Goal: Book appointment/travel/reservation

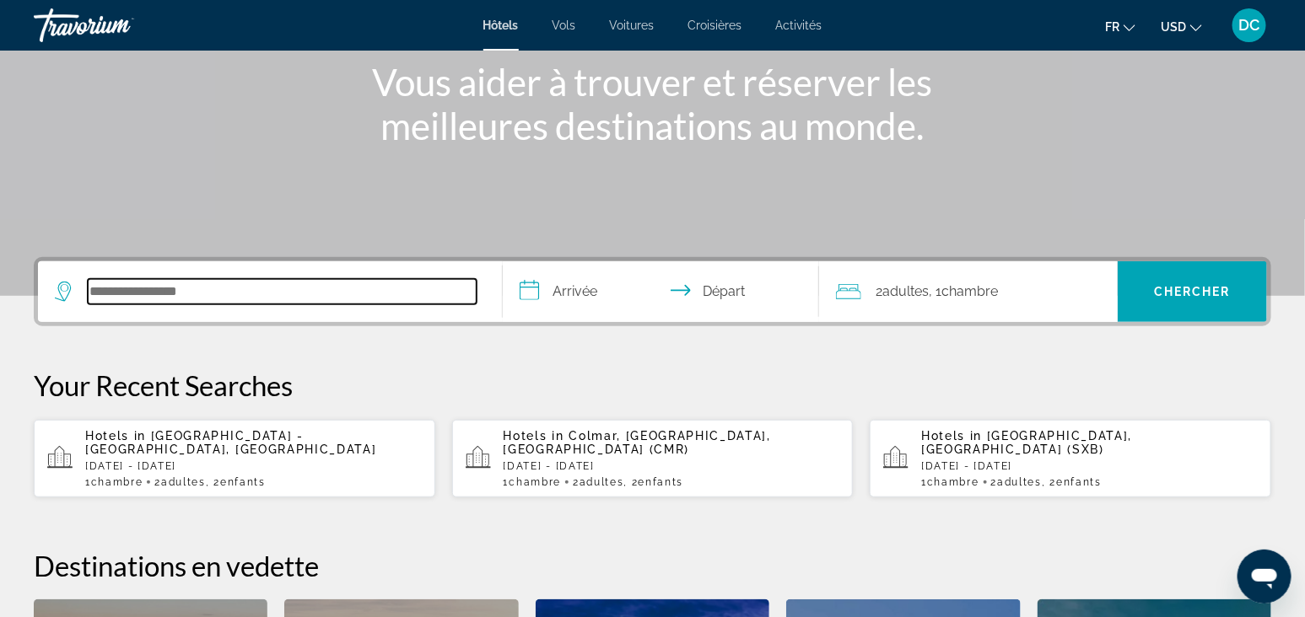
click at [192, 299] on input "Search hotel destination" at bounding box center [282, 291] width 389 height 25
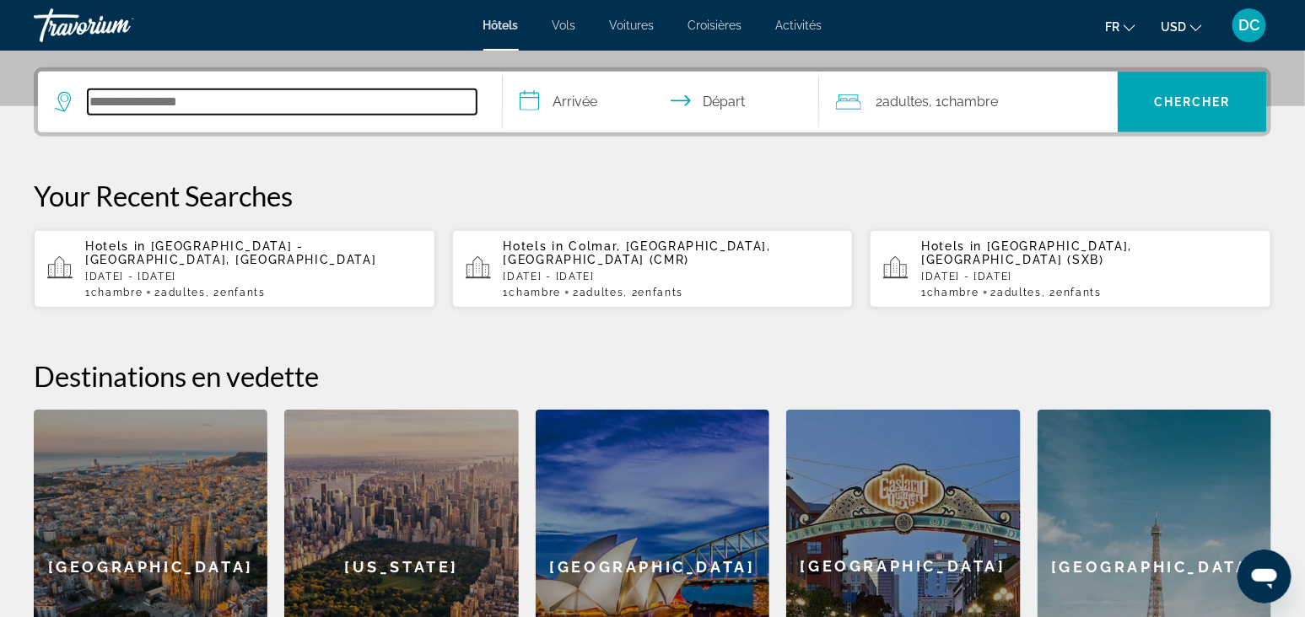
scroll to position [412, 0]
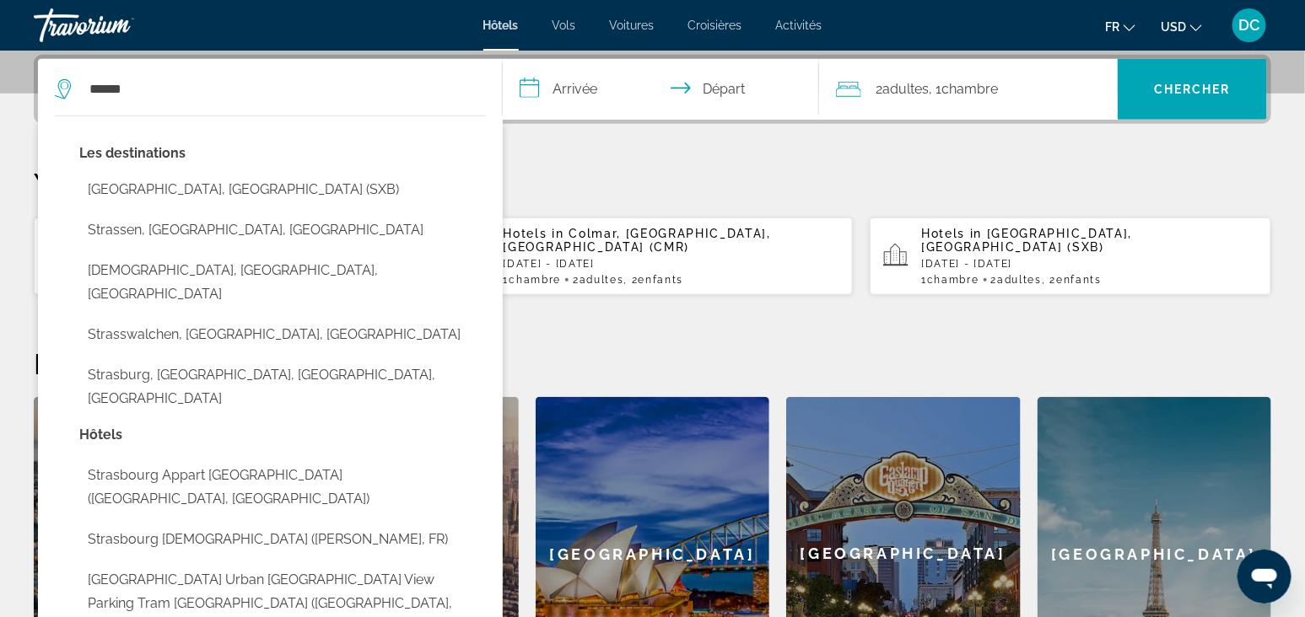
click at [0, 0] on div at bounding box center [0, 0] width 0 height 0
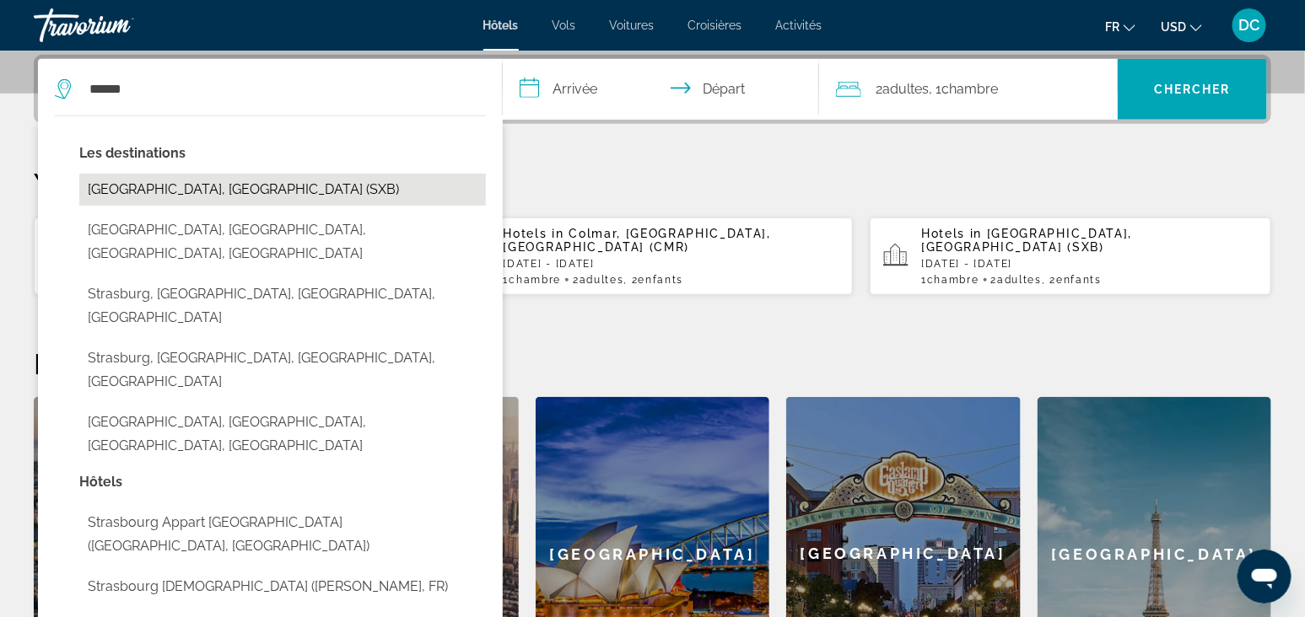
click at [219, 185] on button "Strasbourg, France (SXB)" at bounding box center [282, 190] width 406 height 32
type input "**********"
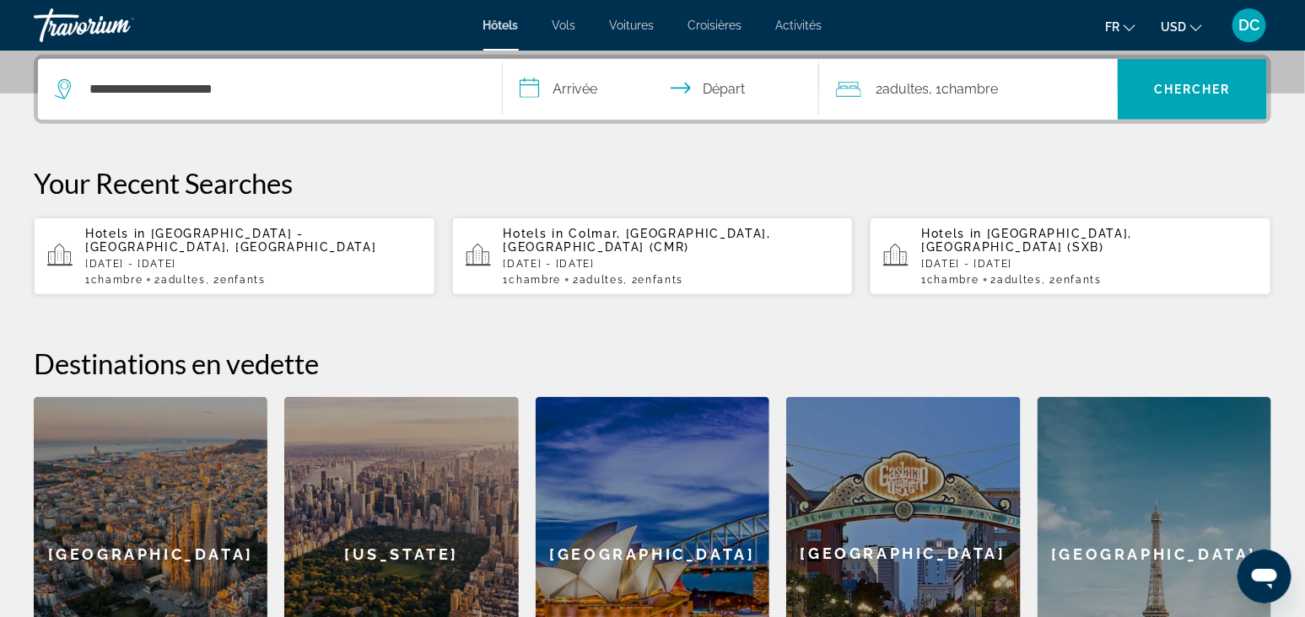
click at [542, 96] on input "**********" at bounding box center [664, 92] width 322 height 66
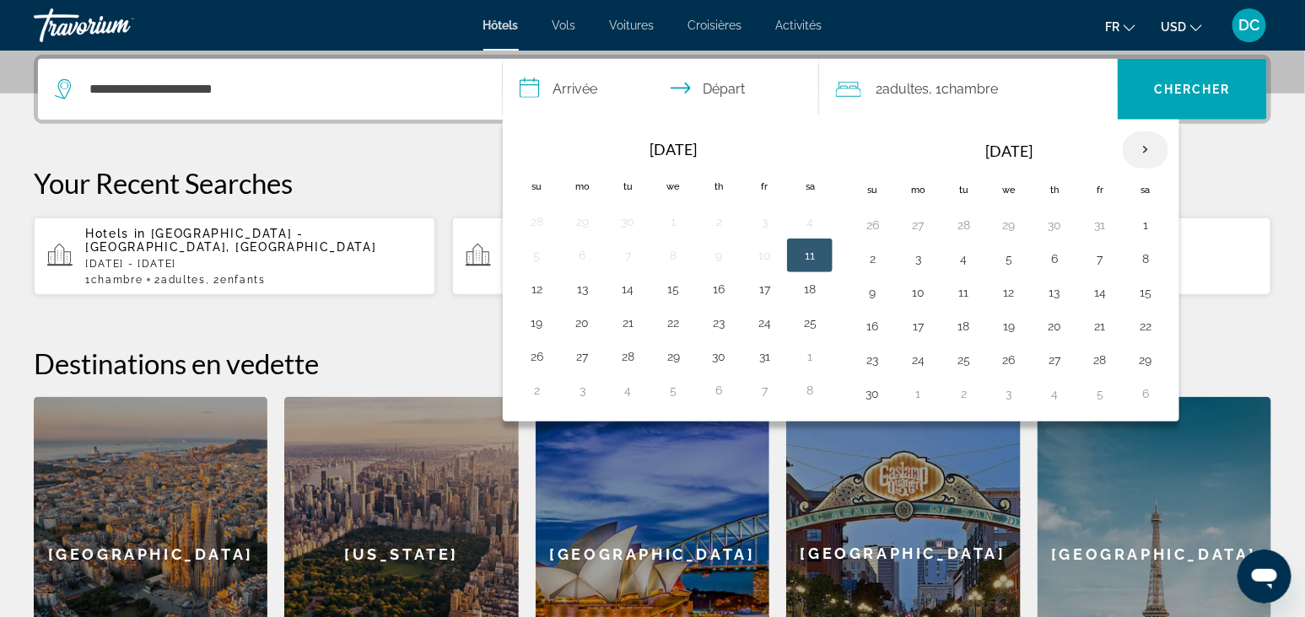
click at [1151, 145] on th "Next month" at bounding box center [1145, 150] width 46 height 37
click at [1161, 288] on td "20" at bounding box center [1145, 293] width 46 height 34
click at [1140, 293] on button "20" at bounding box center [1145, 293] width 27 height 24
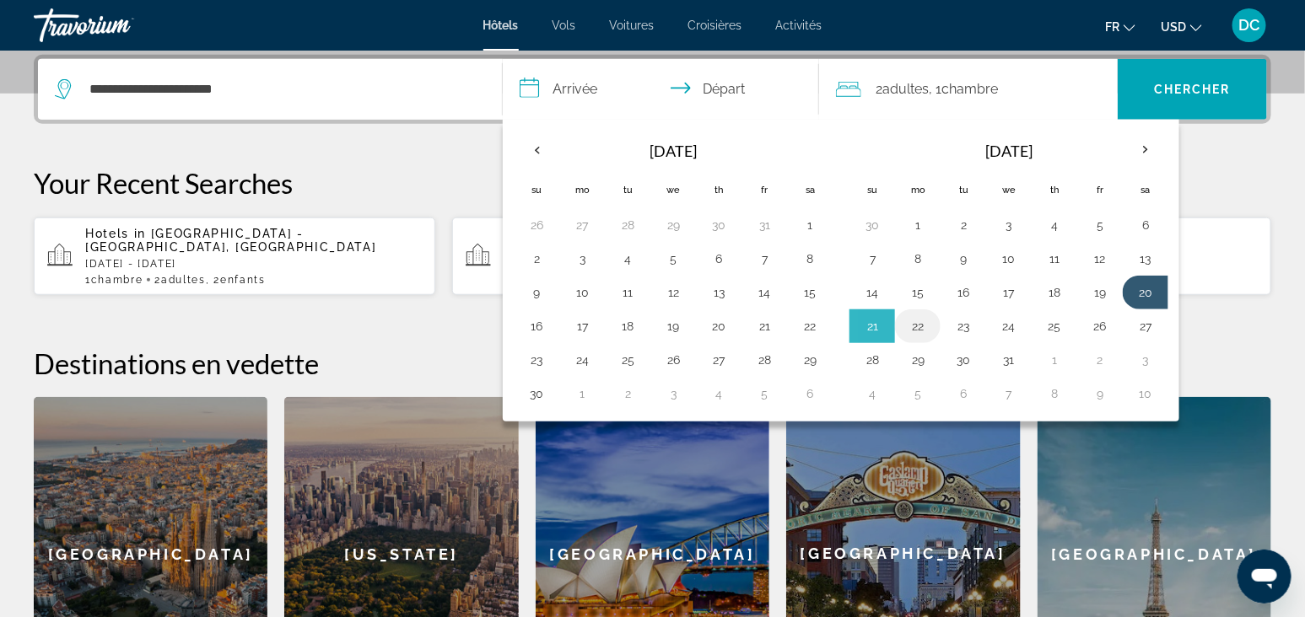
click at [924, 322] on button "22" at bounding box center [917, 327] width 27 height 24
type input "**********"
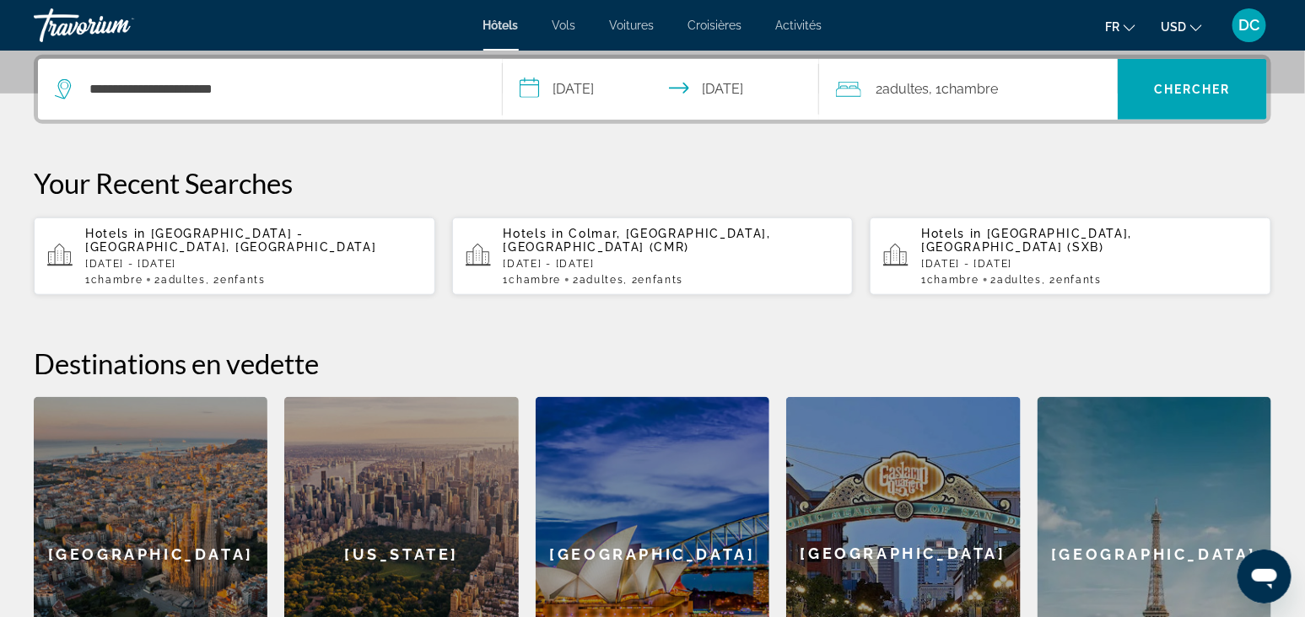
click at [1009, 94] on div "2 Adulte Adultes , 1 Chambre pièces" at bounding box center [977, 90] width 282 height 24
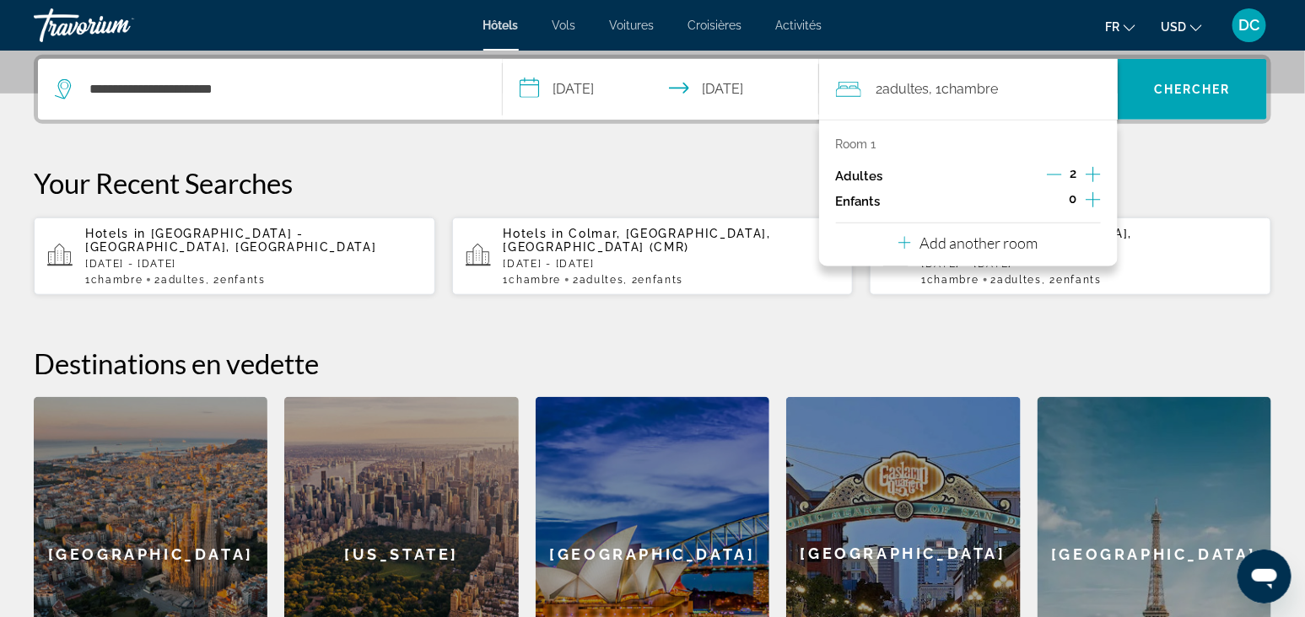
click at [1094, 201] on icon "Increment children" at bounding box center [1092, 200] width 15 height 20
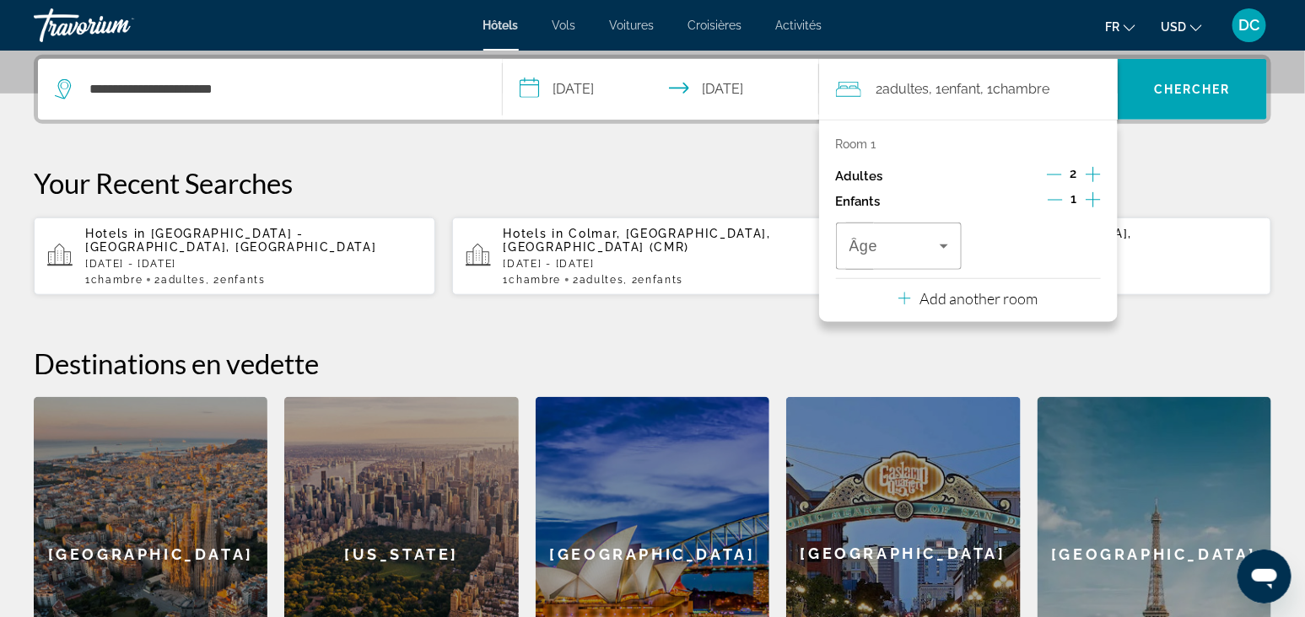
click at [1094, 201] on icon "Increment children" at bounding box center [1092, 200] width 15 height 20
click at [880, 253] on span "Travelers: 2 adults, 2 children" at bounding box center [894, 246] width 91 height 20
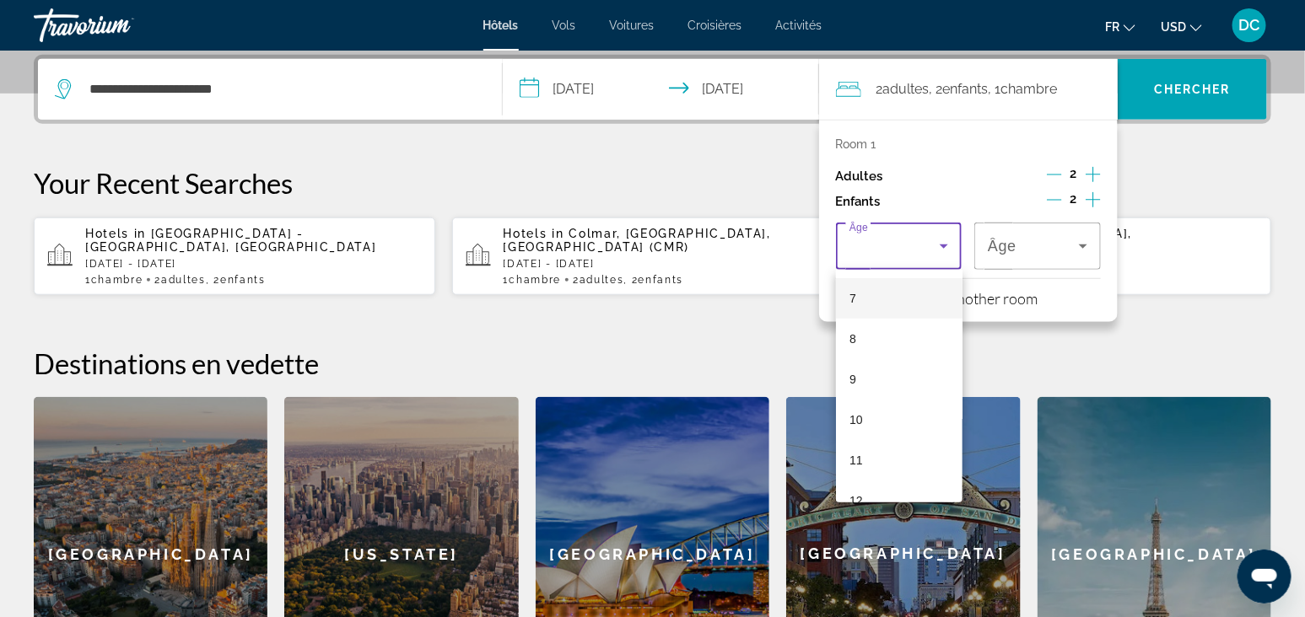
scroll to position [316, 0]
click at [845, 374] on mat-option "10" at bounding box center [899, 386] width 126 height 40
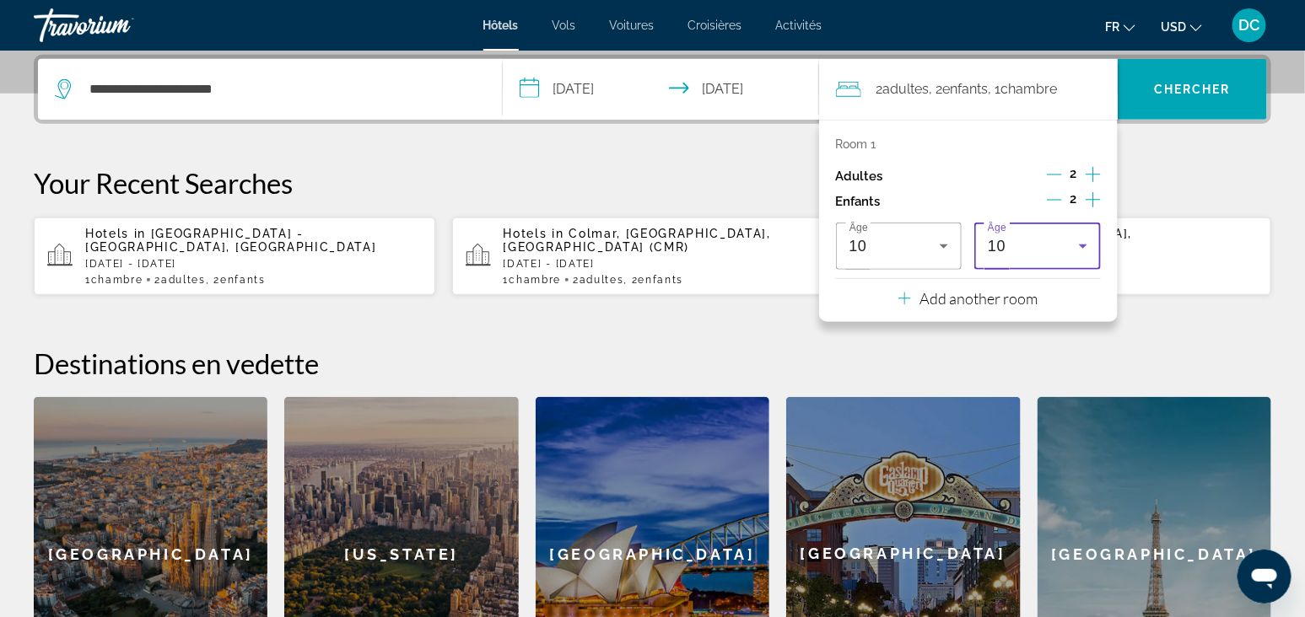
click at [1025, 247] on div "10" at bounding box center [1033, 246] width 91 height 20
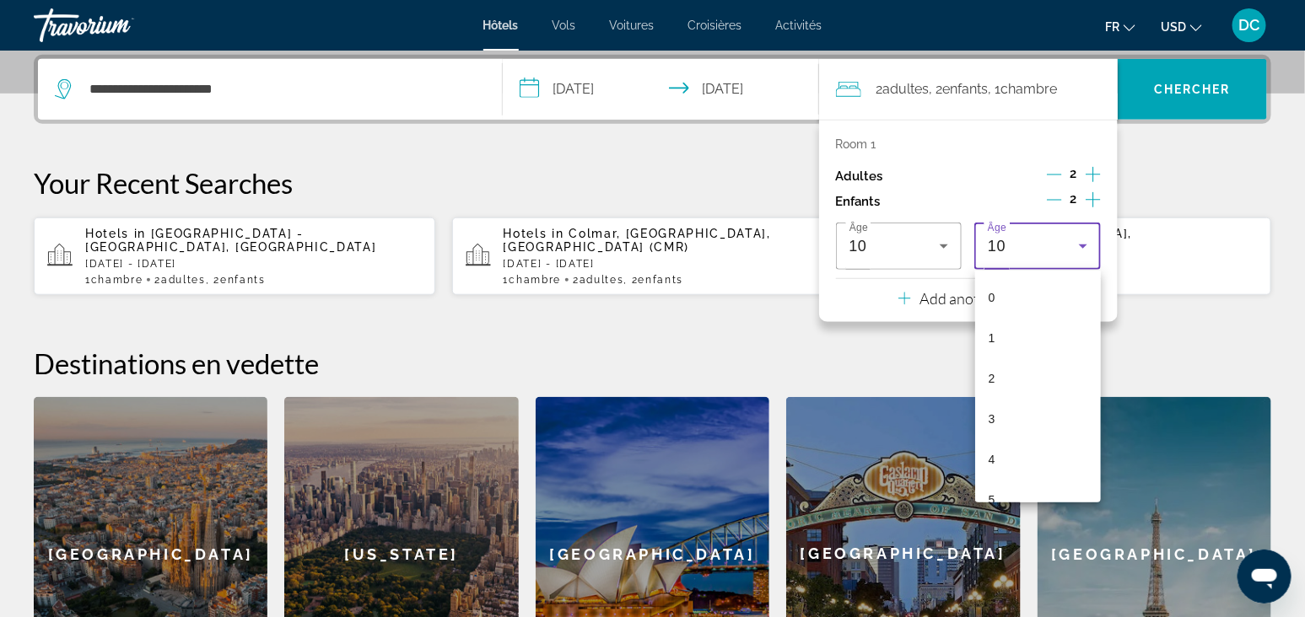
scroll to position [219, 0]
click at [1007, 315] on mat-option "6" at bounding box center [1038, 321] width 126 height 40
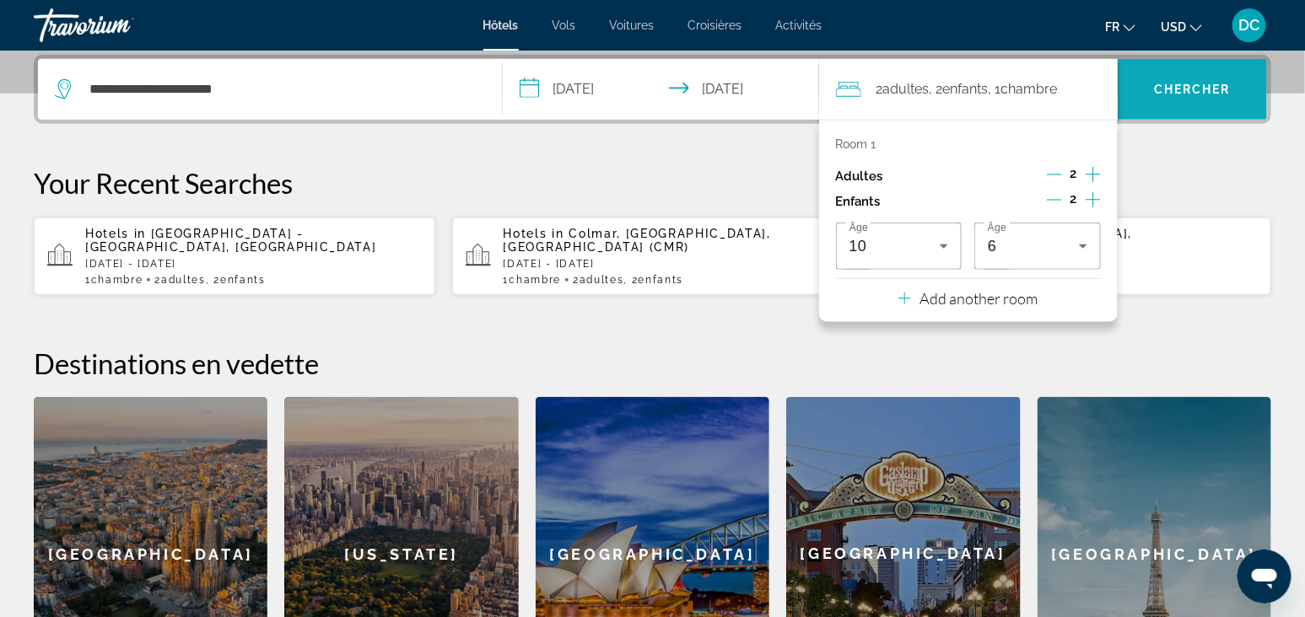
click at [1168, 101] on span "Search" at bounding box center [1191, 89] width 149 height 40
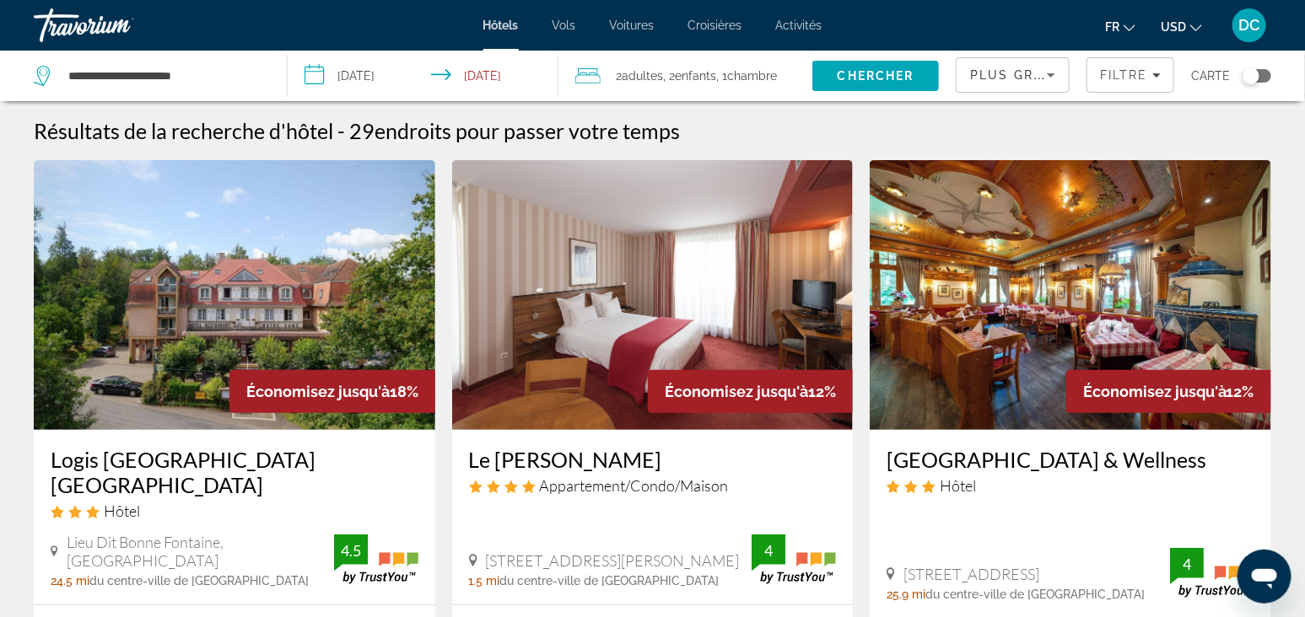
click at [1198, 27] on icon "Change currency" at bounding box center [1196, 28] width 12 height 12
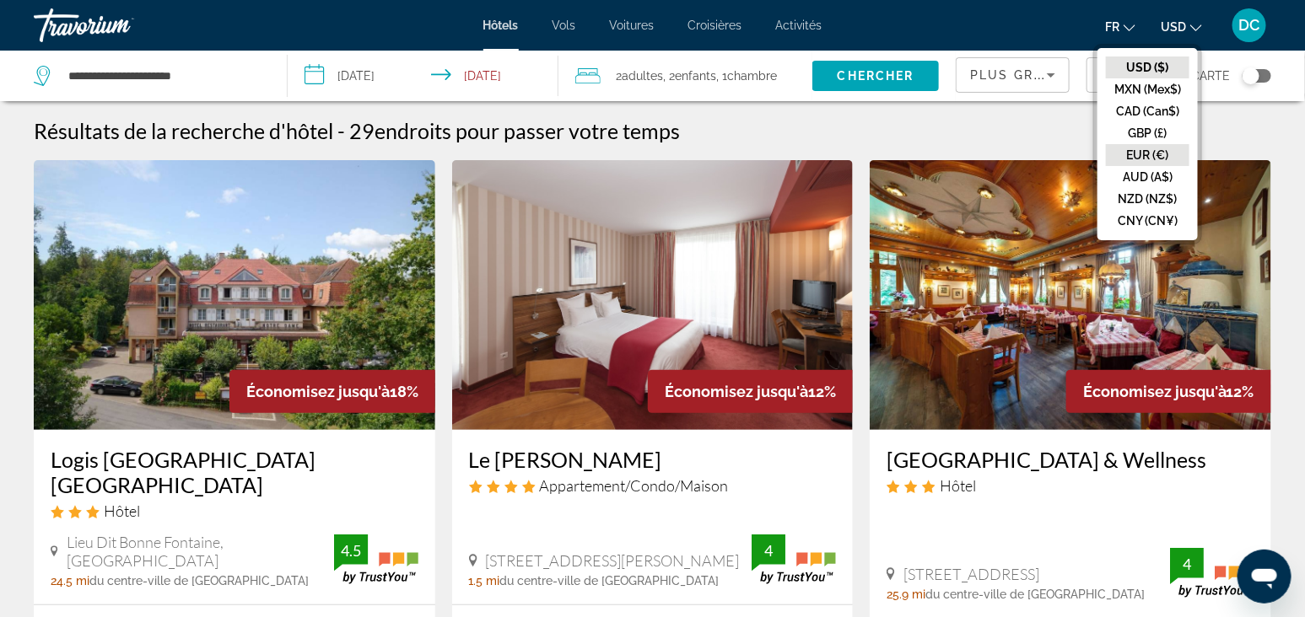
click at [1147, 147] on button "EUR (€)" at bounding box center [1147, 155] width 83 height 22
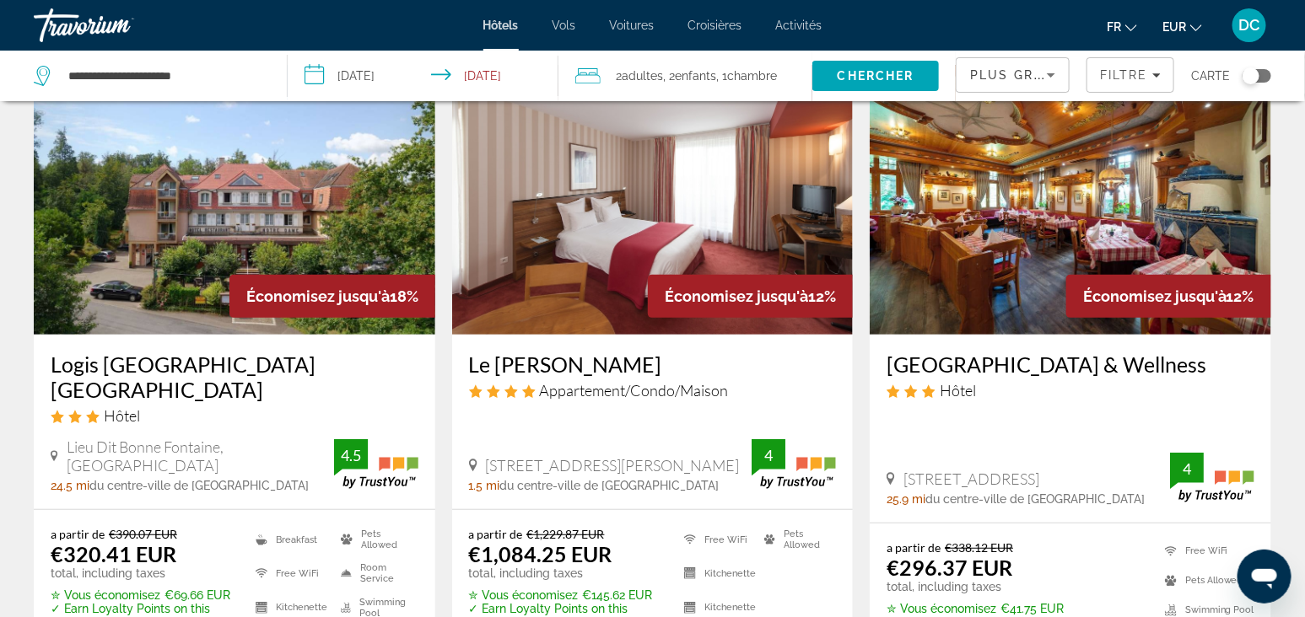
scroll to position [210, 0]
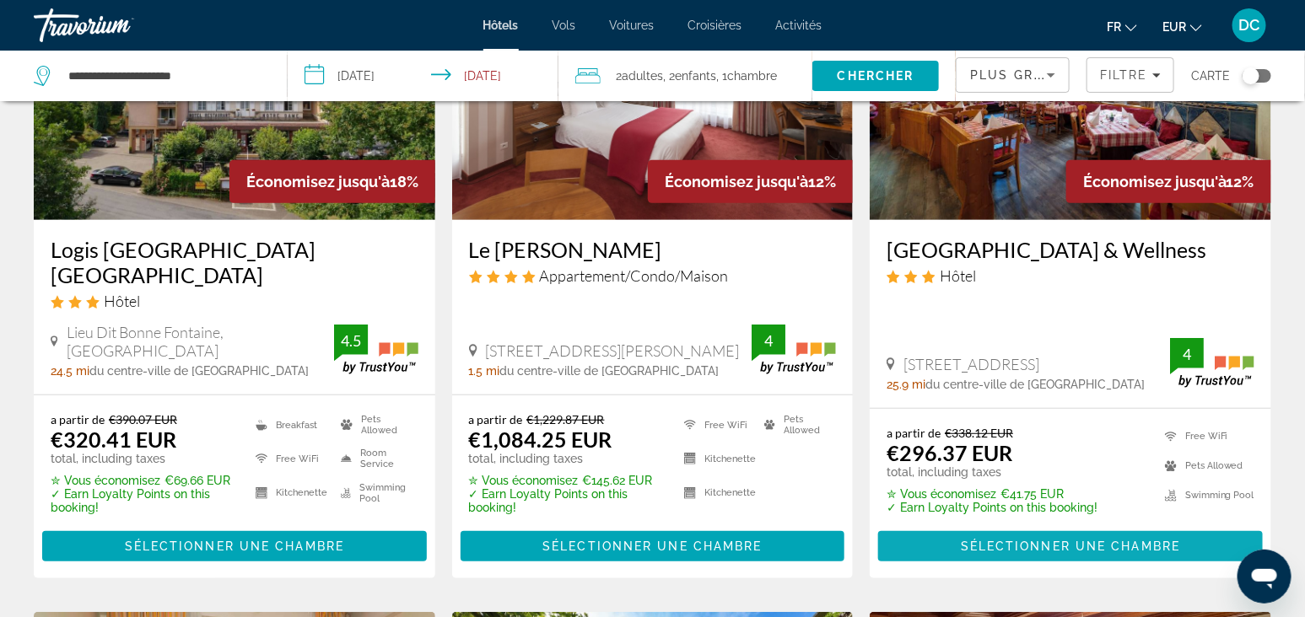
click at [1040, 541] on span "Sélectionner une chambre" at bounding box center [1070, 546] width 219 height 13
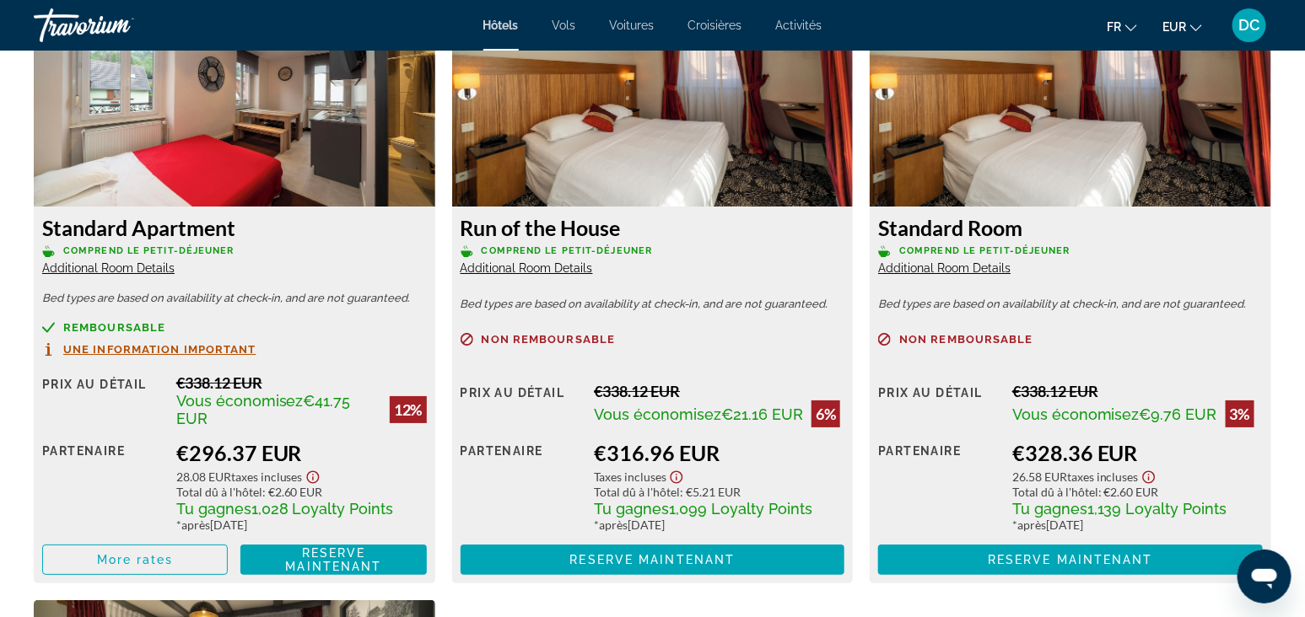
scroll to position [2425, 0]
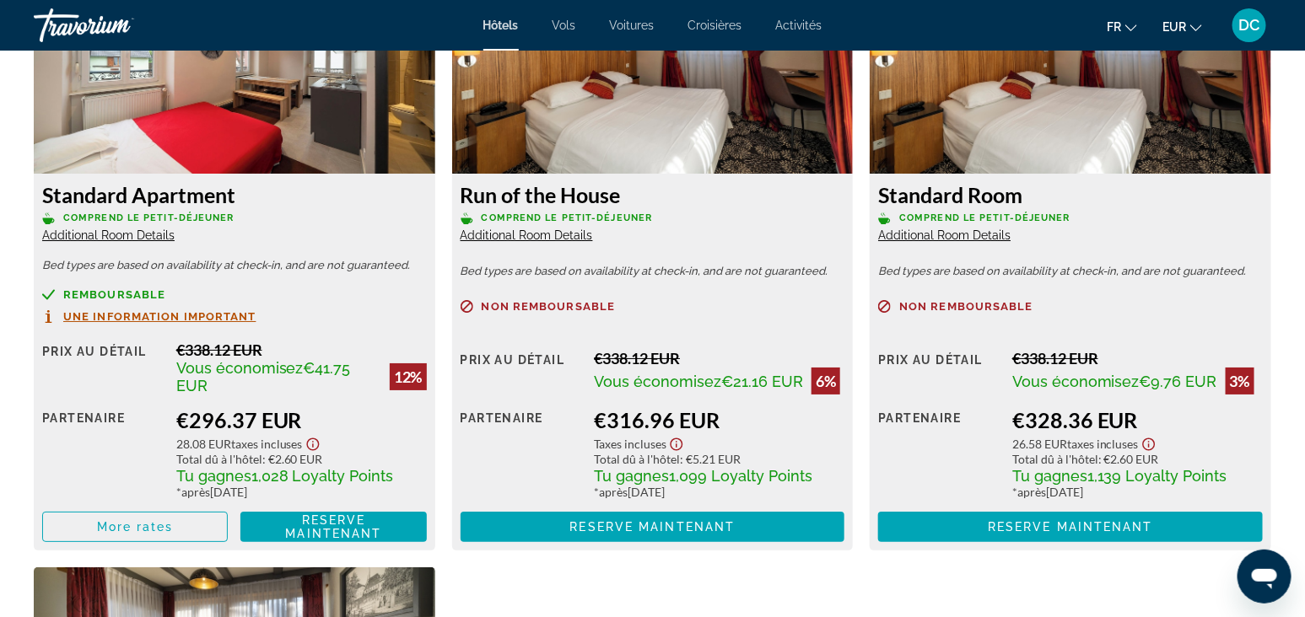
click at [129, 239] on span "Additional Room Details" at bounding box center [108, 235] width 132 height 13
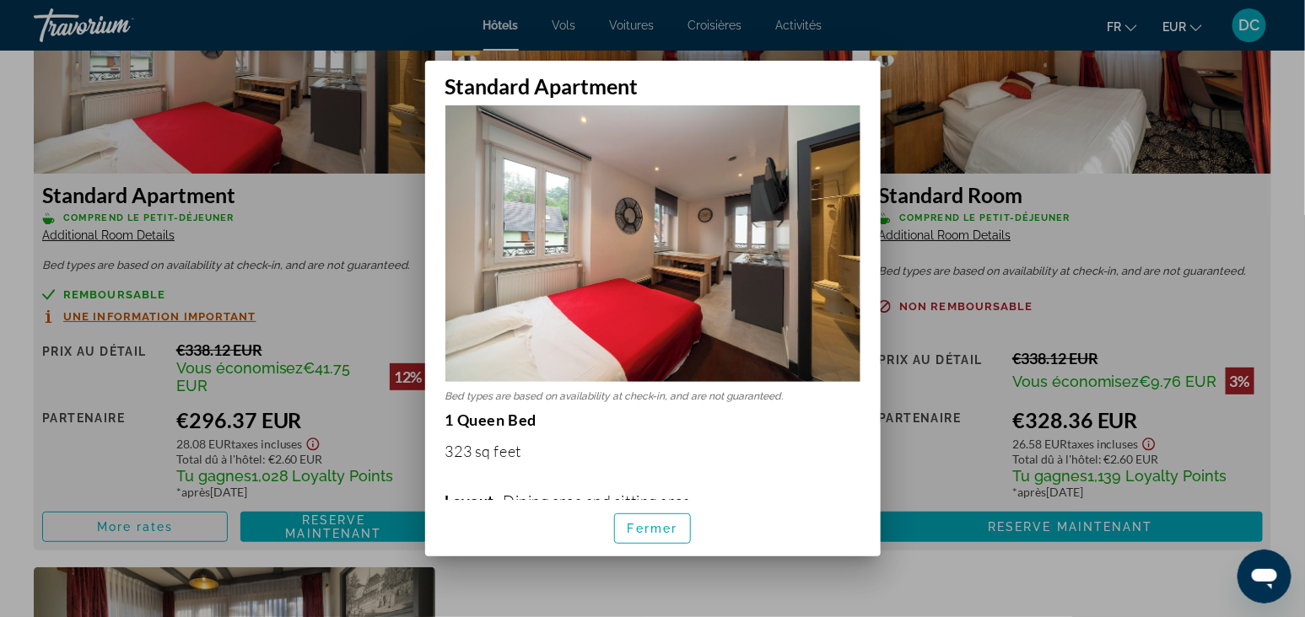
scroll to position [18, 0]
click at [632, 530] on span "Fermer" at bounding box center [652, 528] width 51 height 13
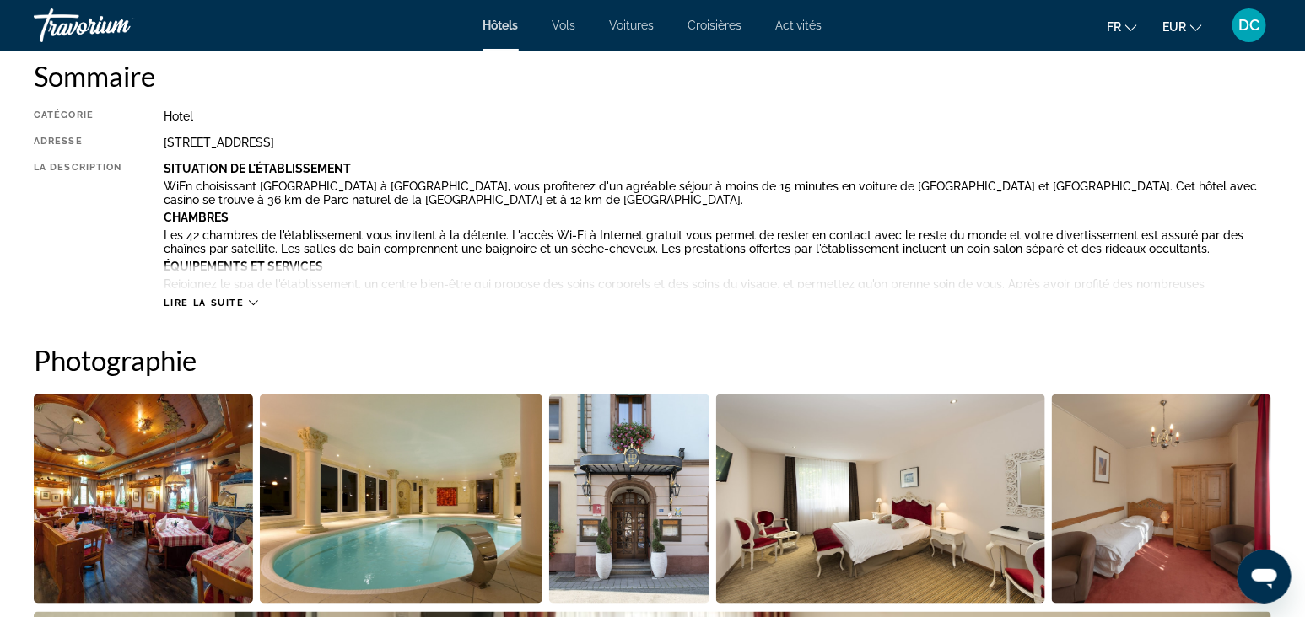
scroll to position [316, 0]
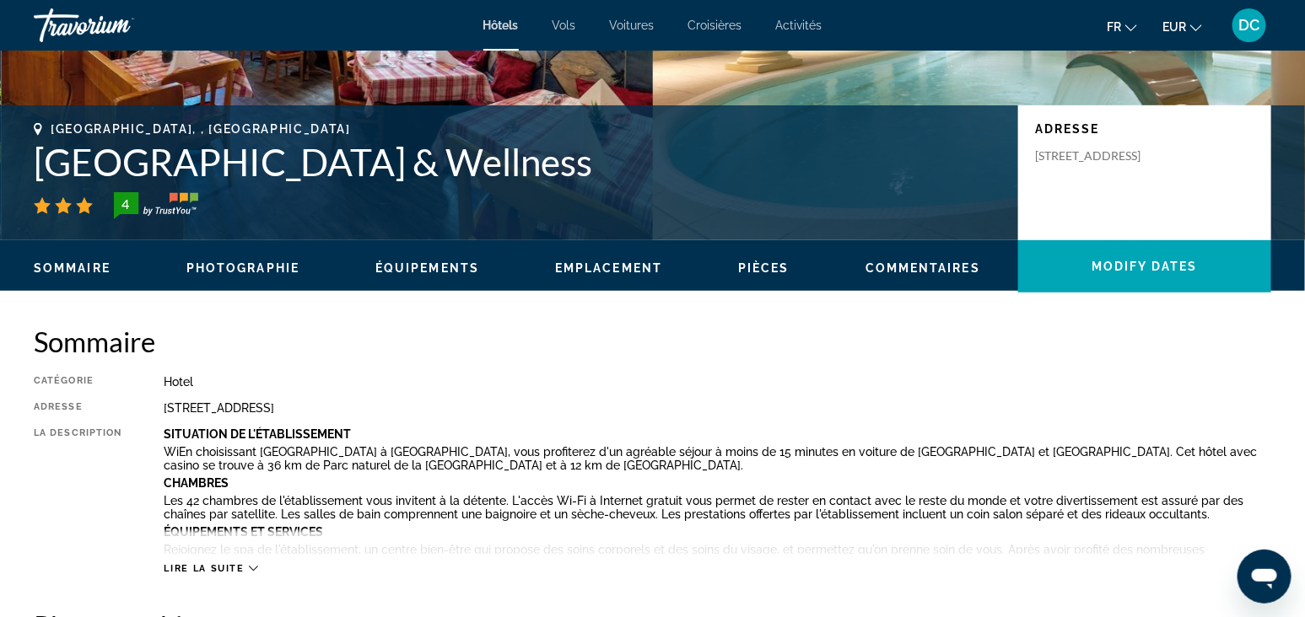
click at [220, 565] on span "Lire la suite" at bounding box center [204, 568] width 80 height 11
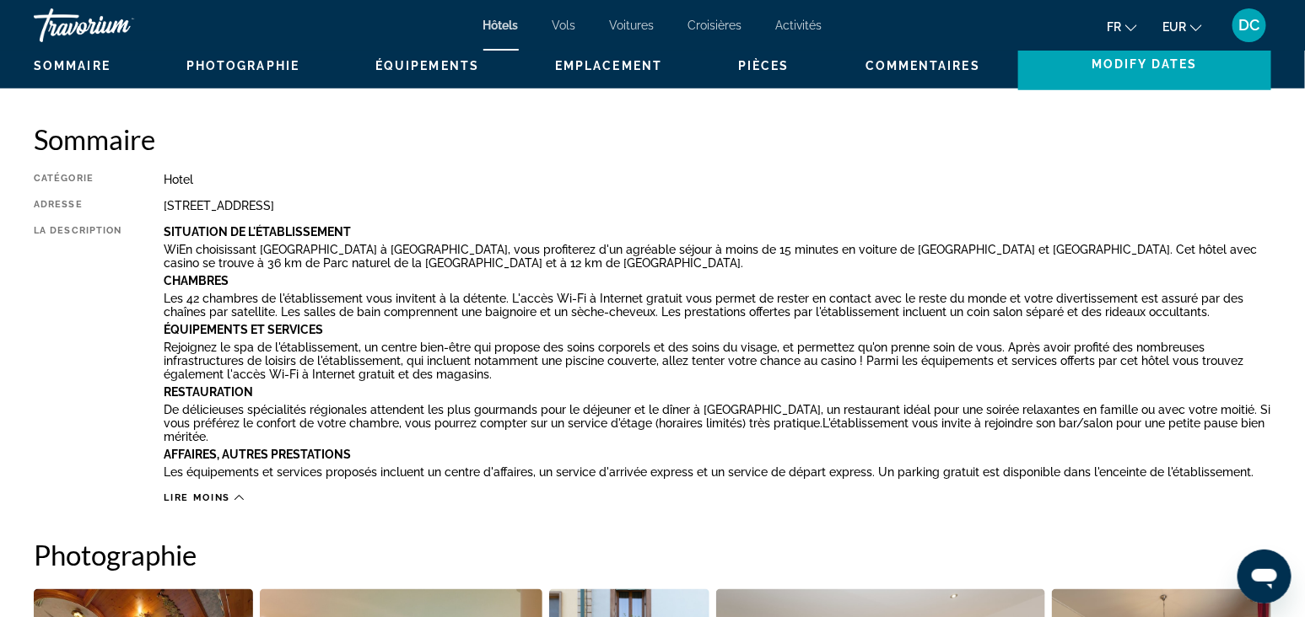
scroll to position [105, 0]
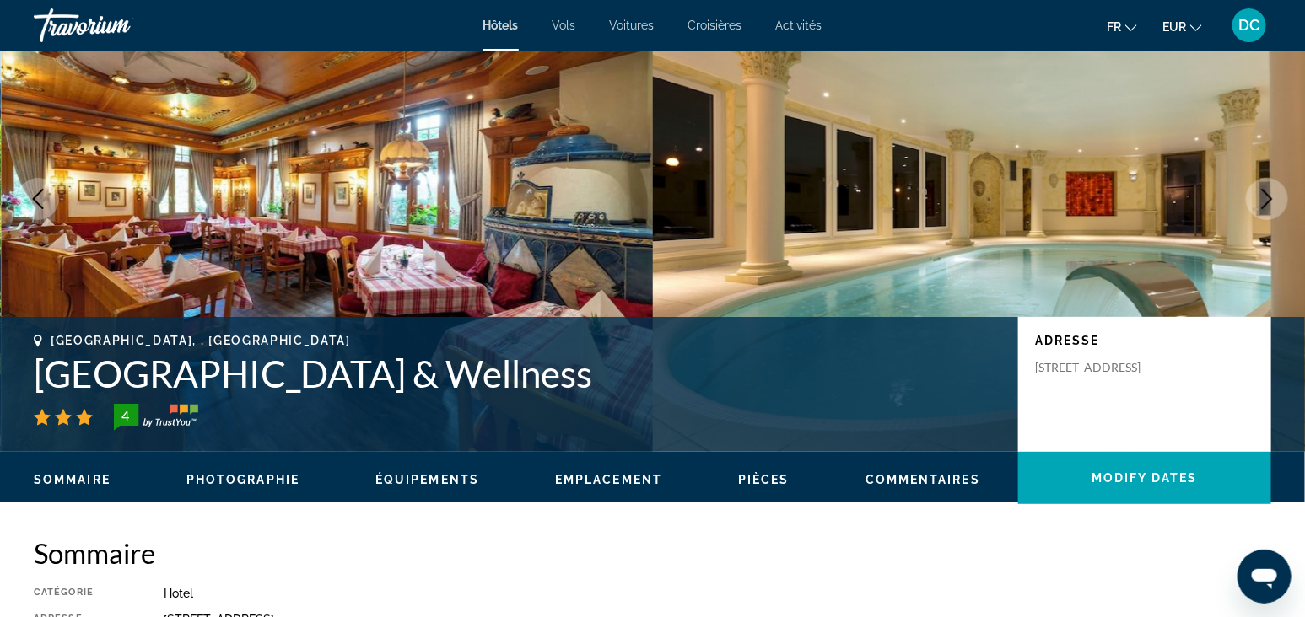
click at [46, 377] on h1 "Hôtel du Parc Restaurant Spa & Wellness" at bounding box center [517, 374] width 967 height 44
drag, startPoint x: 42, startPoint y: 371, endPoint x: 725, endPoint y: 363, distance: 683.1
click at [725, 363] on h1 "Hôtel du Parc Restaurant Spa & Wellness" at bounding box center [517, 374] width 967 height 44
copy h1 "Hôtel du Parc Restaurant Spa & Wellness"
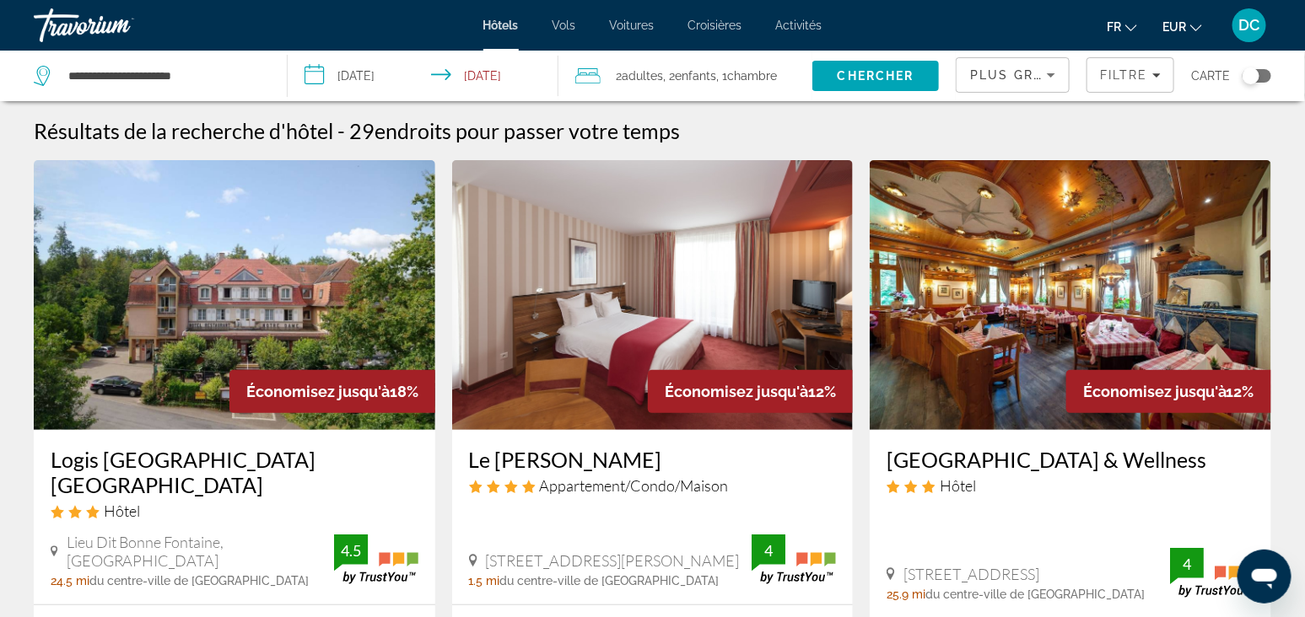
drag, startPoint x: 51, startPoint y: 457, endPoint x: 148, endPoint y: 463, distance: 97.2
drag, startPoint x: 148, startPoint y: 463, endPoint x: 212, endPoint y: 485, distance: 67.7
click at [212, 485] on h3 "Logis Hôtel Restaurant Spa Notre Dame de Bonne Fontaine" at bounding box center [235, 472] width 368 height 51
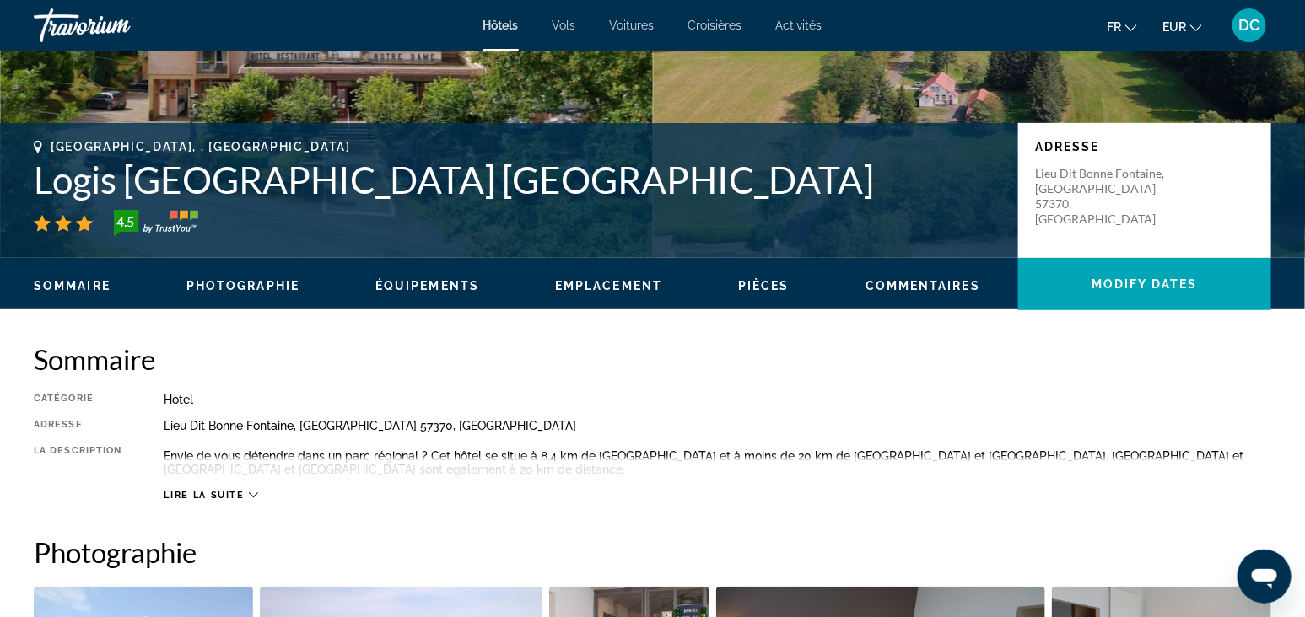
scroll to position [105, 0]
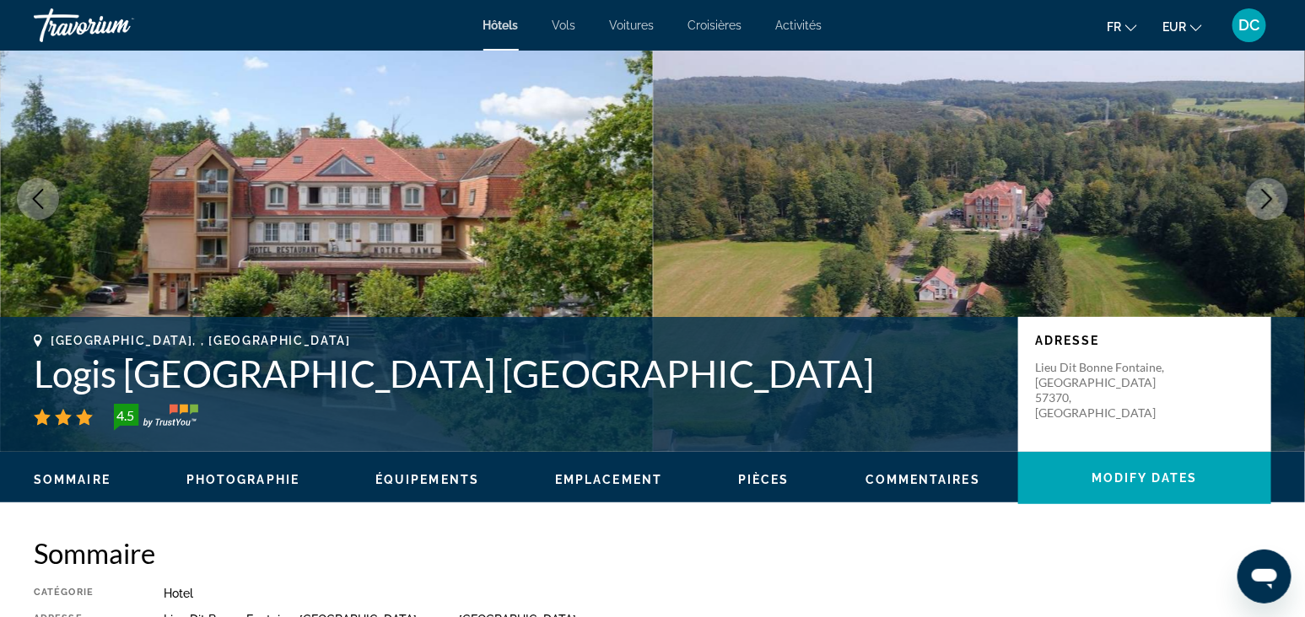
drag, startPoint x: 31, startPoint y: 377, endPoint x: 1012, endPoint y: 373, distance: 980.8
click at [1012, 373] on div "Strasbourg, , France Logis Hôtel Restaurant Spa Notre Dame de Bonne Fontaine 4.…" at bounding box center [652, 384] width 1305 height 101
copy h1 "Logis Hôtel Restaurant Spa Notre Dame de Bonne Fontaine"
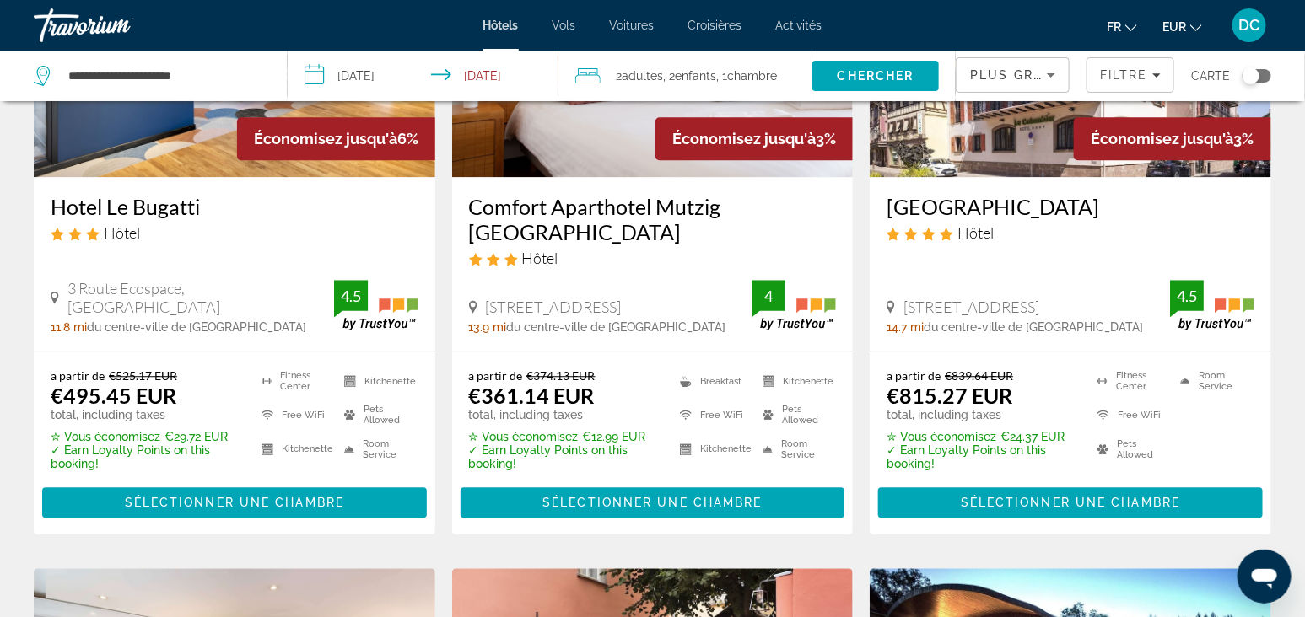
scroll to position [1580, 0]
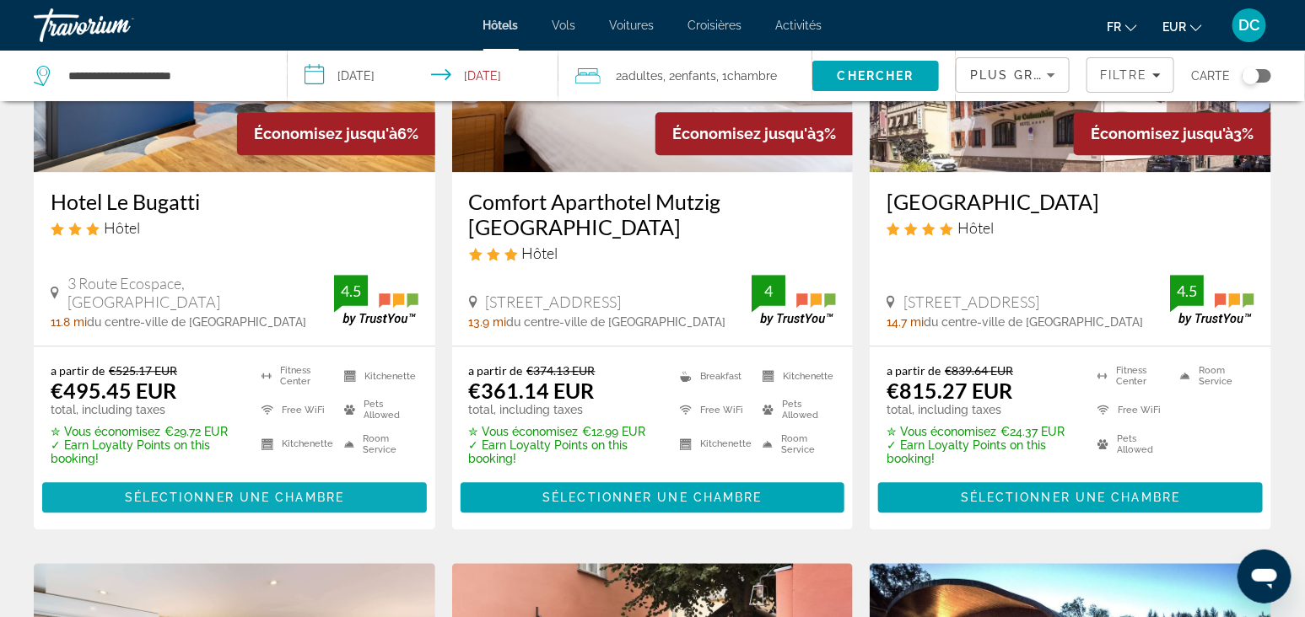
click at [231, 499] on span "Sélectionner une chambre" at bounding box center [234, 497] width 219 height 13
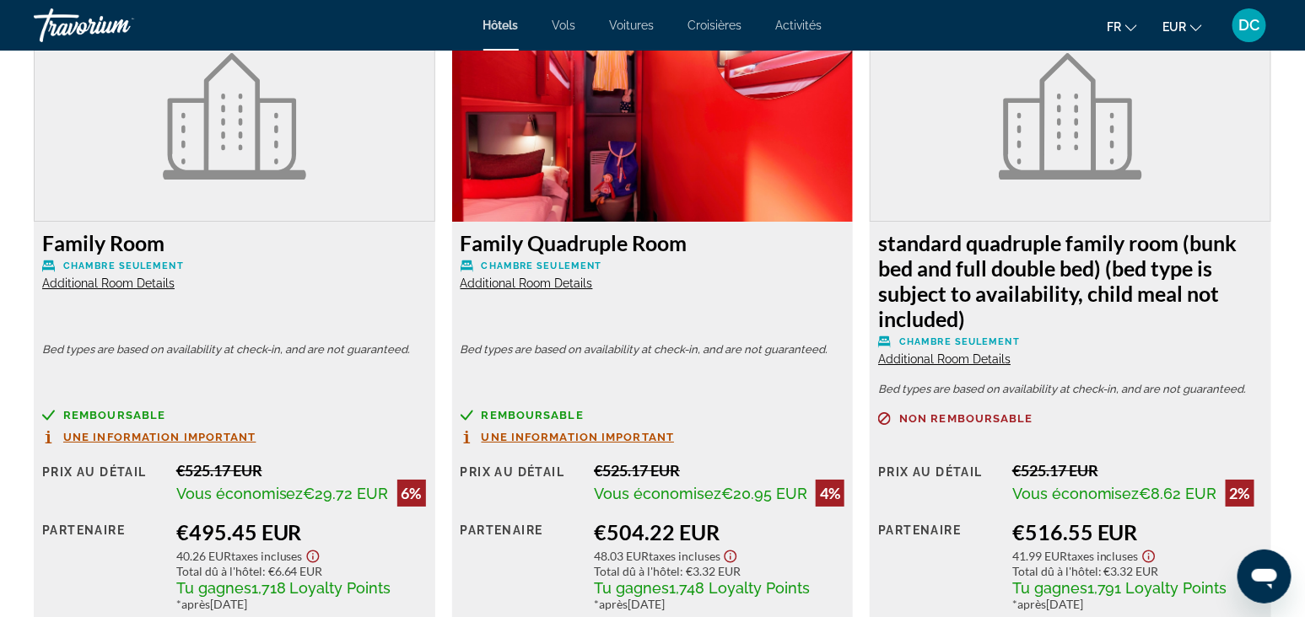
scroll to position [2319, 0]
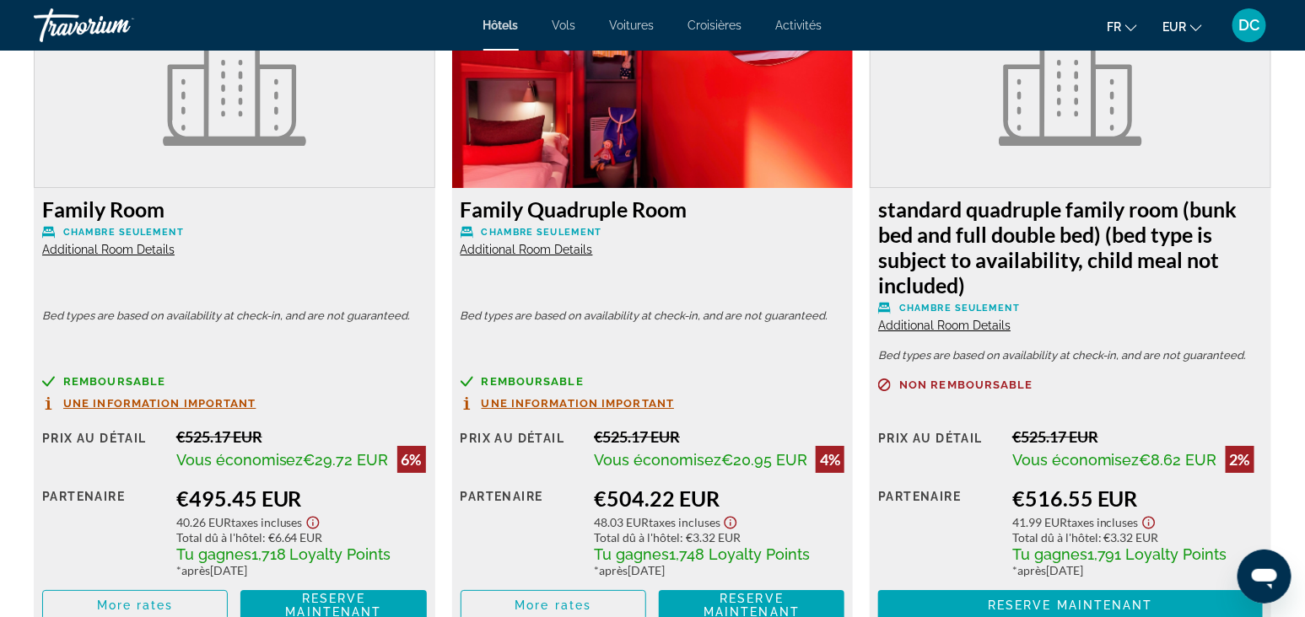
click at [159, 246] on span "Additional Room Details" at bounding box center [108, 249] width 132 height 13
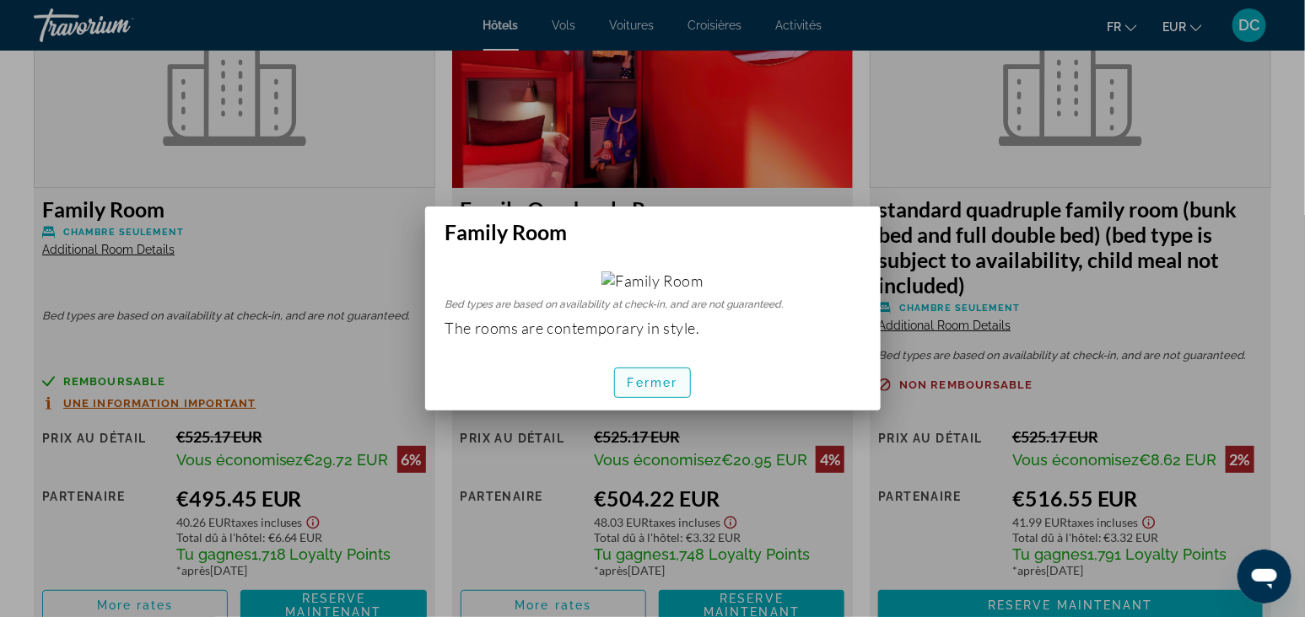
click at [632, 372] on span "button" at bounding box center [653, 383] width 76 height 40
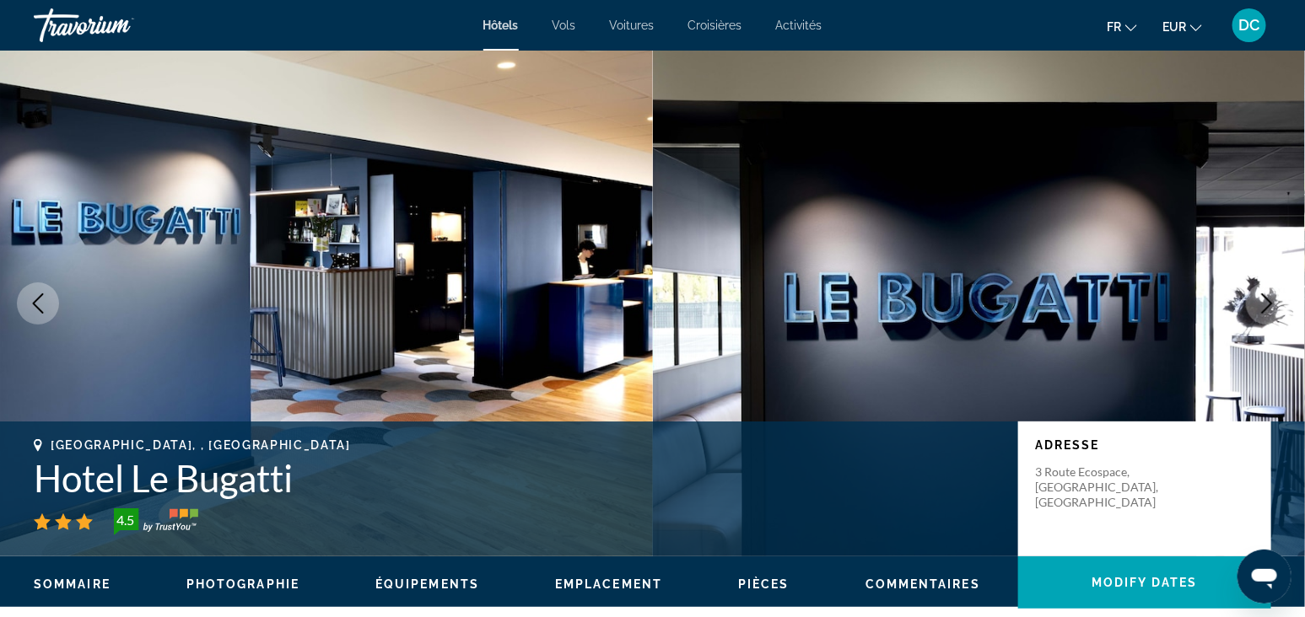
scroll to position [2319, 0]
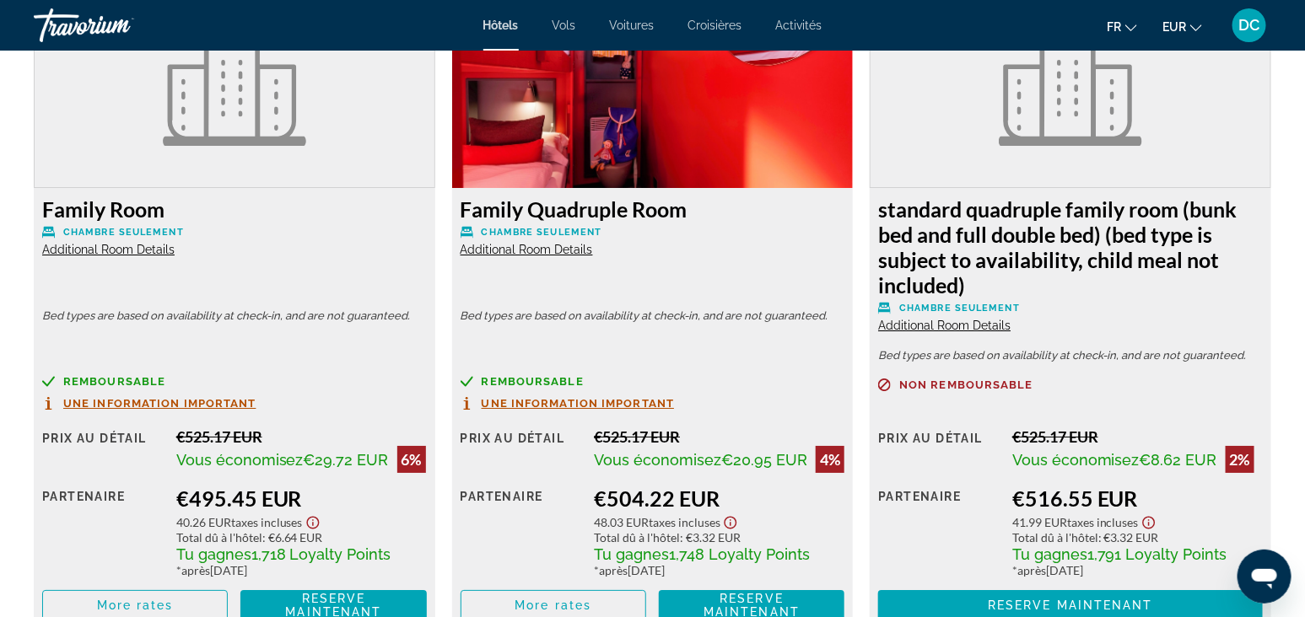
click at [557, 246] on span "Additional Room Details" at bounding box center [526, 249] width 132 height 13
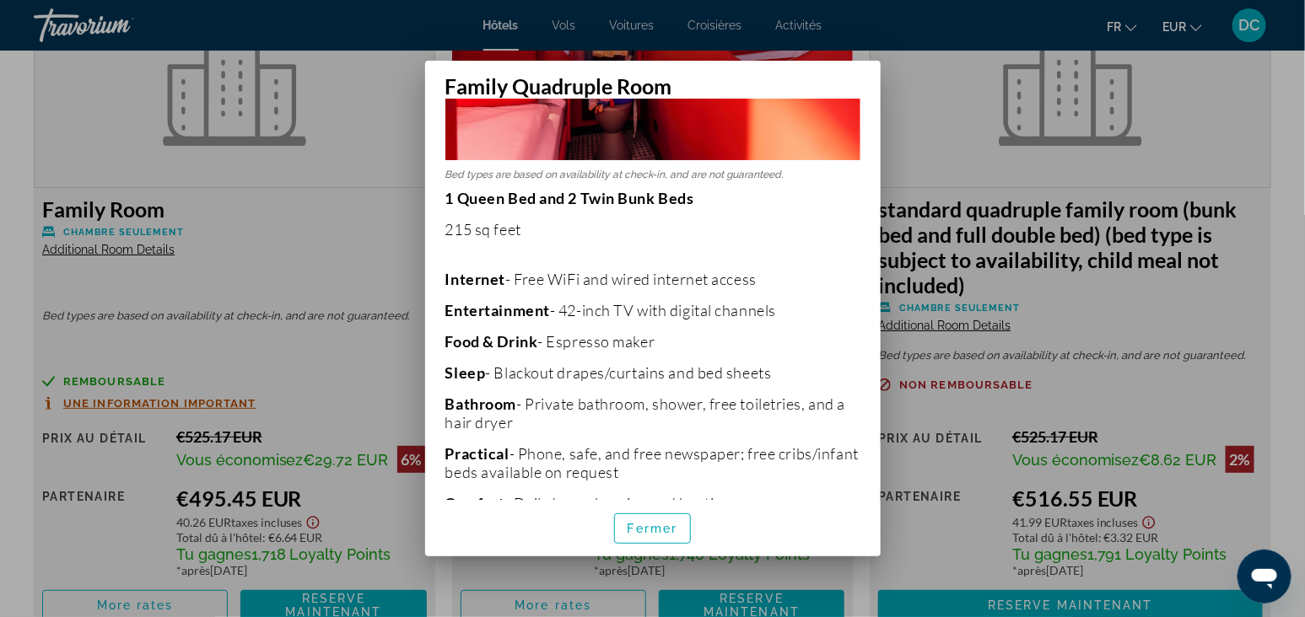
scroll to position [334, 0]
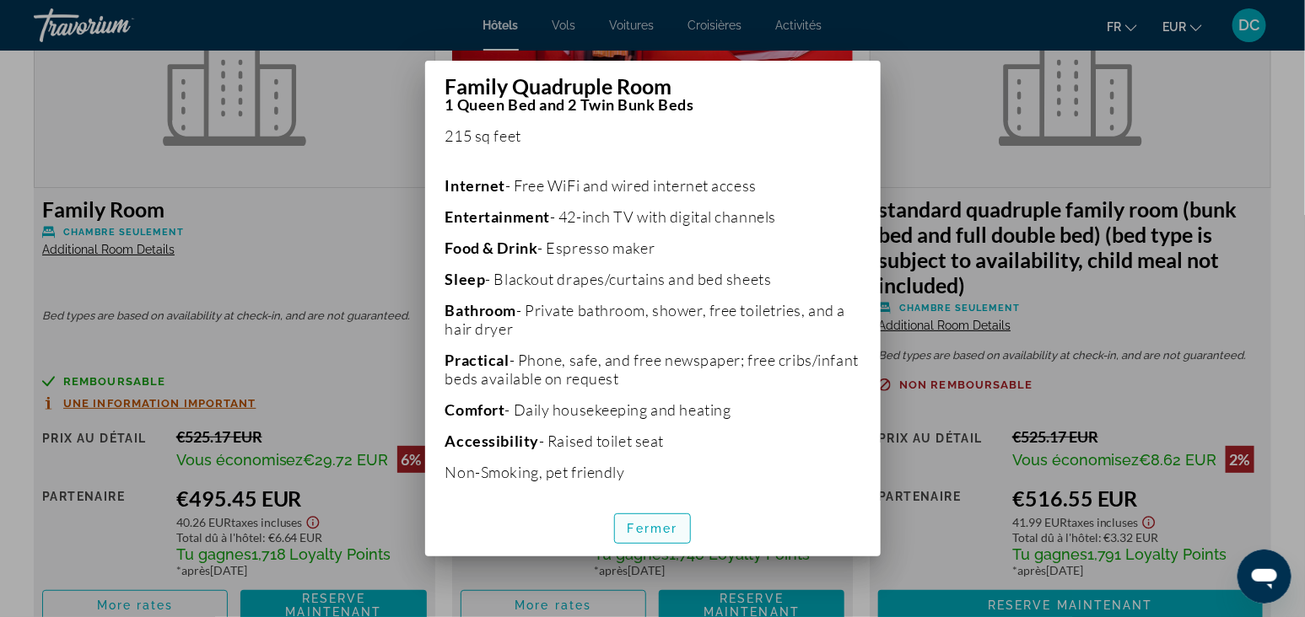
click at [649, 522] on span "Fermer" at bounding box center [652, 528] width 51 height 13
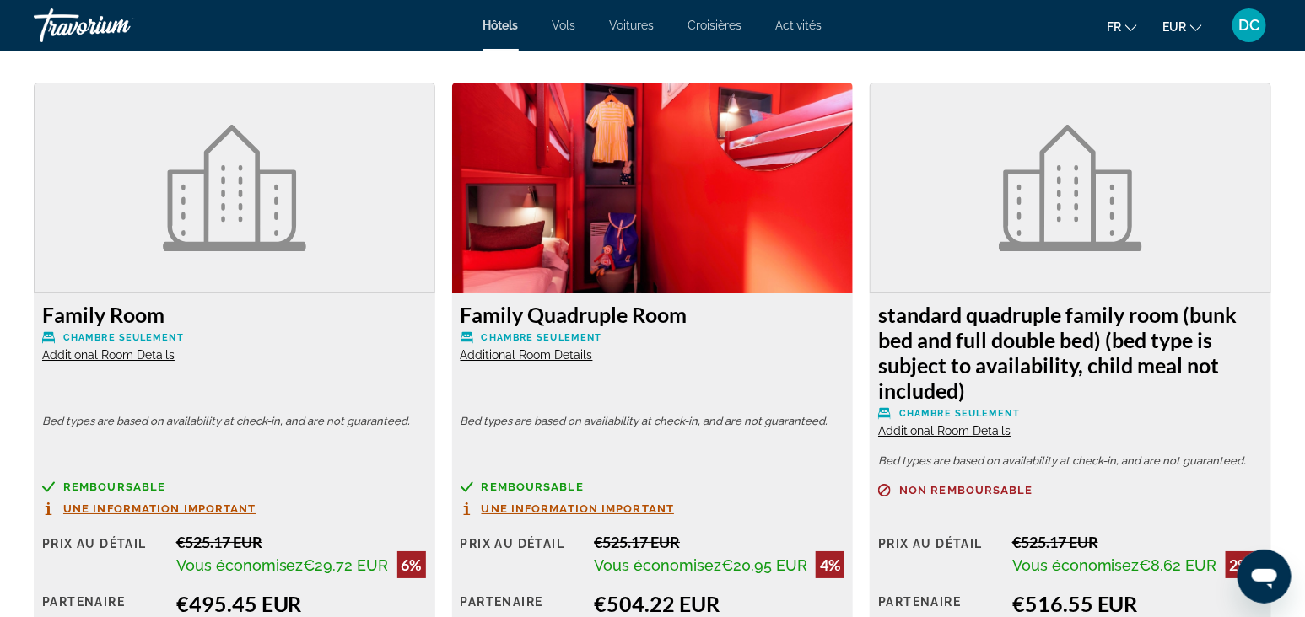
scroll to position [2319, 0]
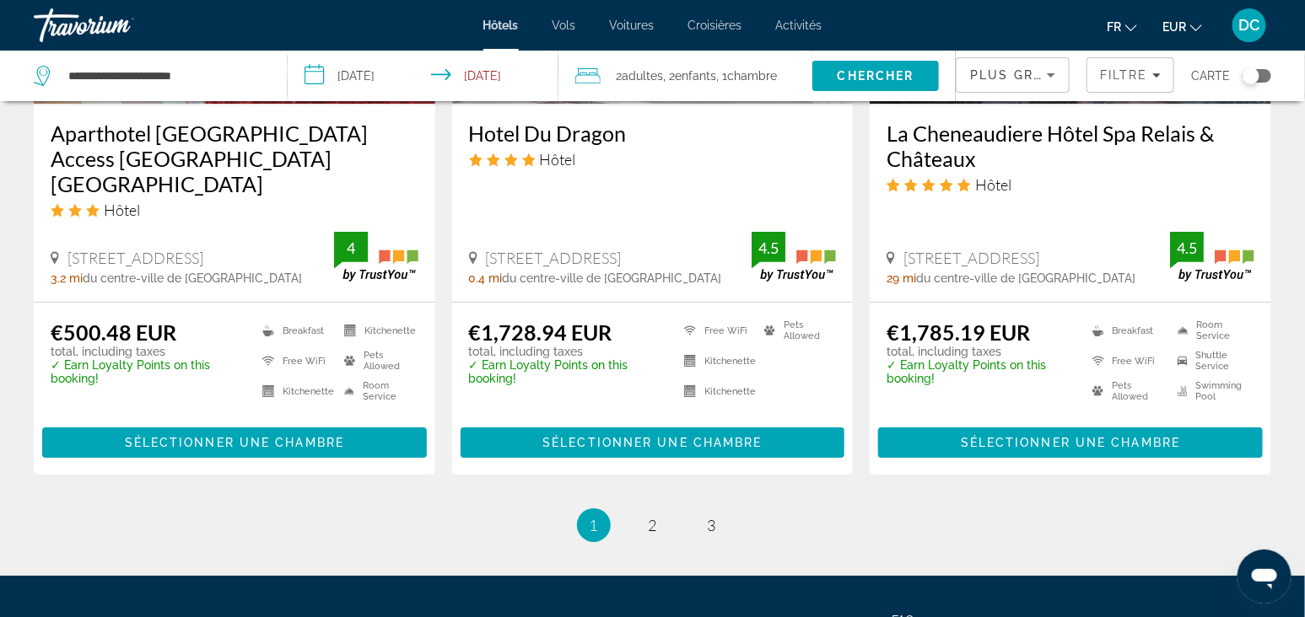
scroll to position [2319, 0]
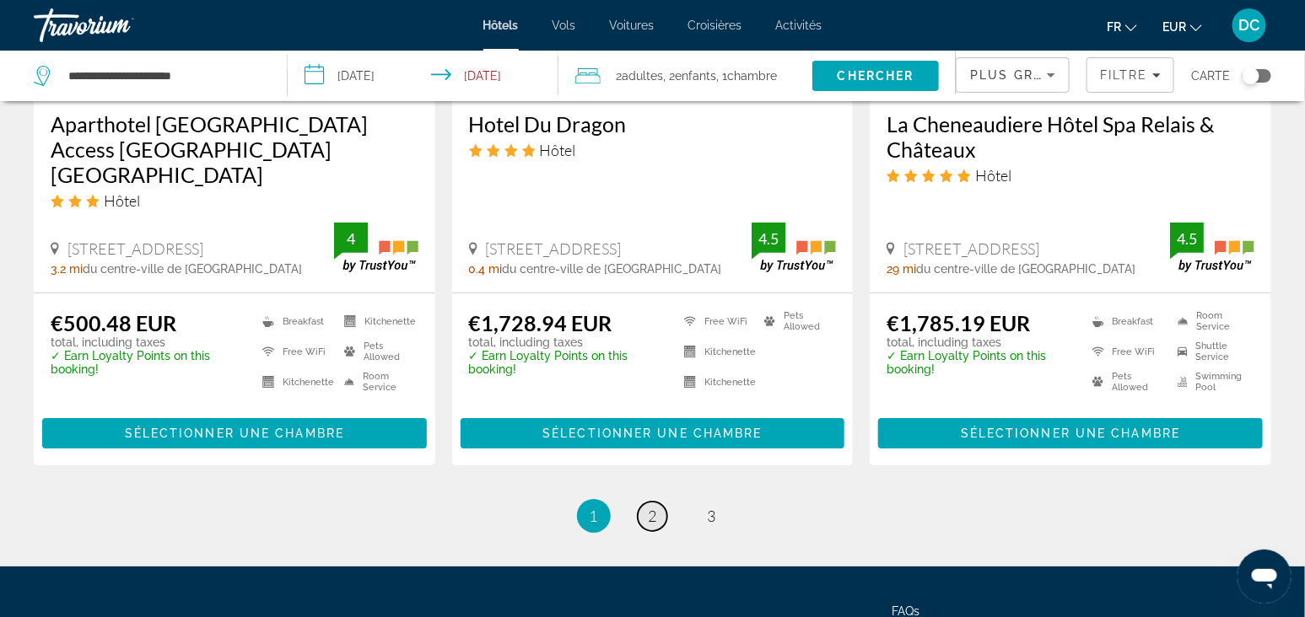
click at [641, 502] on link "page 2" at bounding box center [653, 517] width 30 height 30
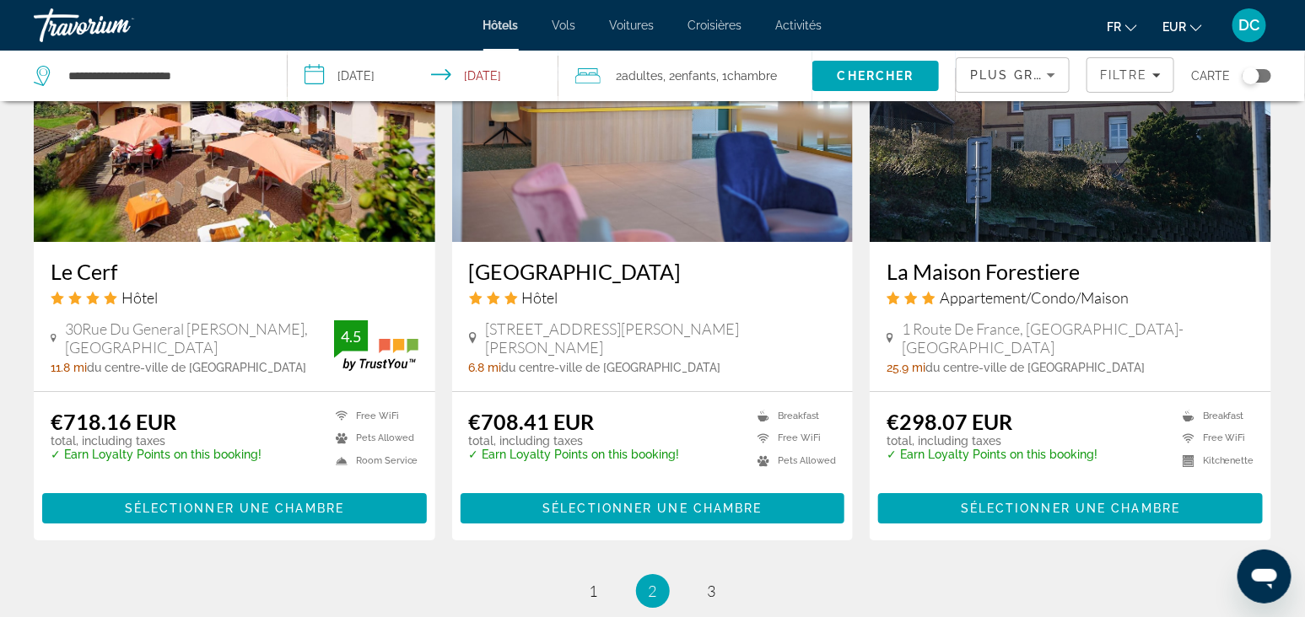
scroll to position [2214, 0]
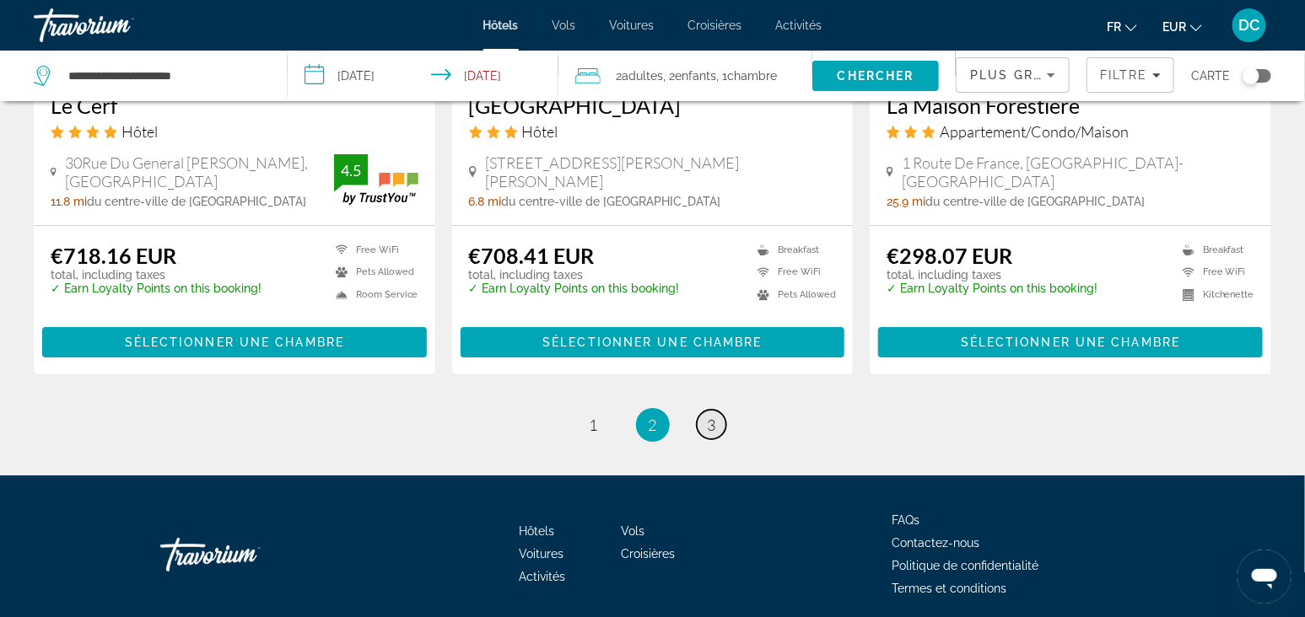
click at [717, 410] on link "page 3" at bounding box center [712, 425] width 30 height 30
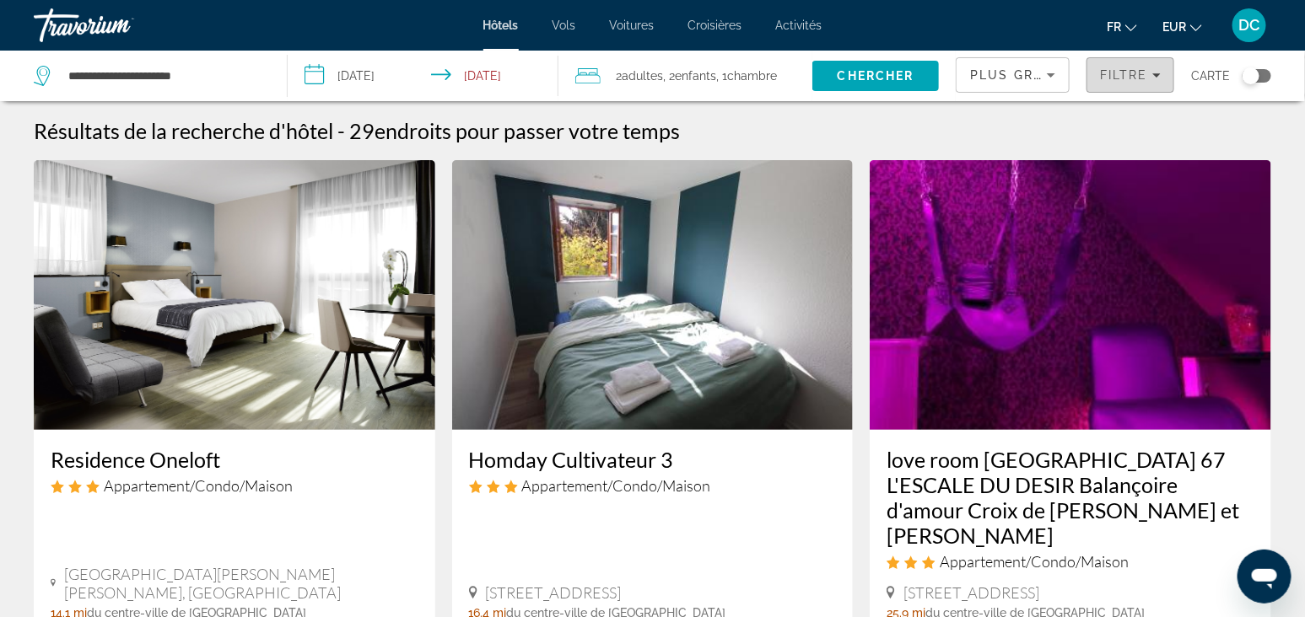
click at [1134, 71] on span "Filtre" at bounding box center [1124, 74] width 48 height 13
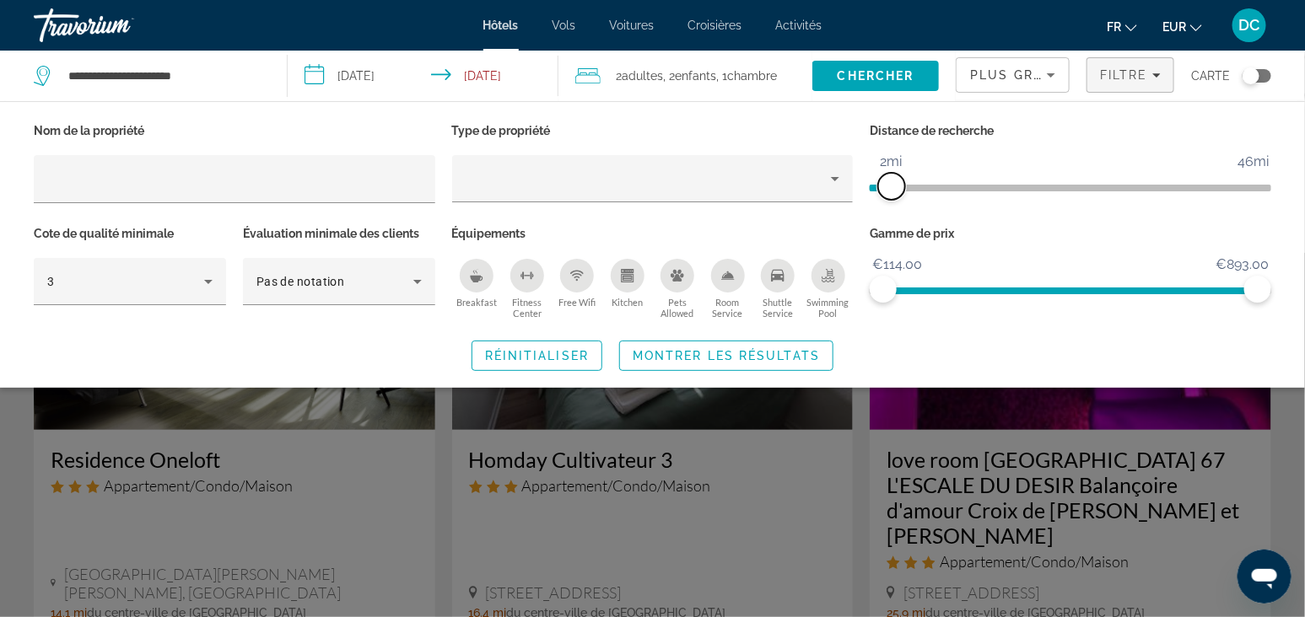
drag, startPoint x: 1116, startPoint y: 182, endPoint x: 891, endPoint y: 186, distance: 225.2
click at [891, 186] on span "ngx-slider" at bounding box center [891, 186] width 27 height 27
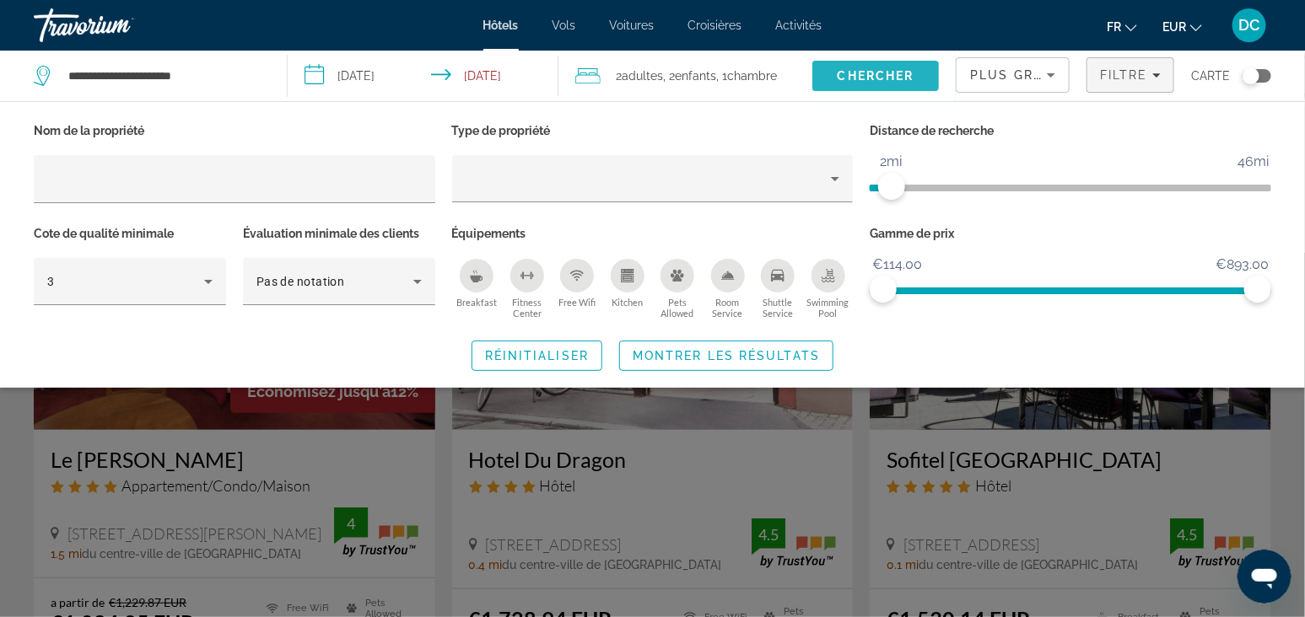
click at [880, 80] on span "Chercher" at bounding box center [875, 75] width 77 height 13
click at [896, 65] on span "Search" at bounding box center [875, 76] width 126 height 40
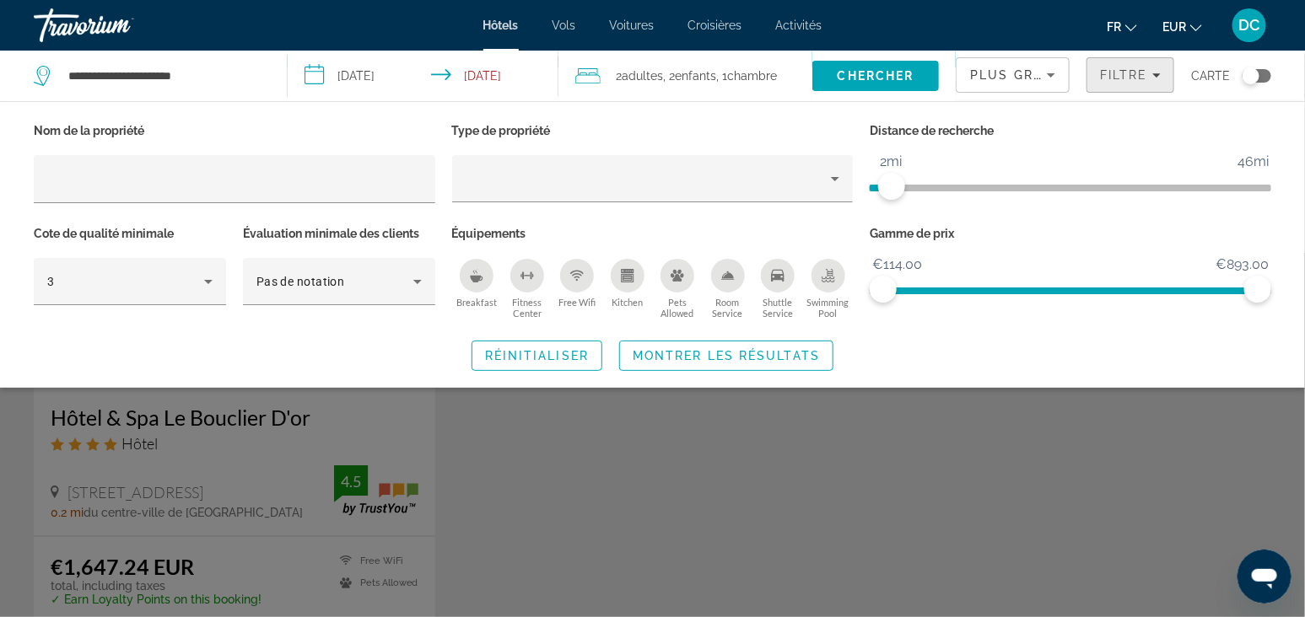
scroll to position [527, 0]
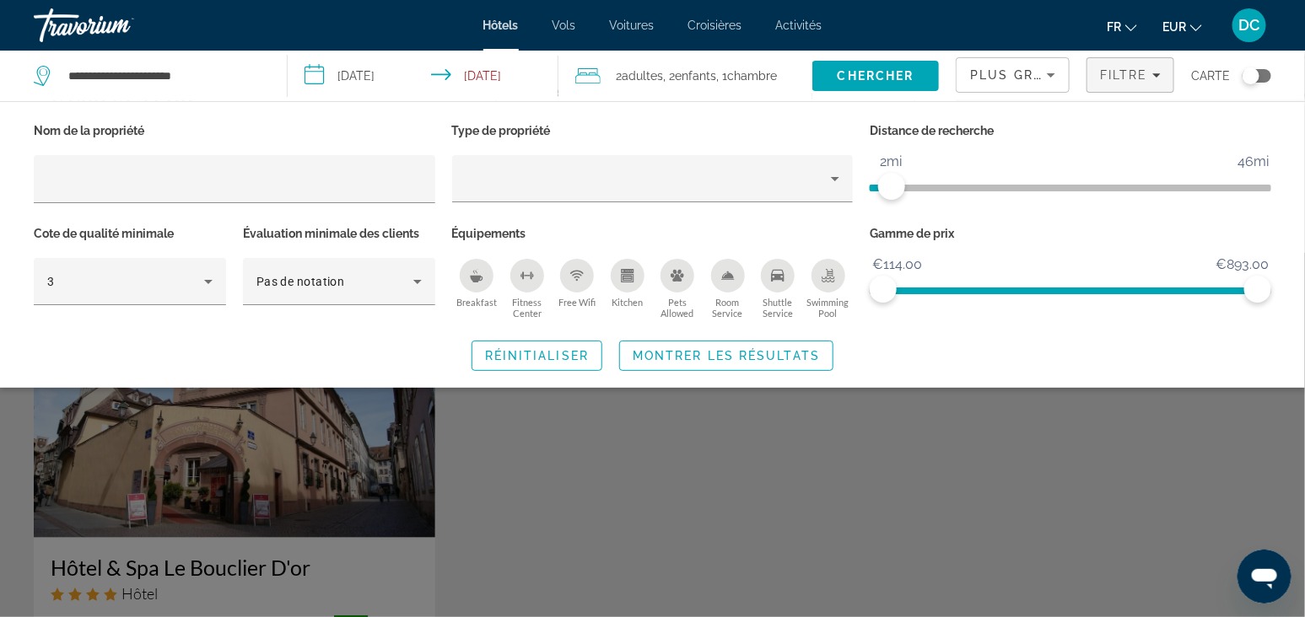
click at [912, 553] on div "Search widget" at bounding box center [652, 435] width 1305 height 364
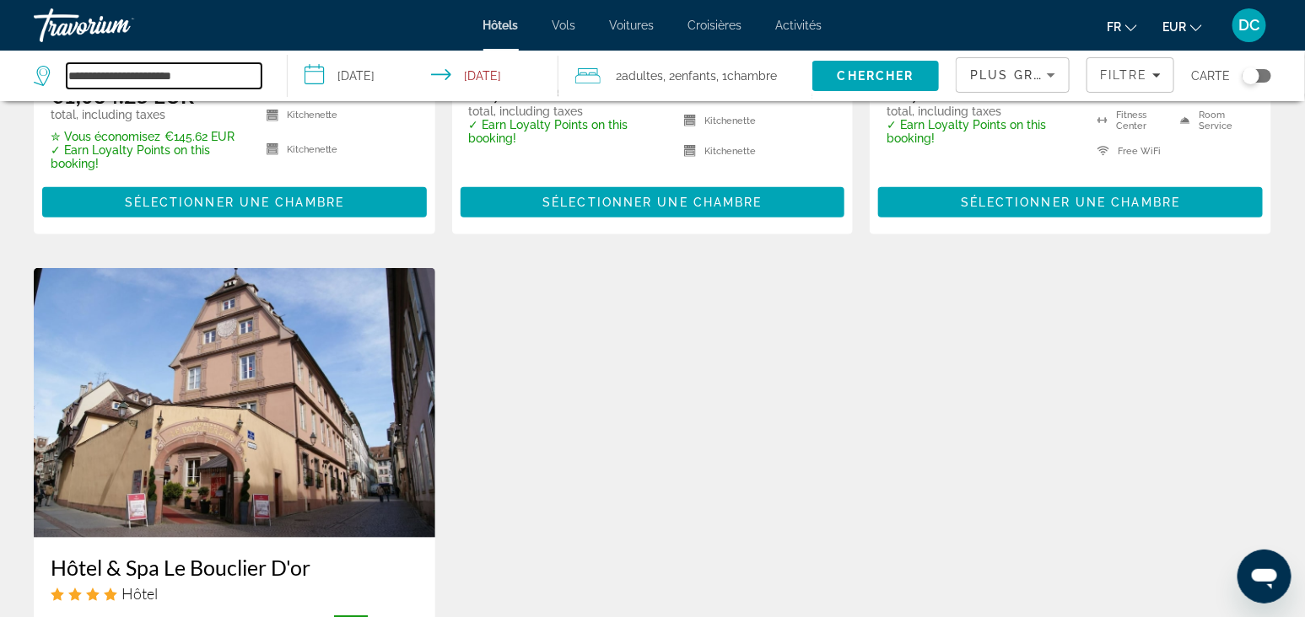
click at [223, 71] on input "**********" at bounding box center [164, 75] width 195 height 25
click at [713, 370] on div "Économisez jusqu'à 12% Le Jean Sébastien Bach Appartement/Condo/Maison 6 Boulev…" at bounding box center [652, 251] width 1254 height 1236
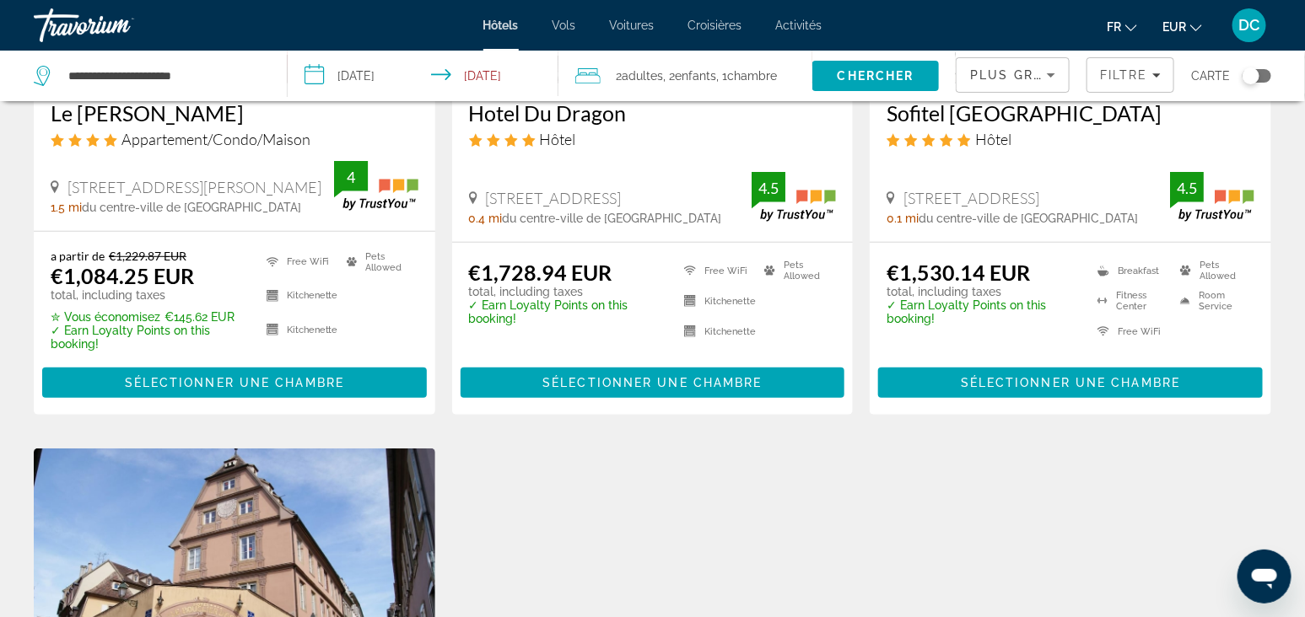
scroll to position [0, 0]
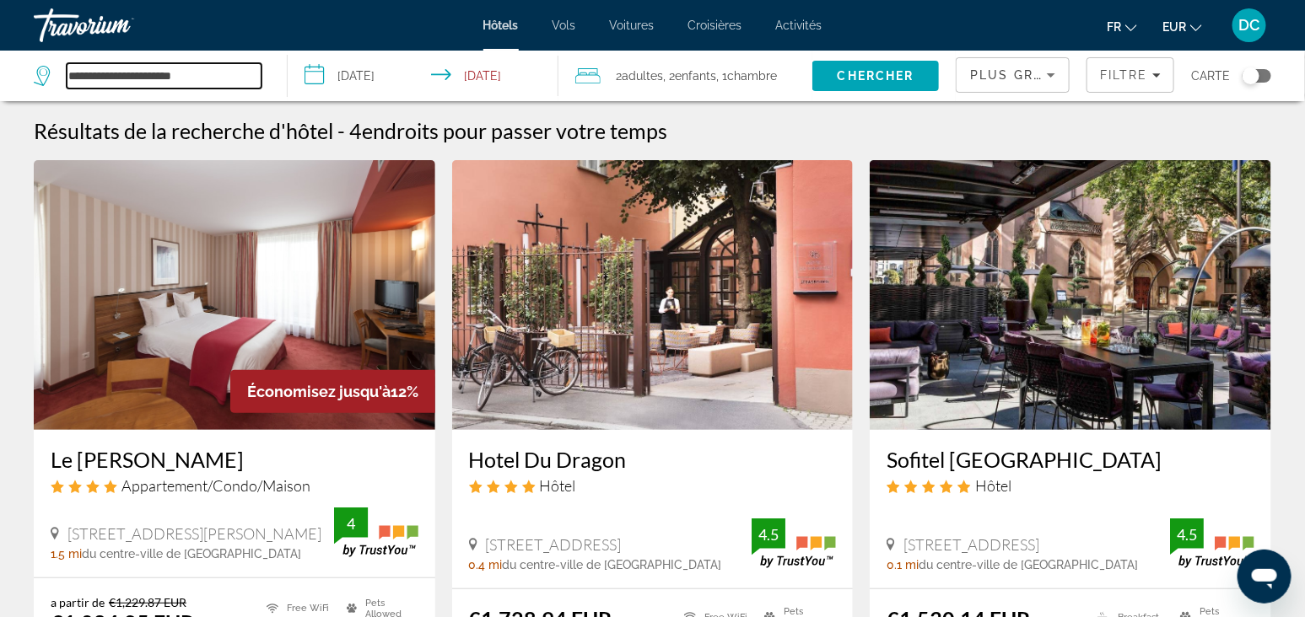
click at [232, 78] on input "**********" at bounding box center [164, 75] width 195 height 25
drag, startPoint x: 225, startPoint y: 69, endPoint x: 13, endPoint y: 85, distance: 213.1
click at [83, 82] on input "**********" at bounding box center [164, 75] width 195 height 25
type input "*"
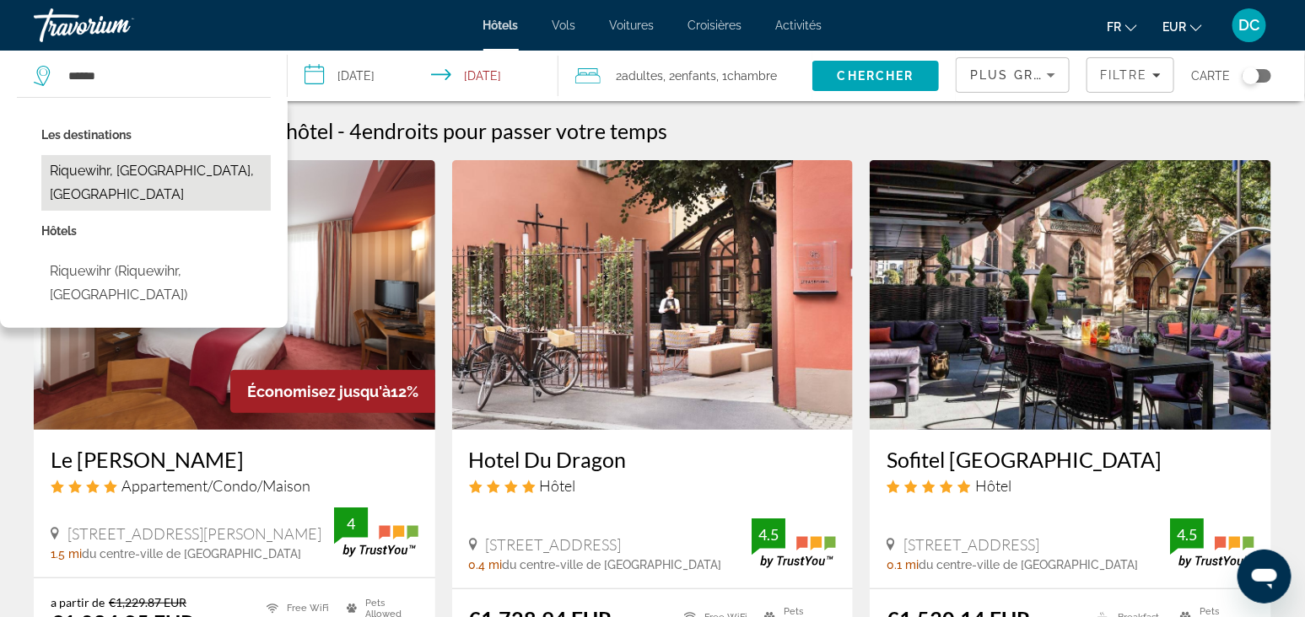
click at [146, 174] on button "Riquewihr, Haut-Rhin, France" at bounding box center [155, 183] width 229 height 56
type input "**********"
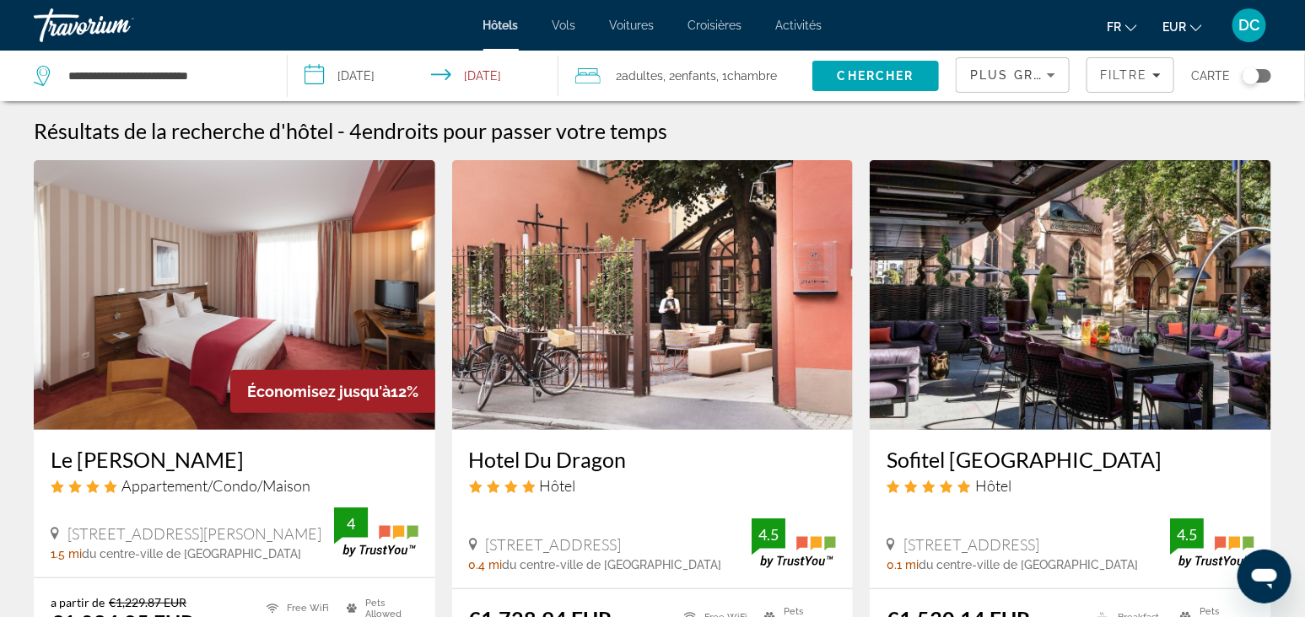
click at [877, 69] on span "Chercher" at bounding box center [875, 75] width 77 height 13
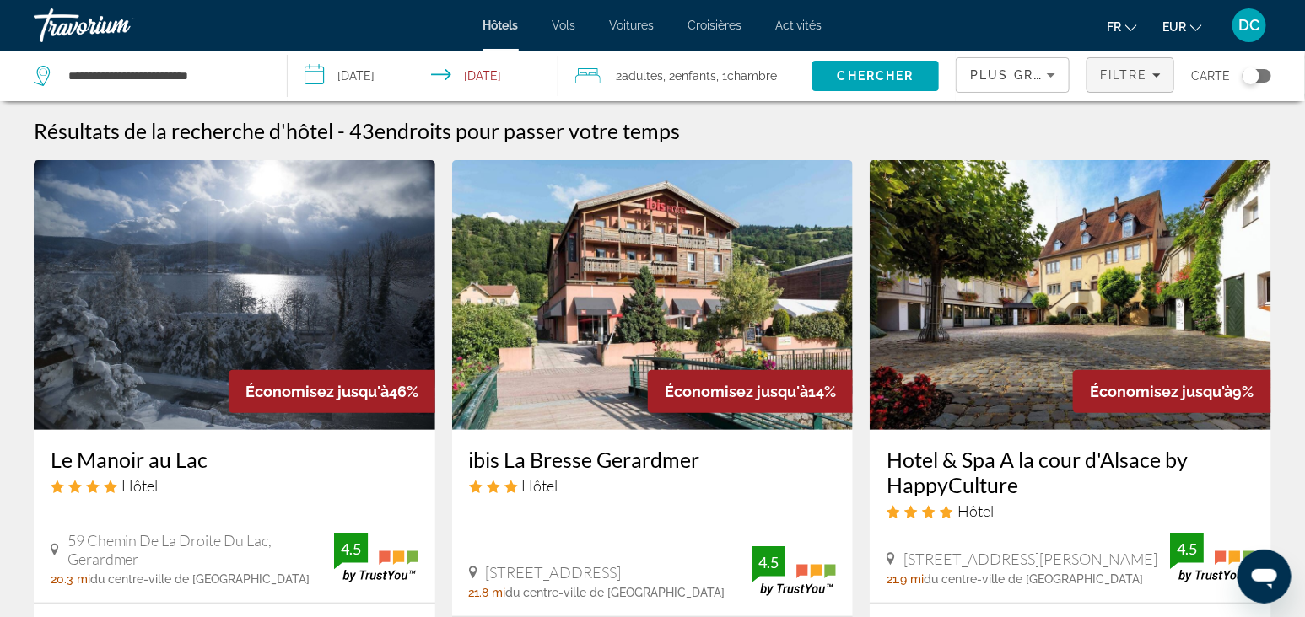
click at [1158, 85] on span "Filters" at bounding box center [1130, 75] width 86 height 40
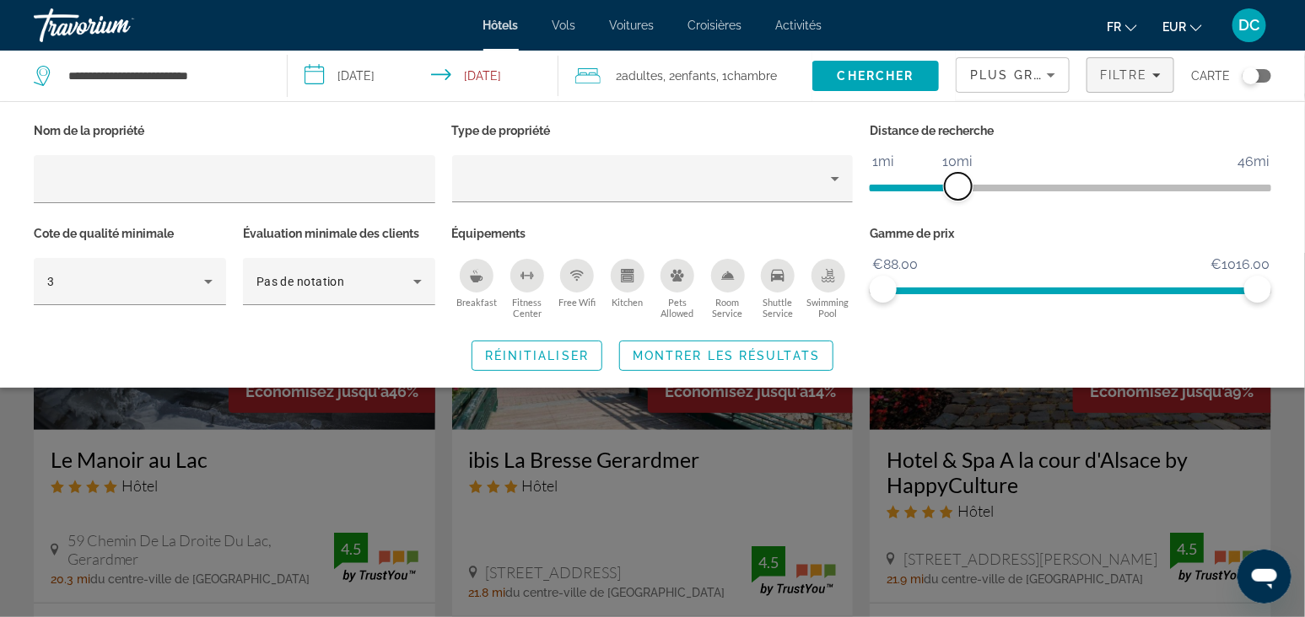
drag, startPoint x: 1122, startPoint y: 185, endPoint x: 957, endPoint y: 180, distance: 164.5
click at [957, 180] on span "ngx-slider" at bounding box center [958, 186] width 27 height 27
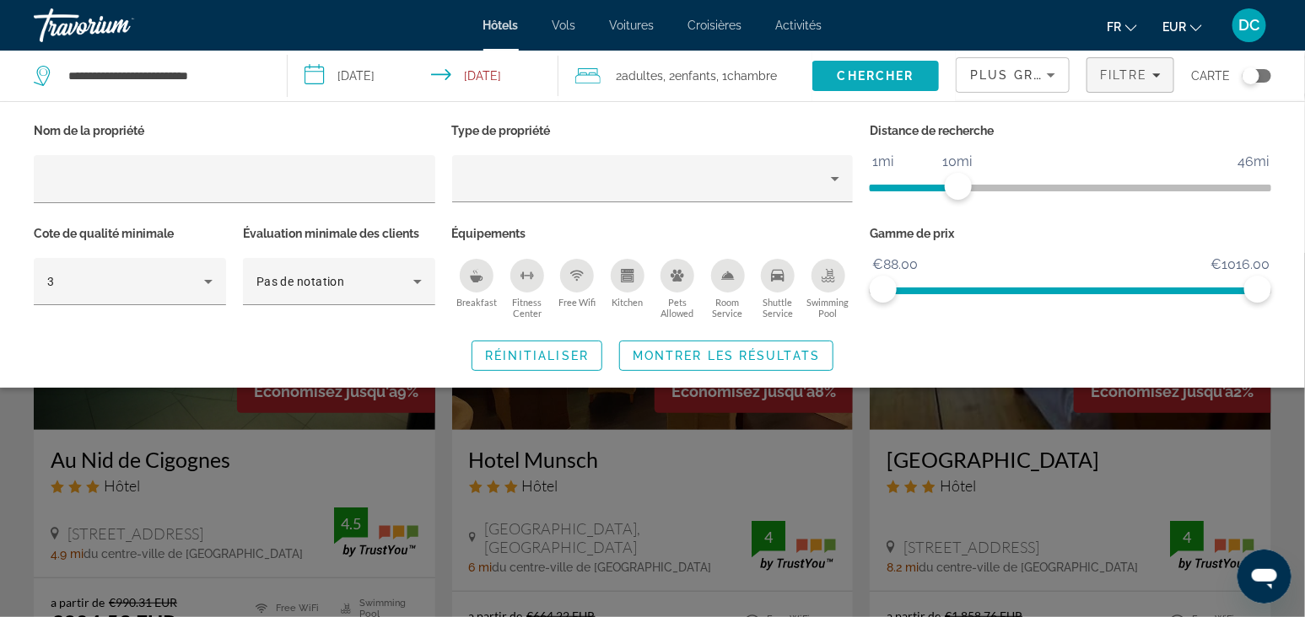
click at [901, 78] on span "Chercher" at bounding box center [875, 75] width 77 height 13
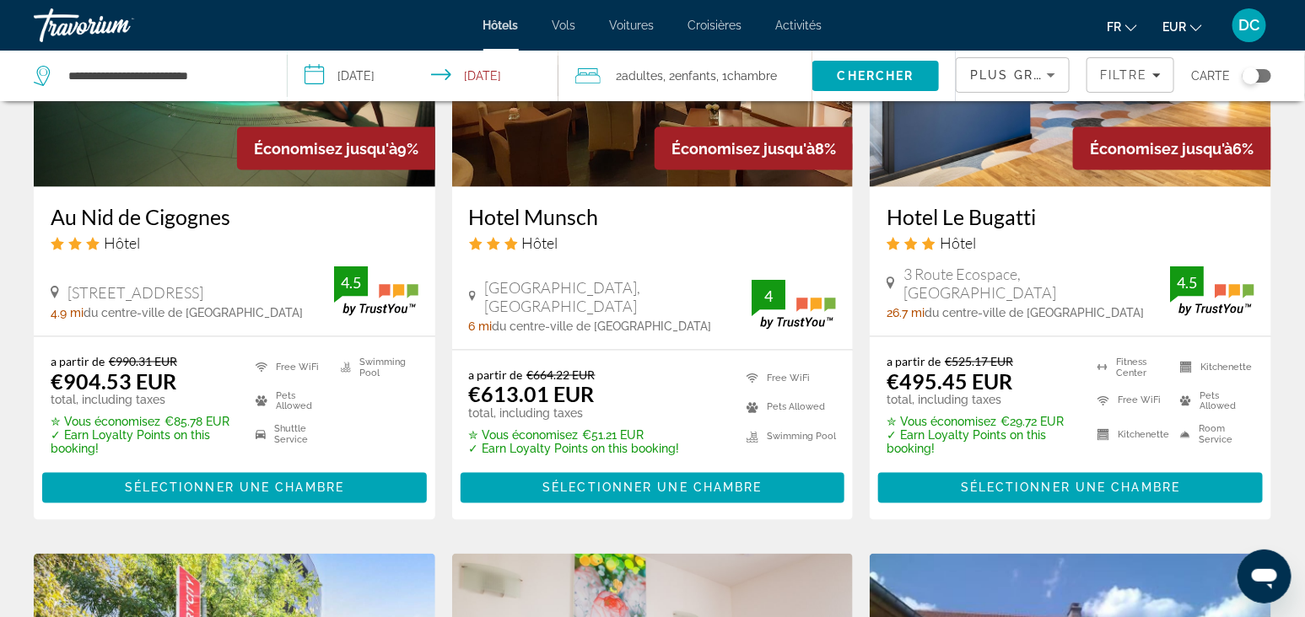
scroll to position [1054, 0]
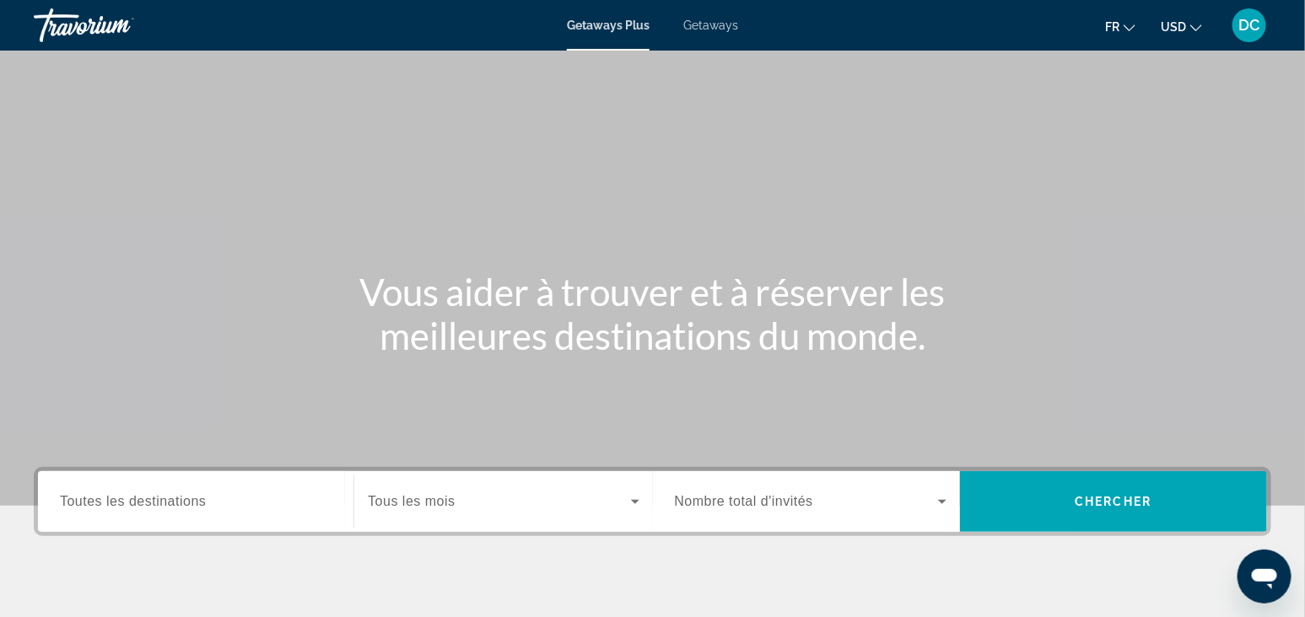
click at [698, 23] on span "Getaways" at bounding box center [710, 25] width 55 height 13
click at [116, 495] on span "Toutes les destinations" at bounding box center [133, 501] width 146 height 14
click at [116, 495] on input "Destination Toutes les destinations" at bounding box center [196, 503] width 272 height 20
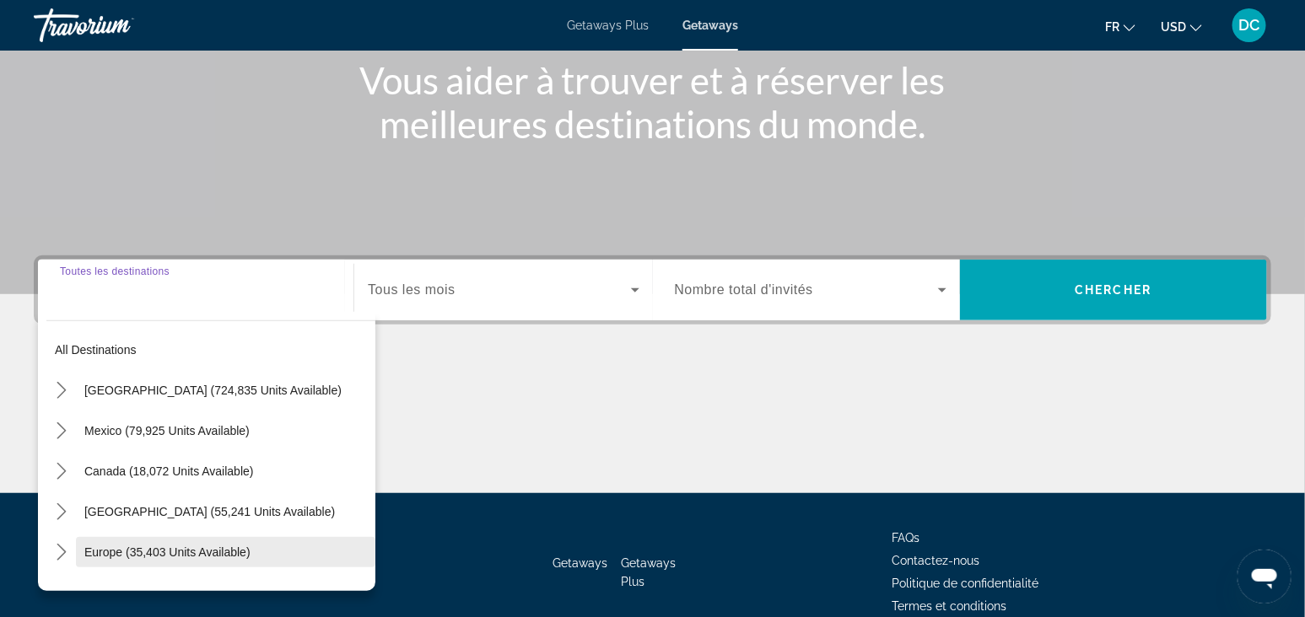
scroll to position [293, 0]
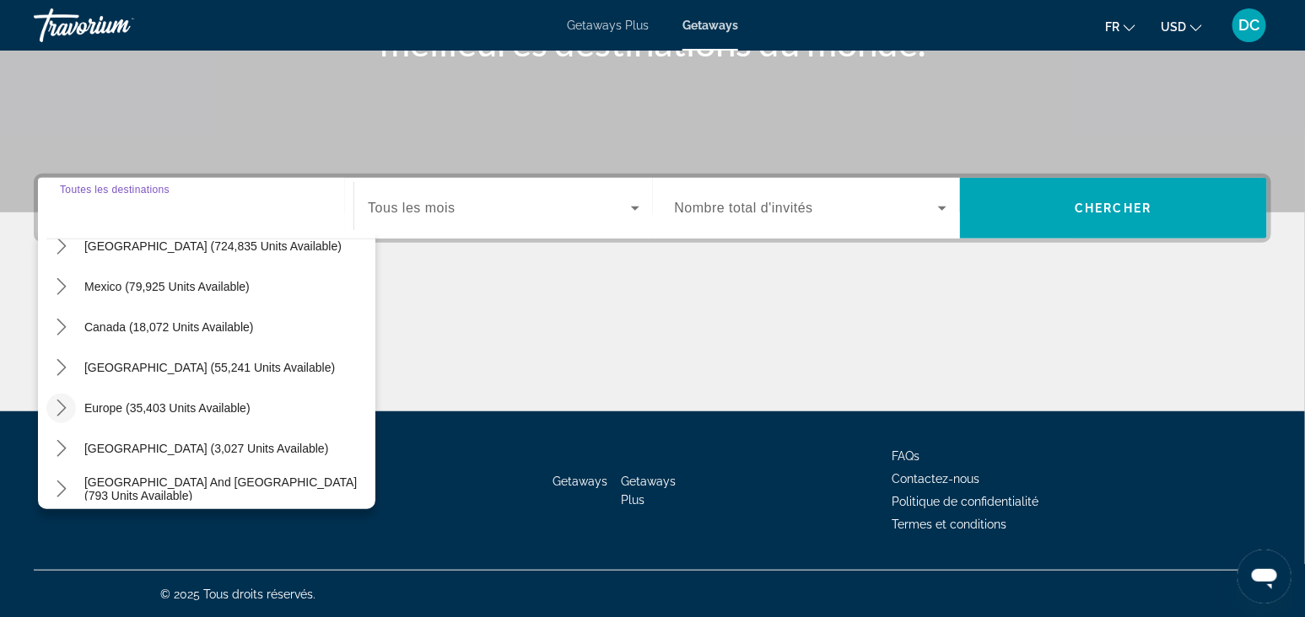
click at [59, 394] on mat-icon "Toggle Europe (35,403 units available) submenu" at bounding box center [61, 409] width 30 height 30
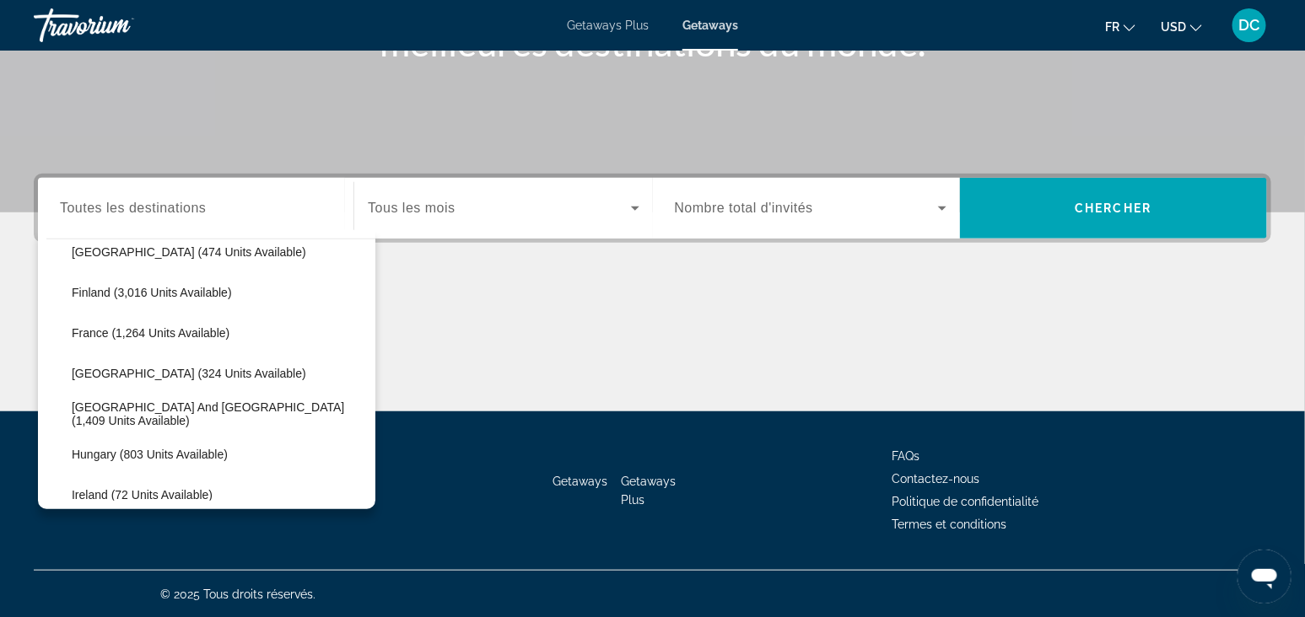
scroll to position [316, 0]
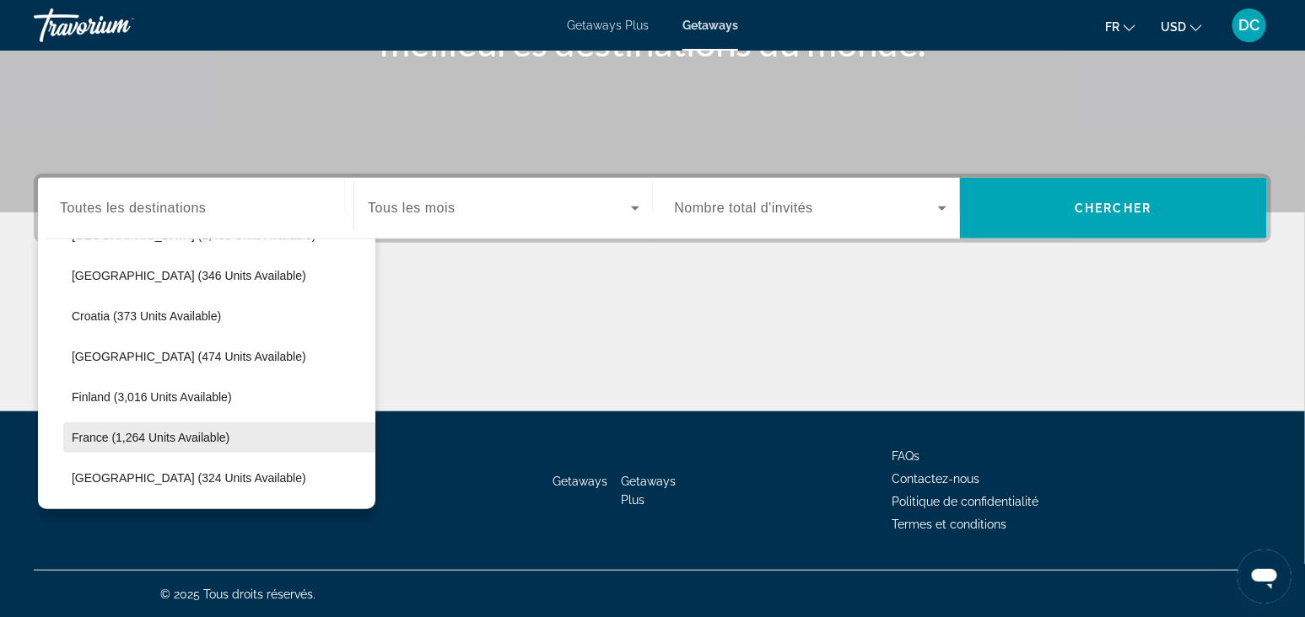
click at [119, 440] on span "France (1,264 units available)" at bounding box center [151, 437] width 158 height 13
type input "**********"
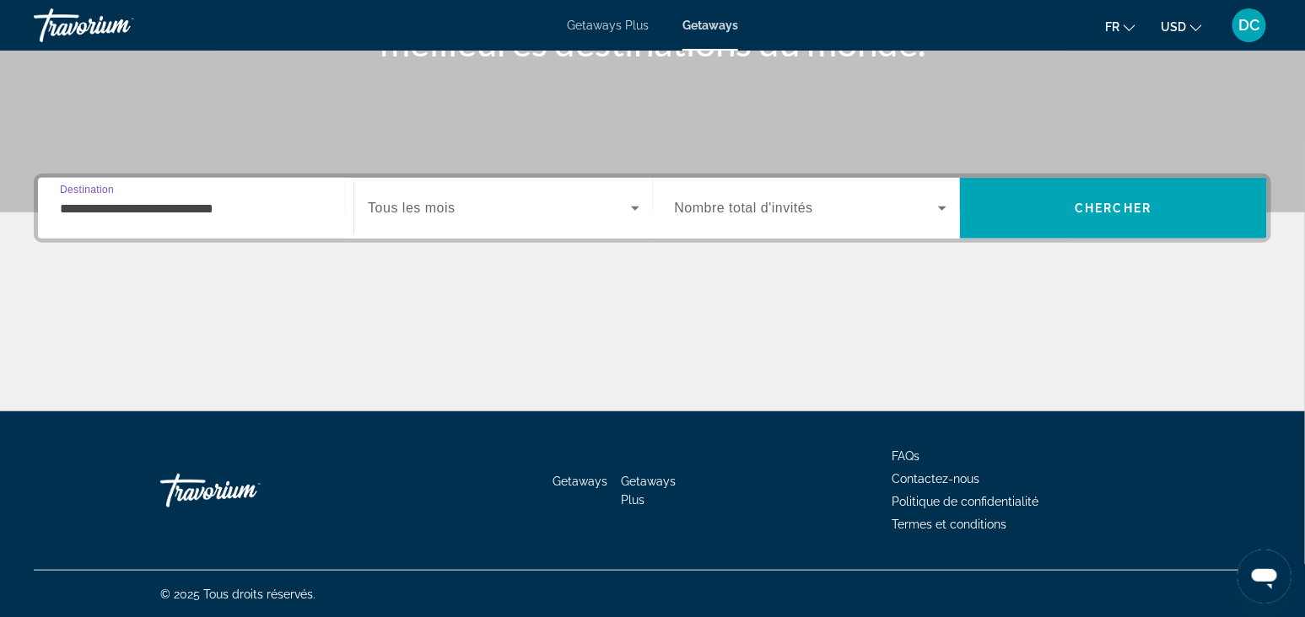
click at [422, 196] on div "Search widget" at bounding box center [503, 208] width 271 height 47
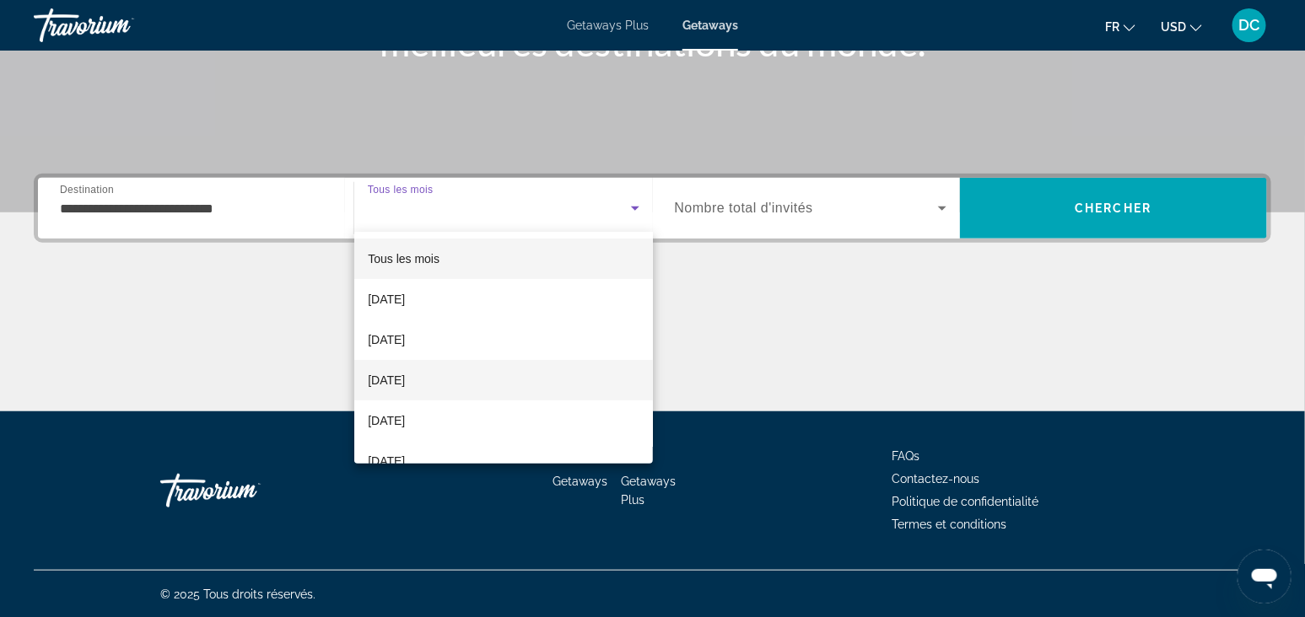
click at [396, 392] on mat-option "[DATE]" at bounding box center [503, 380] width 299 height 40
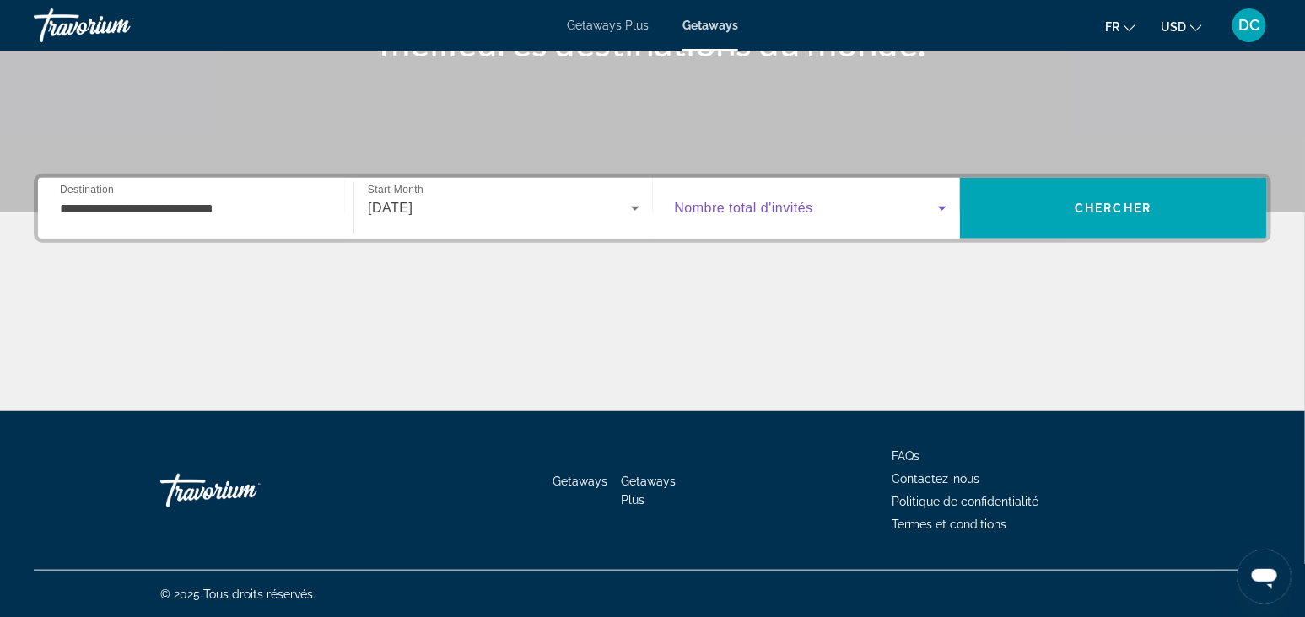
click at [885, 199] on span "Search widget" at bounding box center [806, 208] width 263 height 20
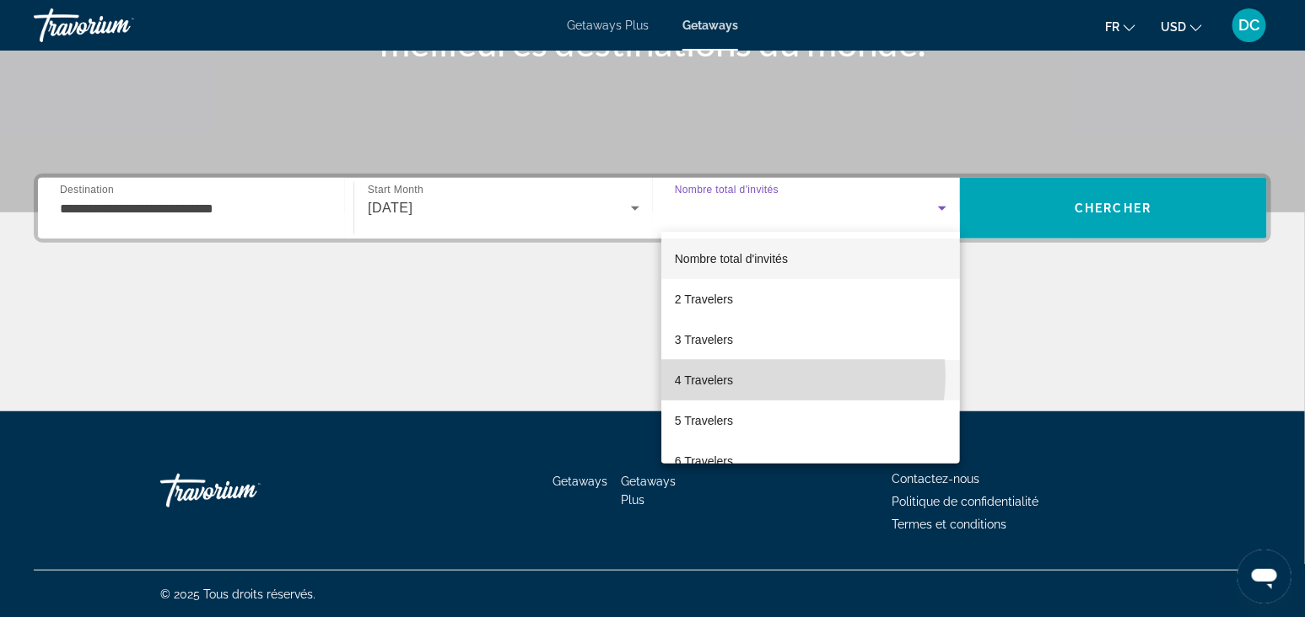
click at [770, 376] on mat-option "4 Travelers" at bounding box center [810, 380] width 299 height 40
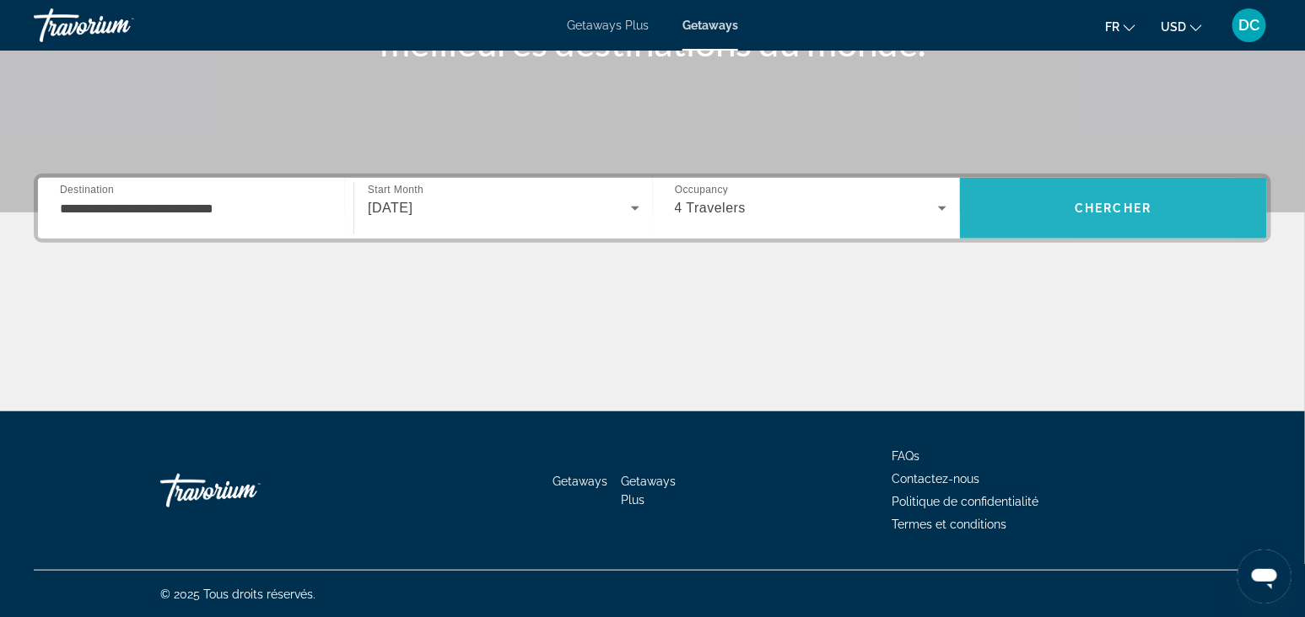
click at [1038, 221] on span "Search" at bounding box center [1113, 208] width 307 height 40
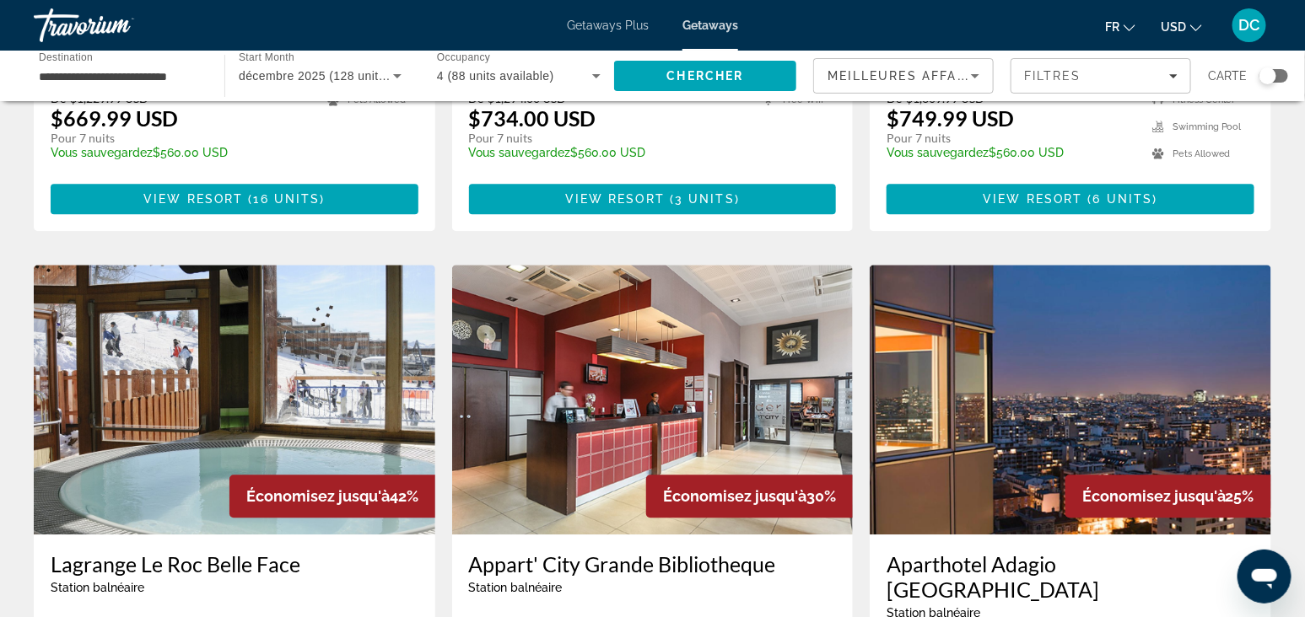
scroll to position [1897, 0]
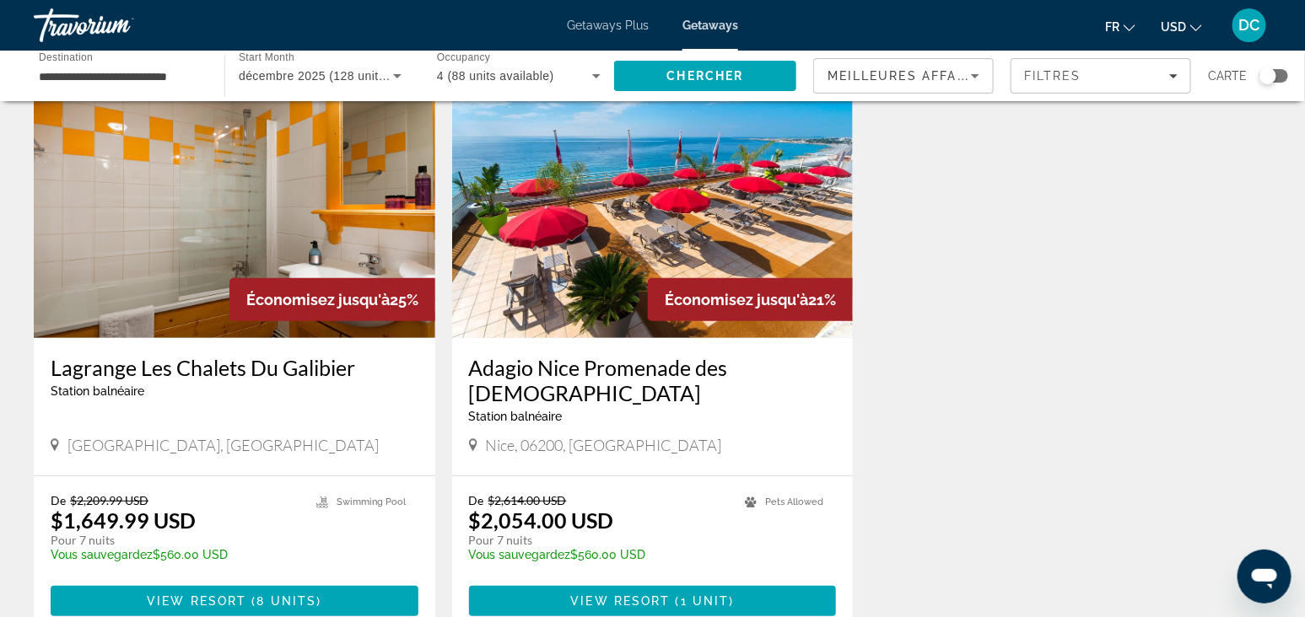
scroll to position [210, 0]
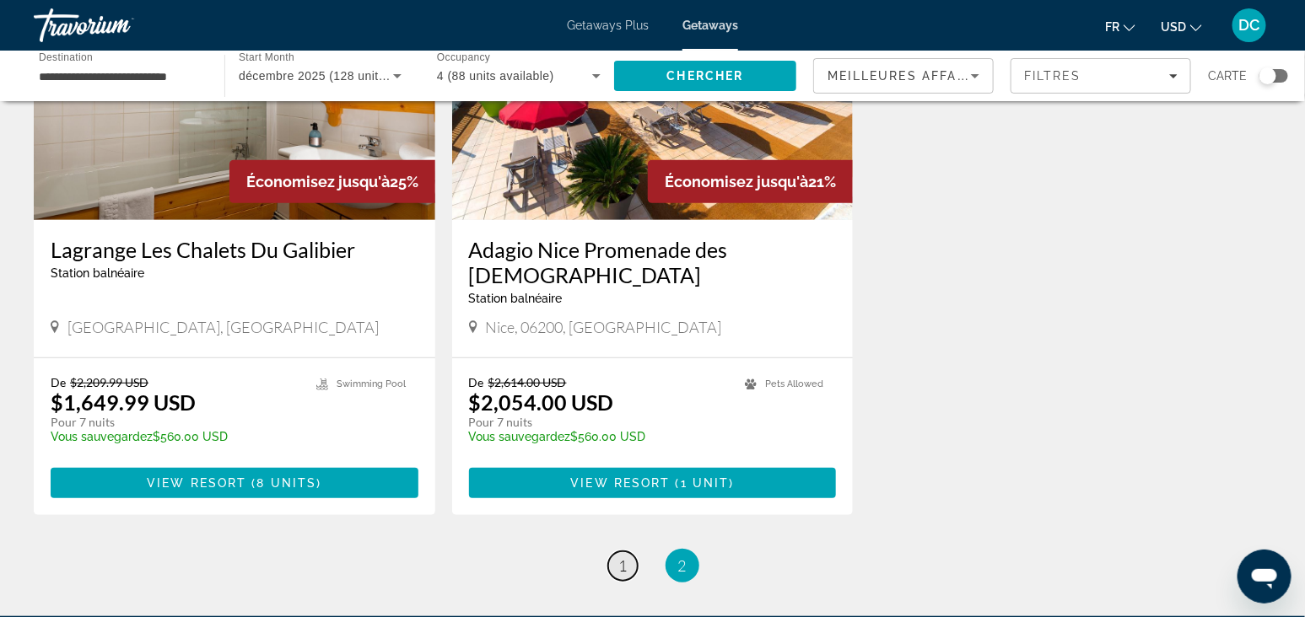
click at [613, 552] on link "page 1" at bounding box center [623, 567] width 30 height 30
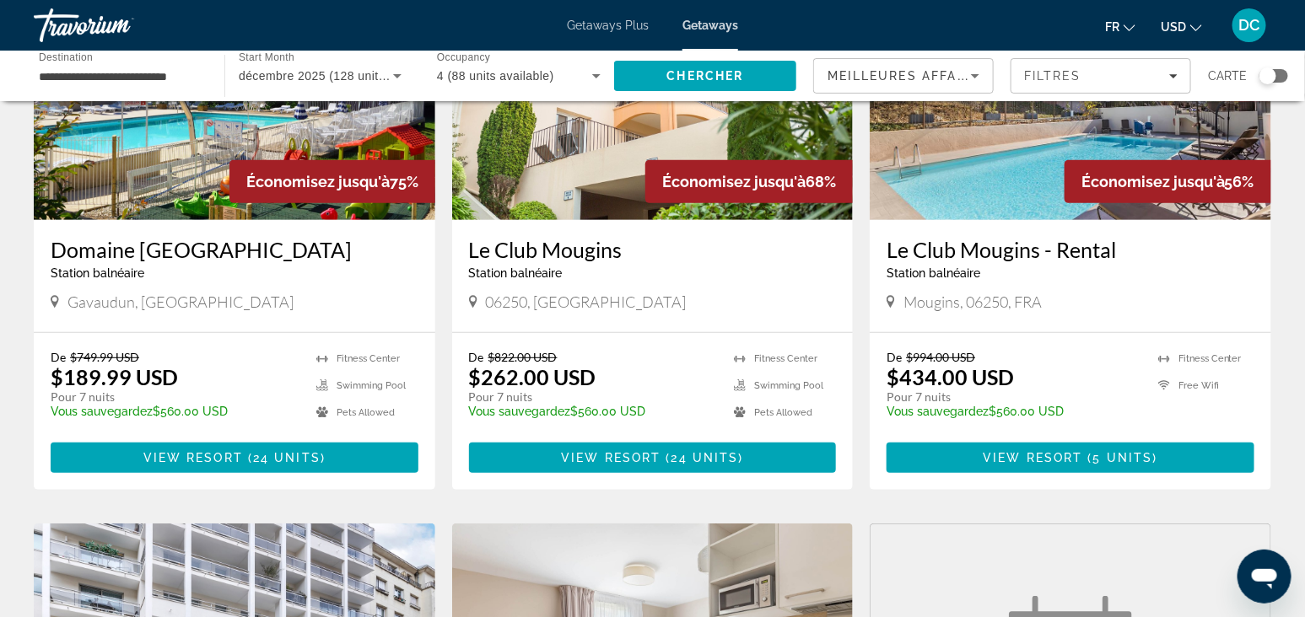
scroll to position [632, 0]
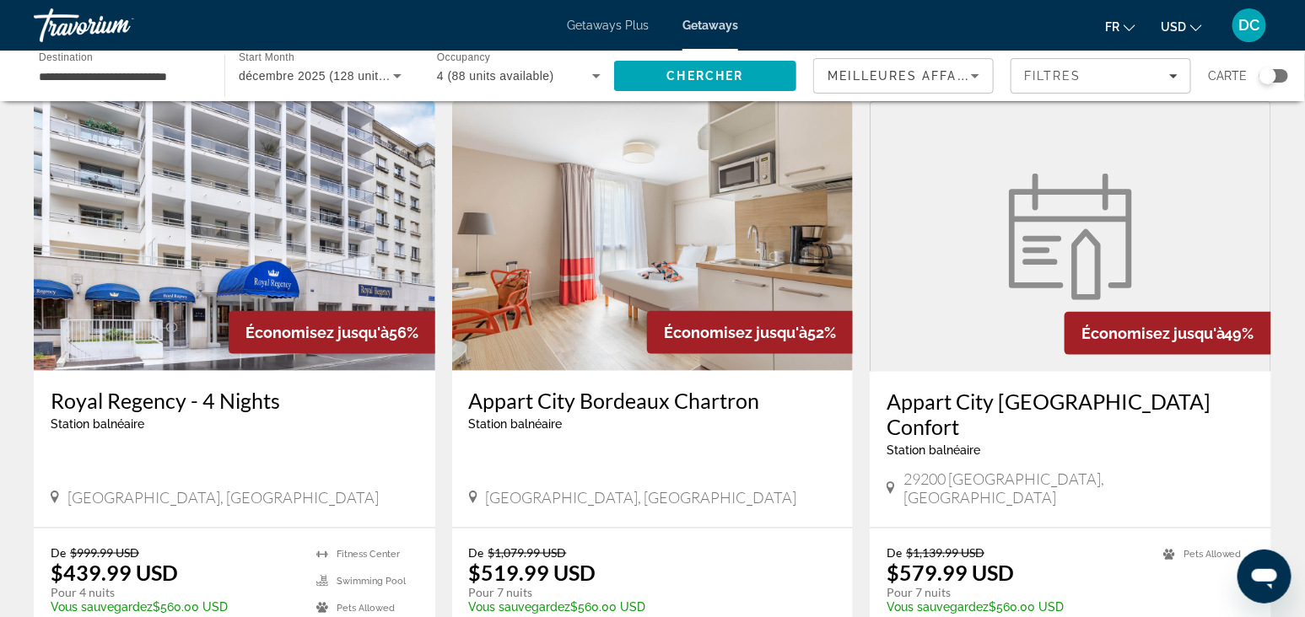
click at [202, 81] on div "**********" at bounding box center [120, 76] width 191 height 48
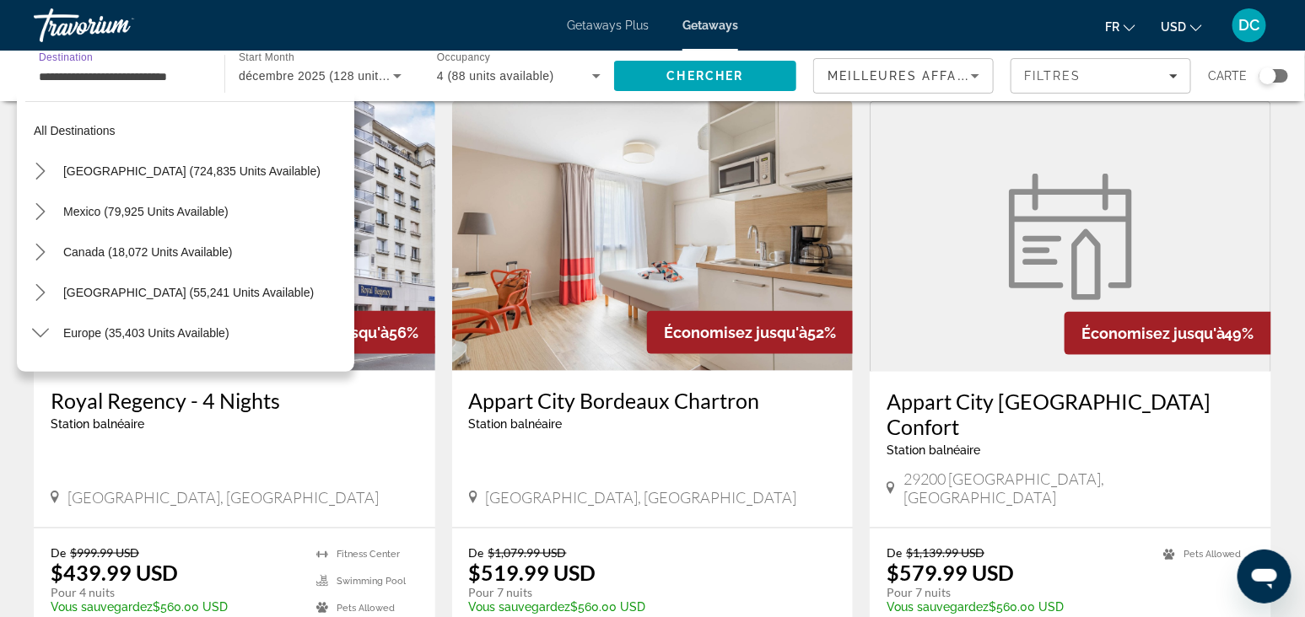
scroll to position [383, 0]
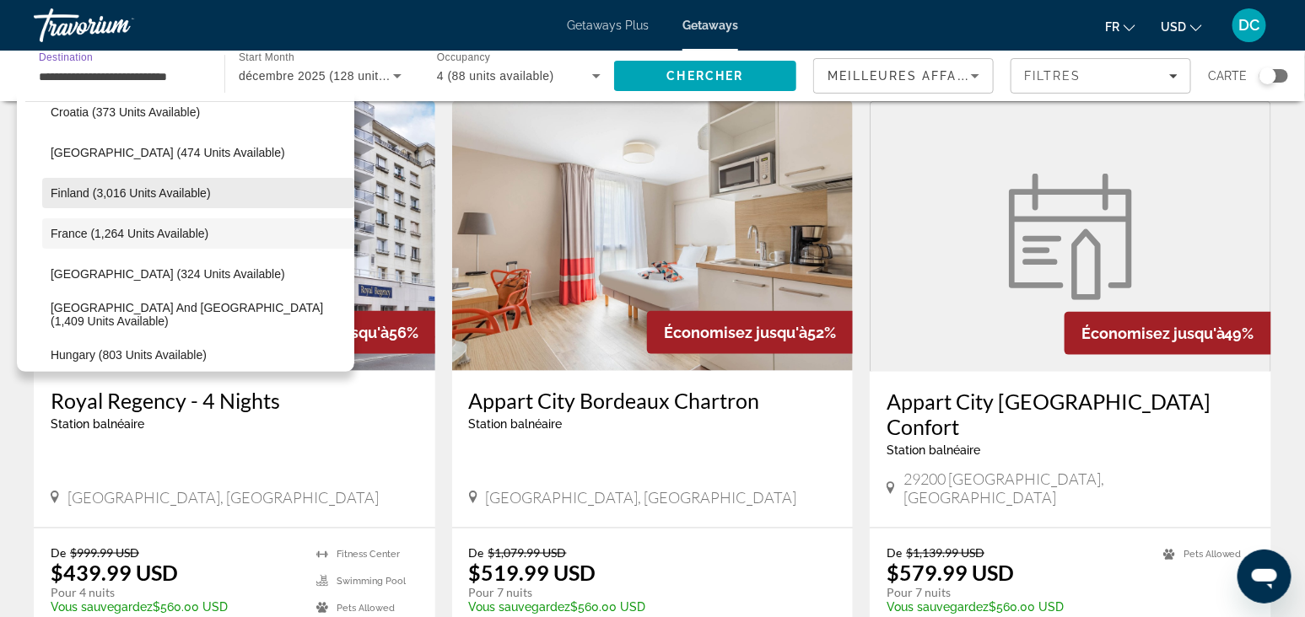
click at [175, 194] on span "Finland (3,016 units available)" at bounding box center [131, 192] width 160 height 13
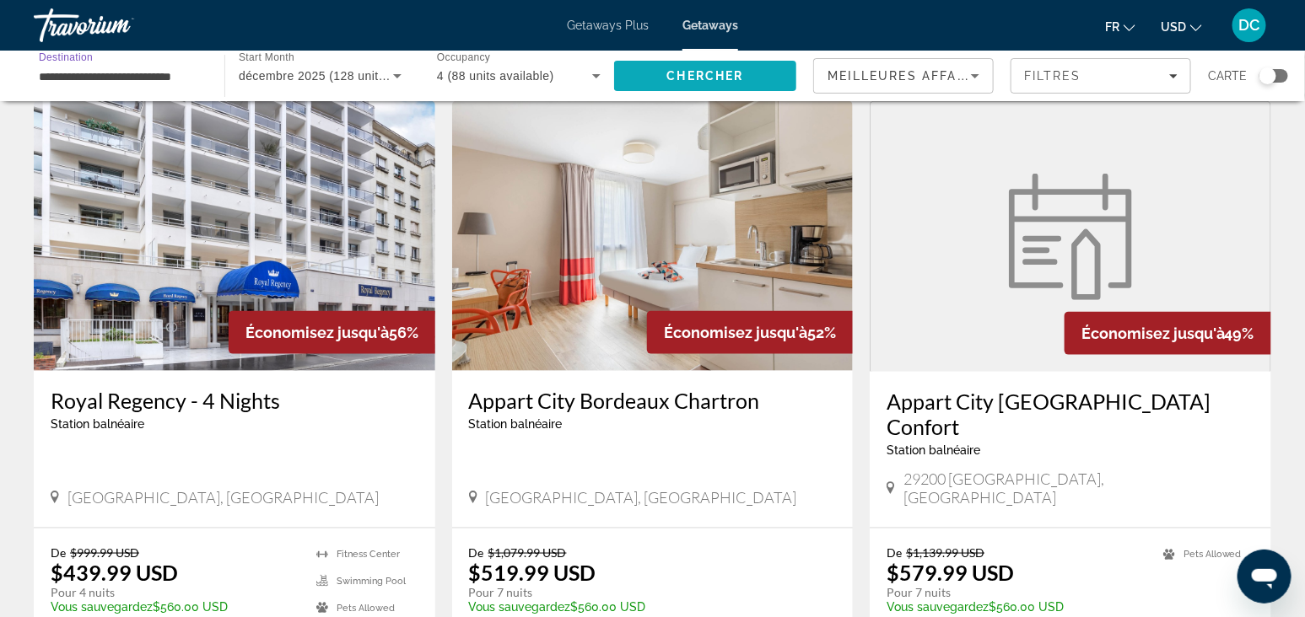
click at [720, 89] on span "Search" at bounding box center [705, 76] width 182 height 40
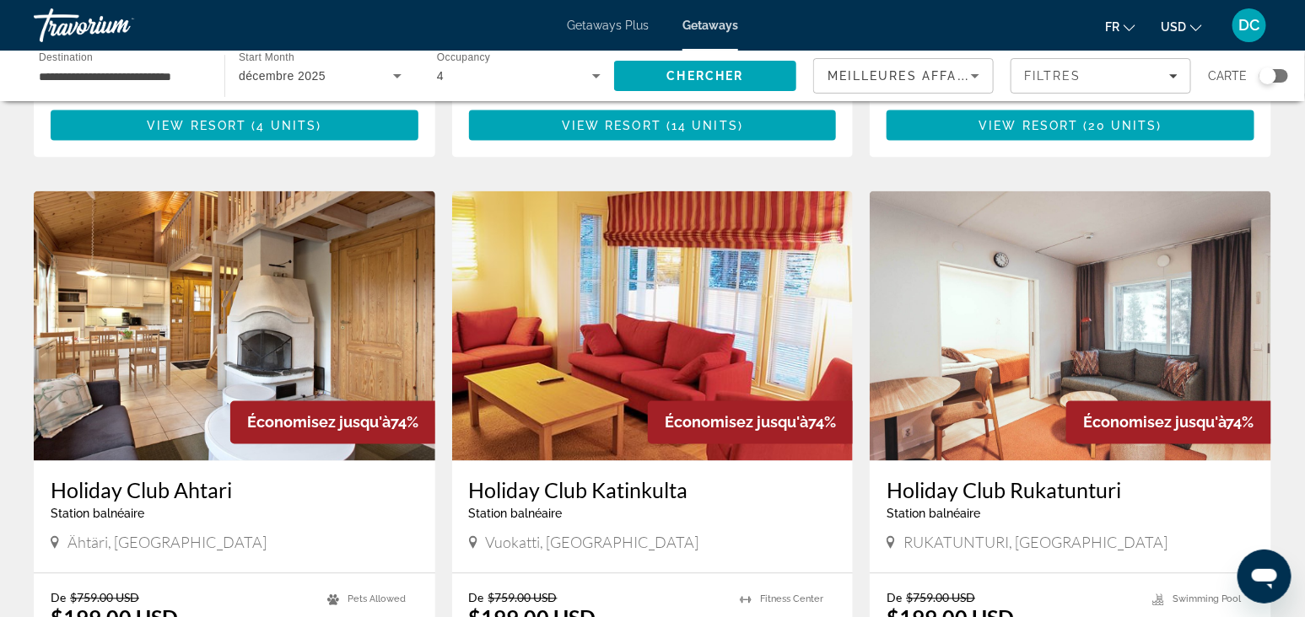
scroll to position [1160, 0]
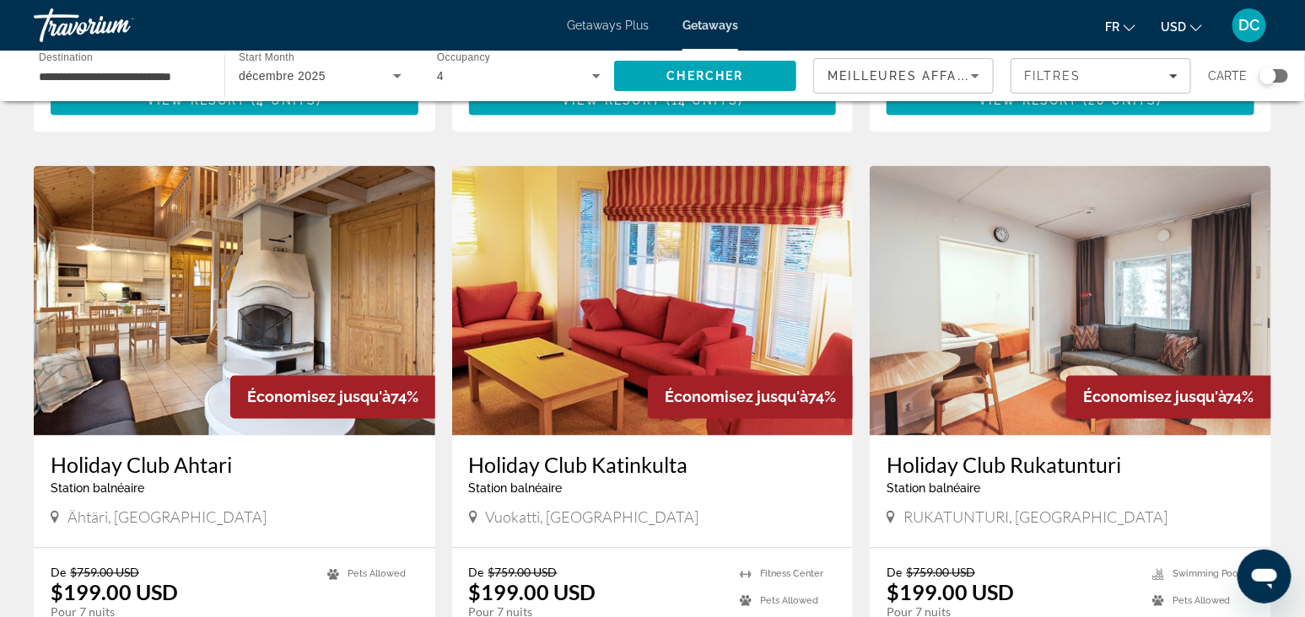
click at [152, 67] on input "**********" at bounding box center [121, 77] width 164 height 20
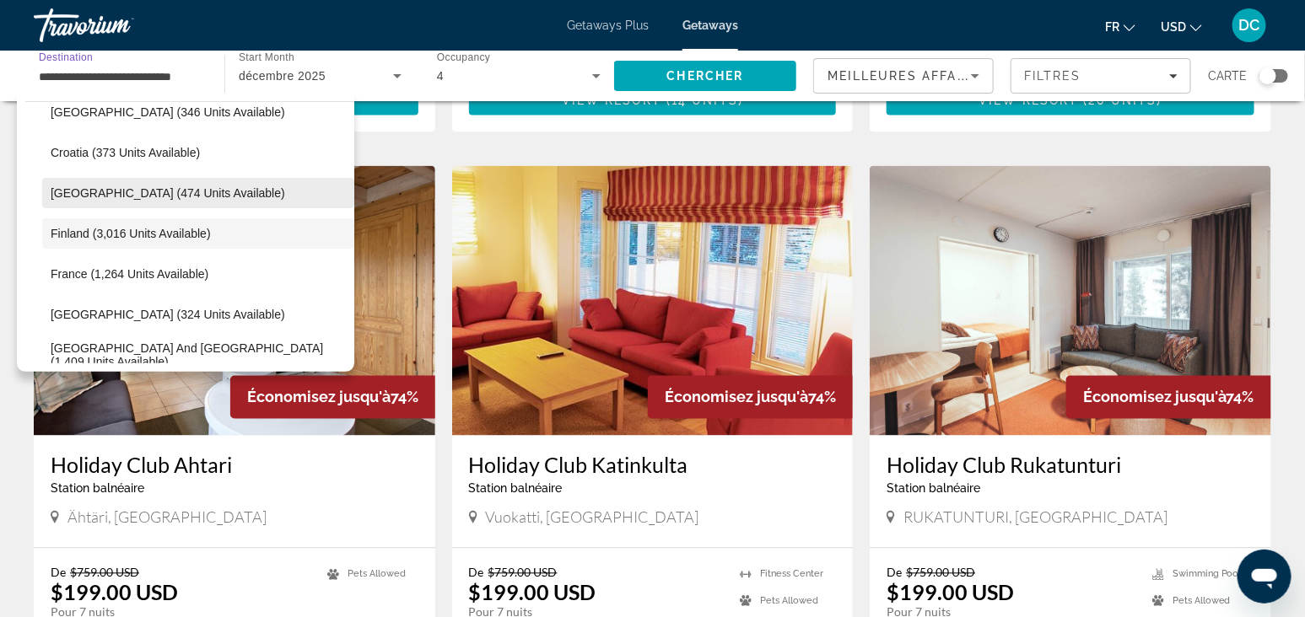
scroll to position [448, 0]
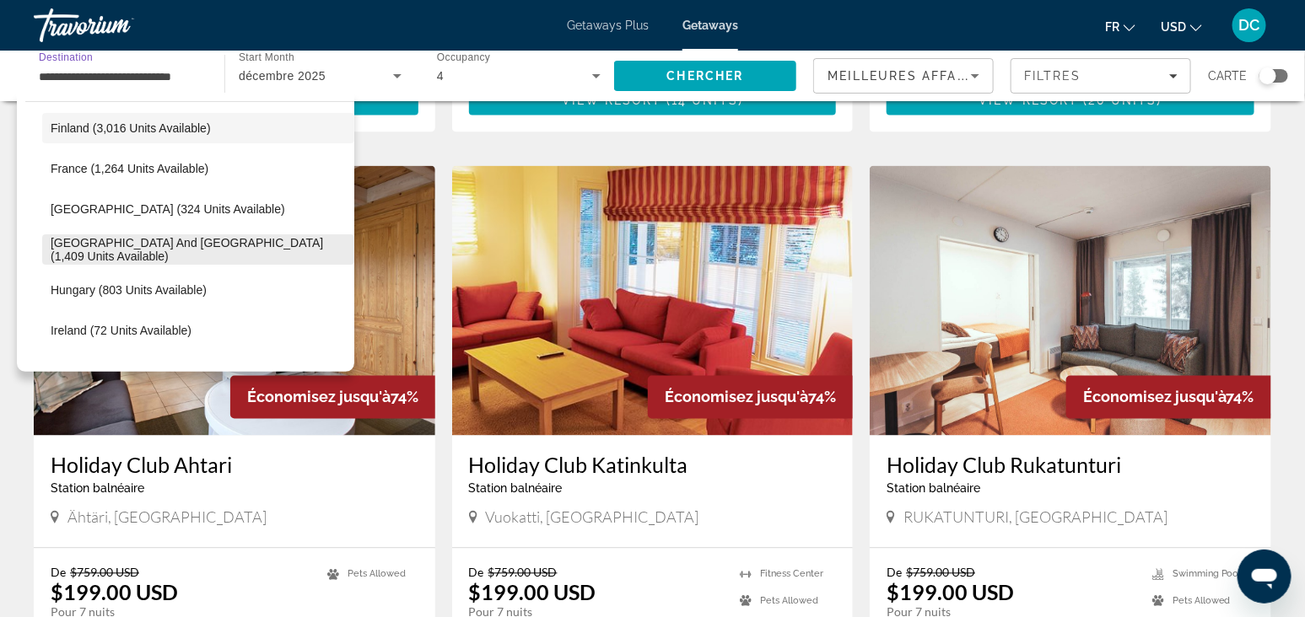
click at [142, 255] on span "[GEOGRAPHIC_DATA] and [GEOGRAPHIC_DATA] (1,409 units available)" at bounding box center [198, 249] width 295 height 27
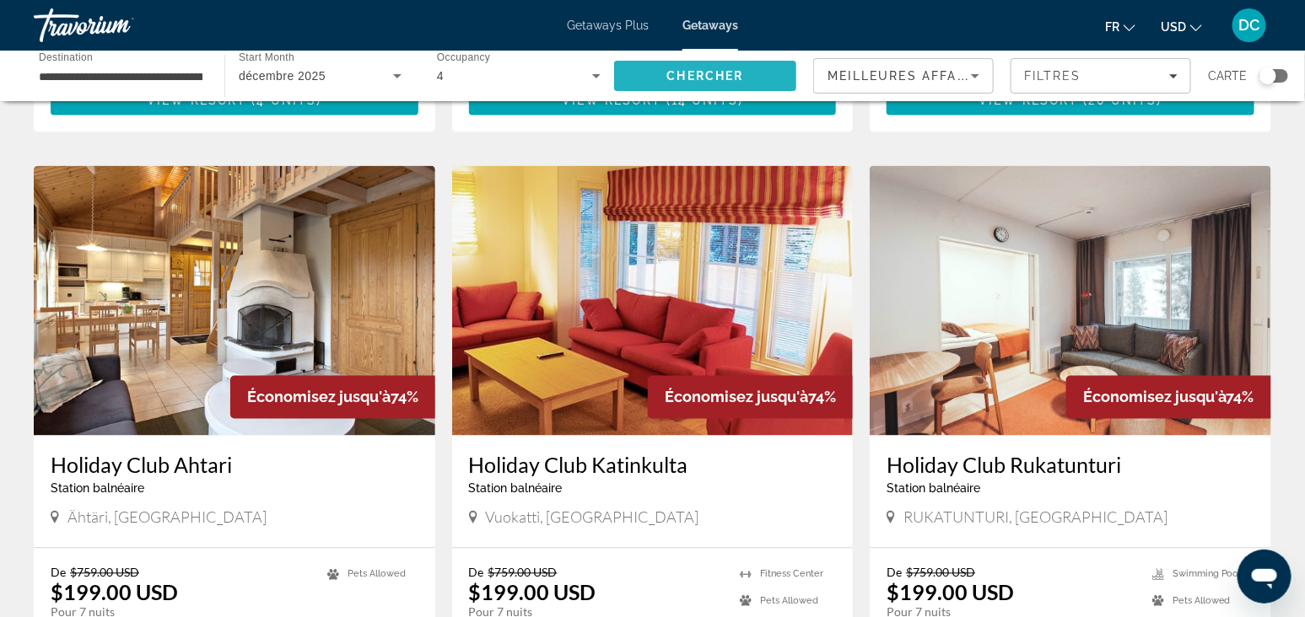
click at [670, 83] on span "Search" at bounding box center [705, 76] width 182 height 40
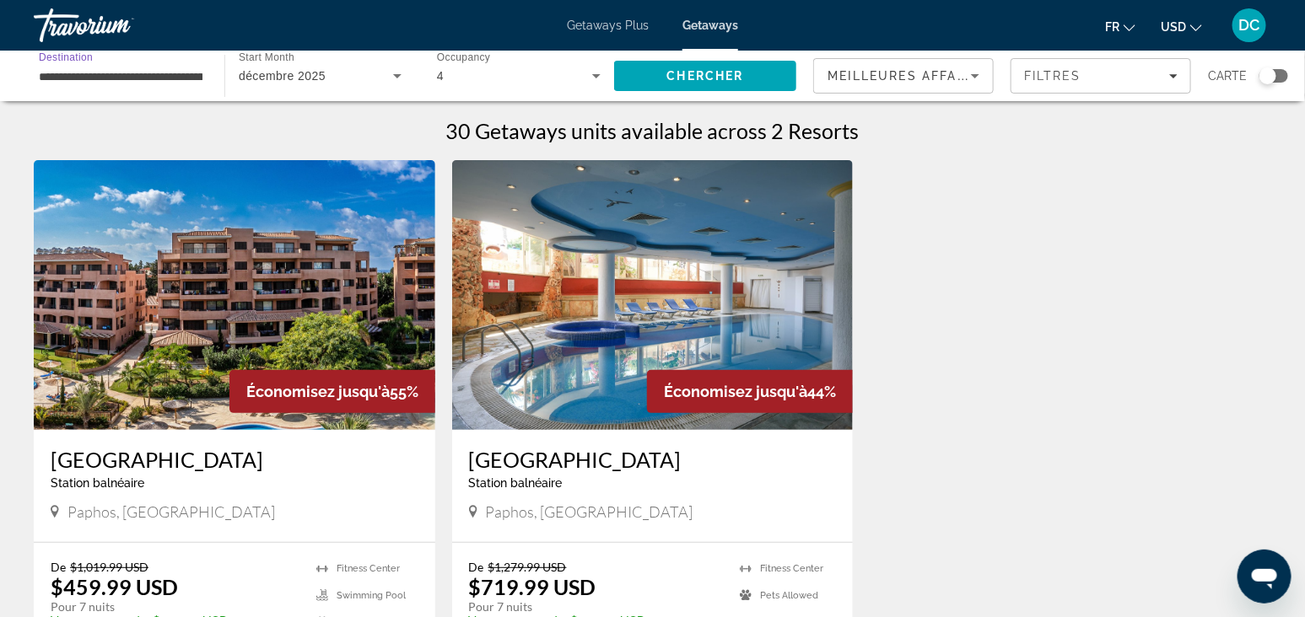
click at [106, 67] on input "**********" at bounding box center [121, 77] width 164 height 20
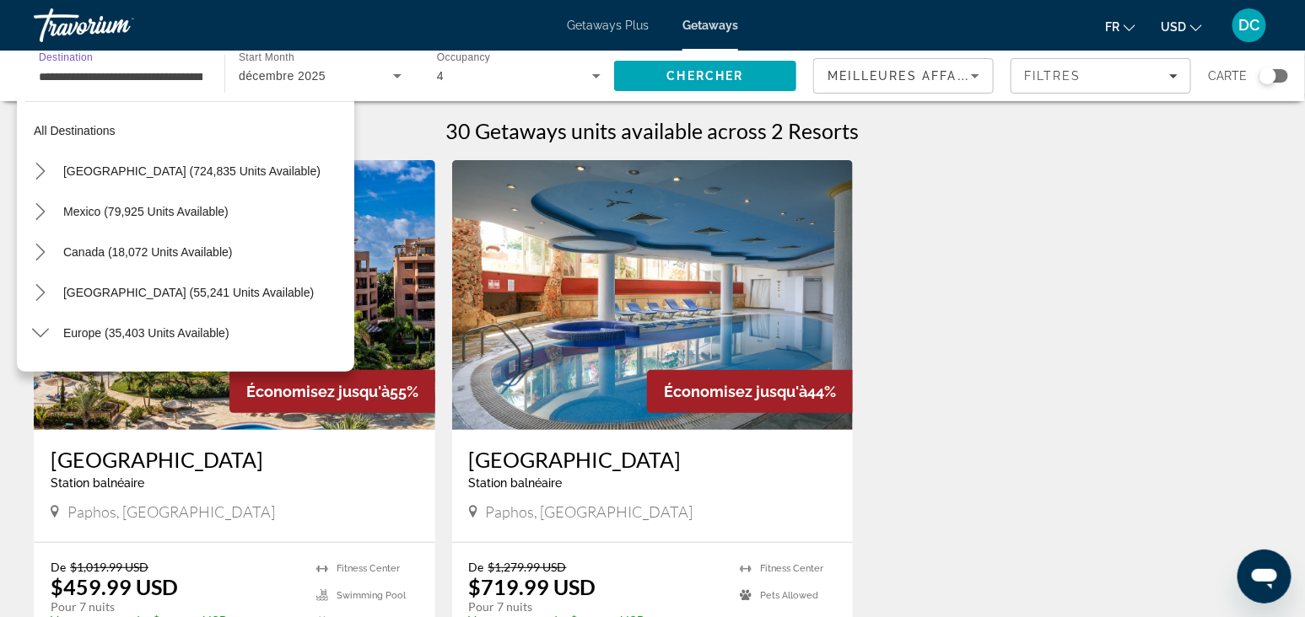
scroll to position [464, 0]
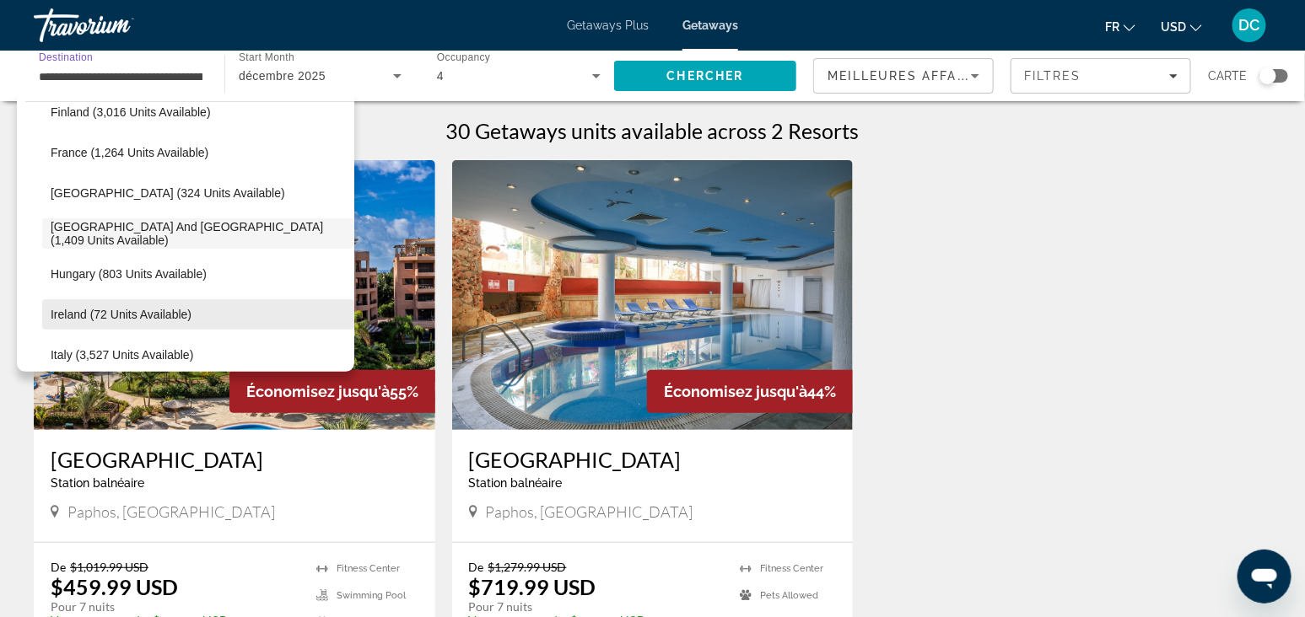
click at [126, 316] on span "Ireland (72 units available)" at bounding box center [121, 314] width 141 height 13
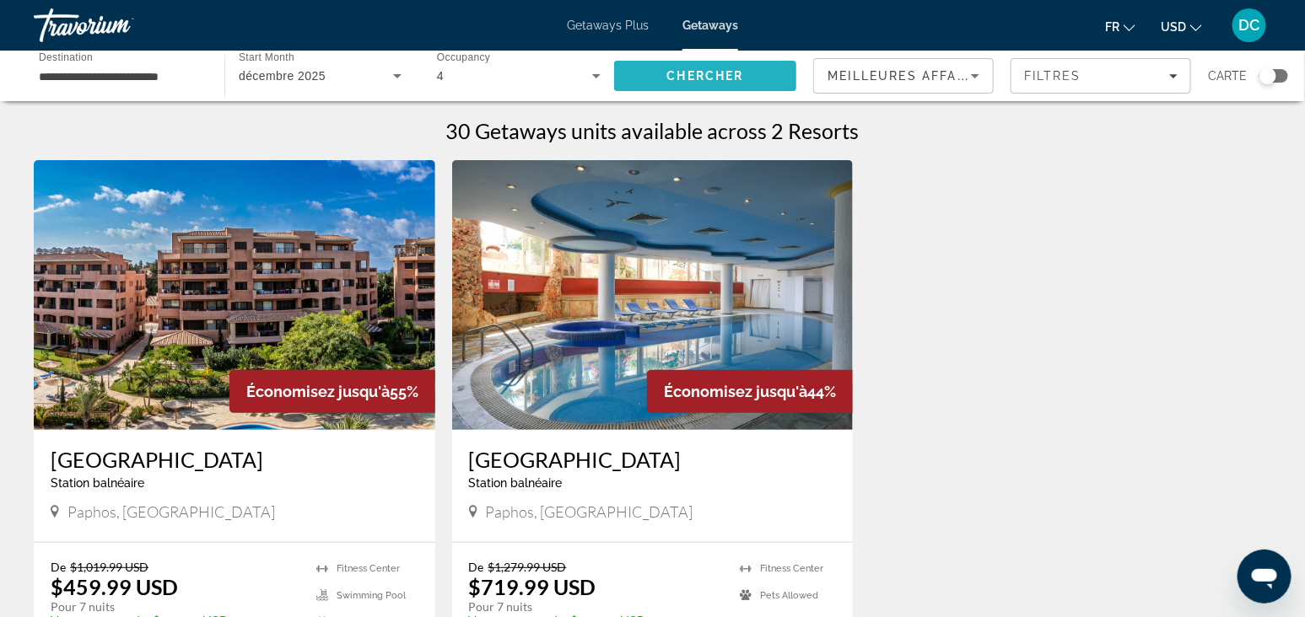
click at [717, 63] on span "Search" at bounding box center [705, 76] width 182 height 40
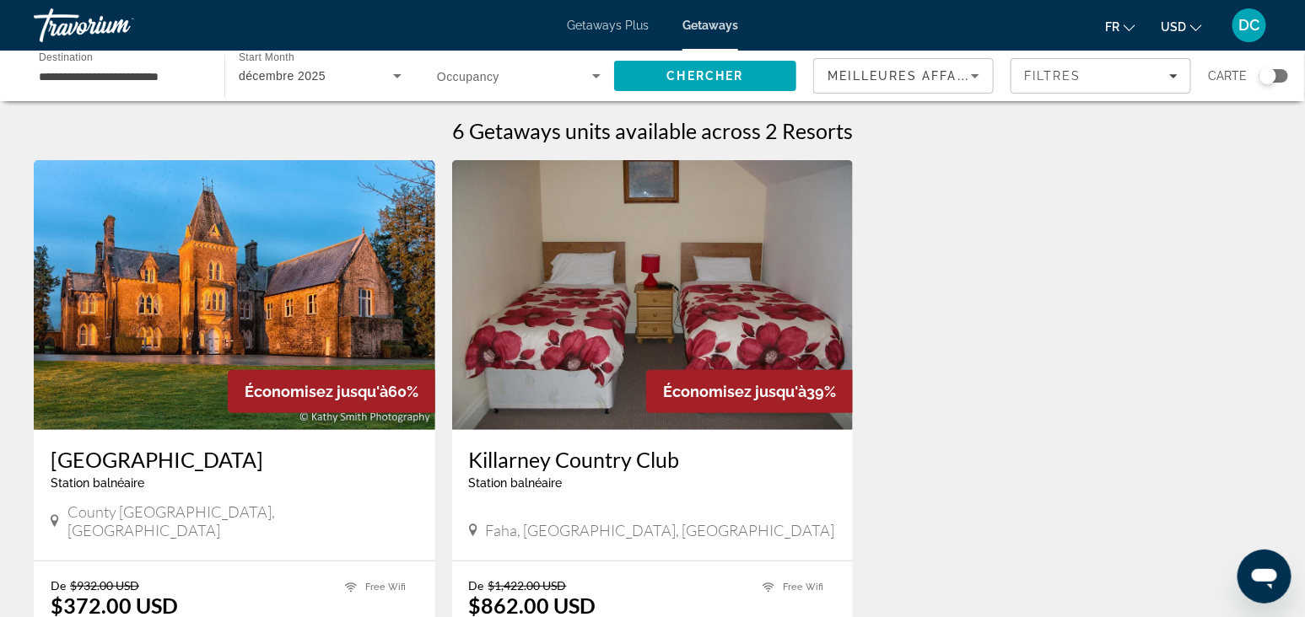
click at [64, 78] on input "**********" at bounding box center [121, 77] width 164 height 20
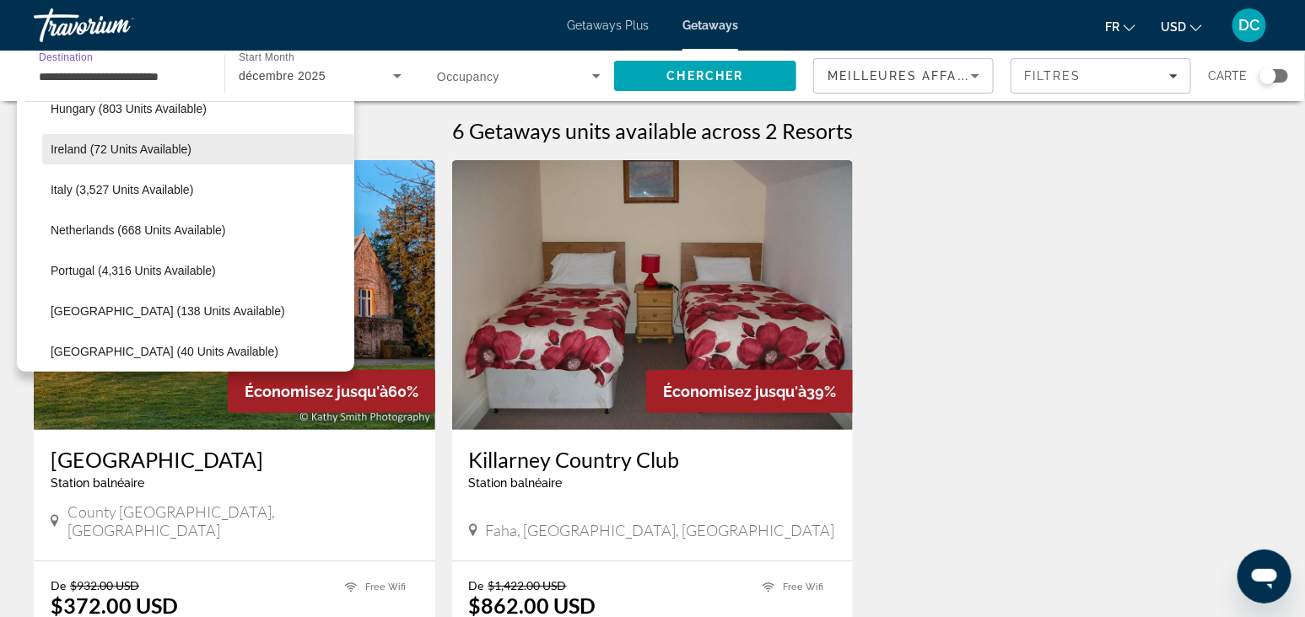
scroll to position [632, 0]
click at [89, 179] on button "Italy (3,527 units available)" at bounding box center [198, 186] width 312 height 30
type input "**********"
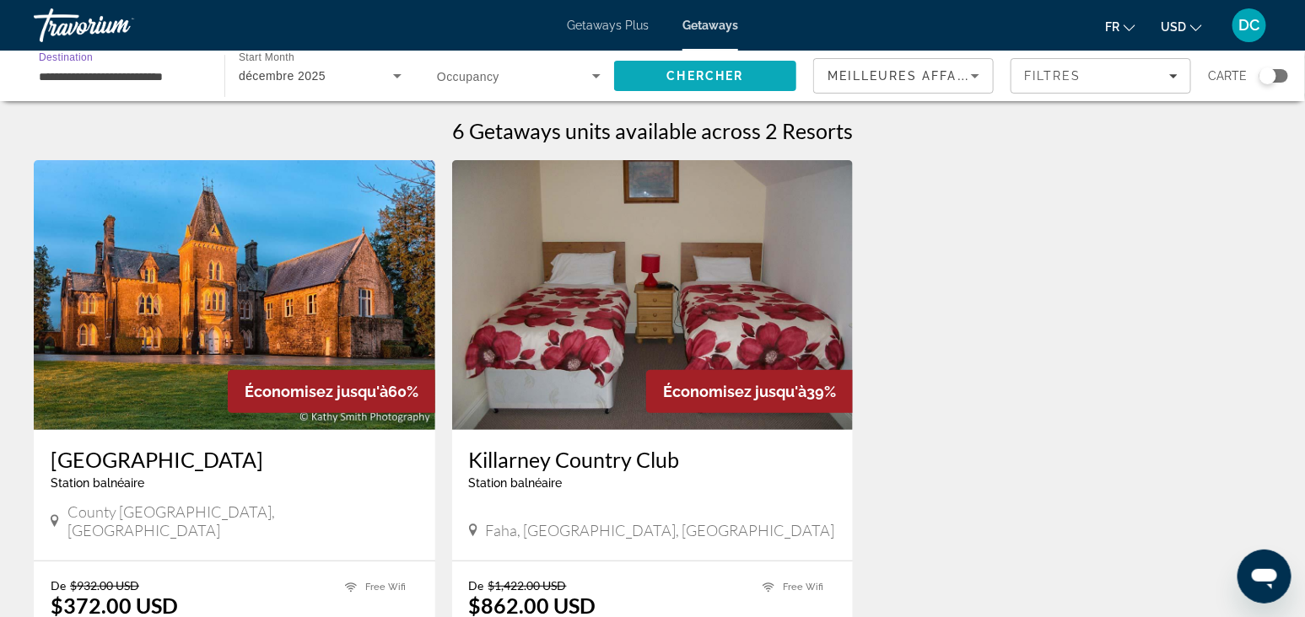
drag, startPoint x: 741, startPoint y: 53, endPoint x: 735, endPoint y: 66, distance: 14.0
click at [741, 53] on div "Chercher" at bounding box center [713, 76] width 199 height 51
click at [718, 89] on span "Search" at bounding box center [705, 76] width 182 height 40
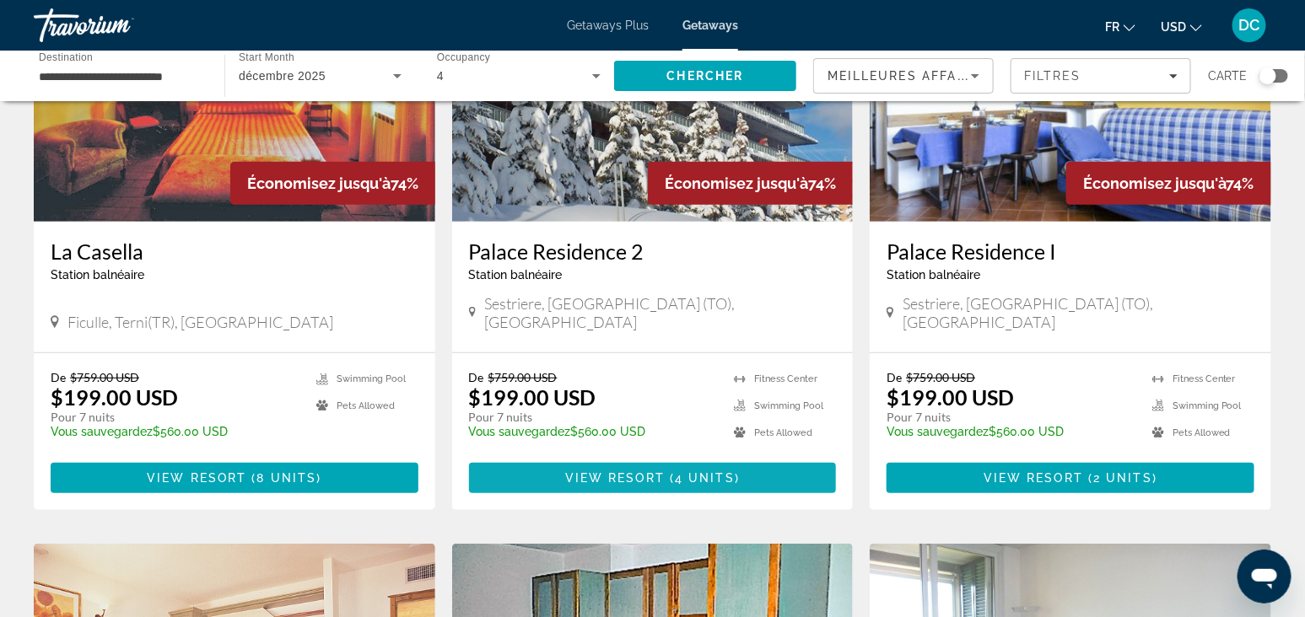
scroll to position [421, 0]
